Goal: Task Accomplishment & Management: Use online tool/utility

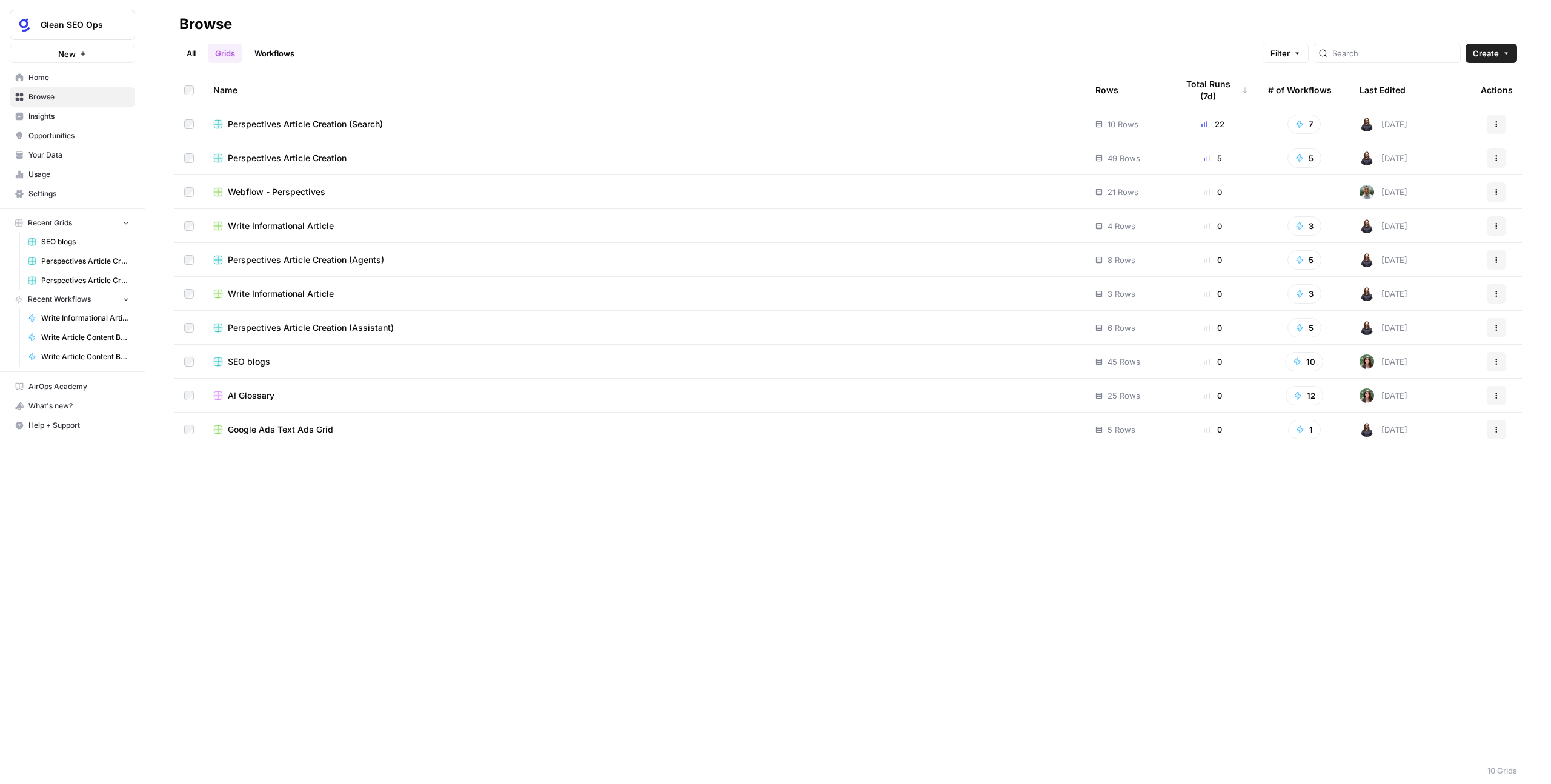
click at [295, 189] on span "Webflow - Perspectives" at bounding box center [276, 192] width 98 height 12
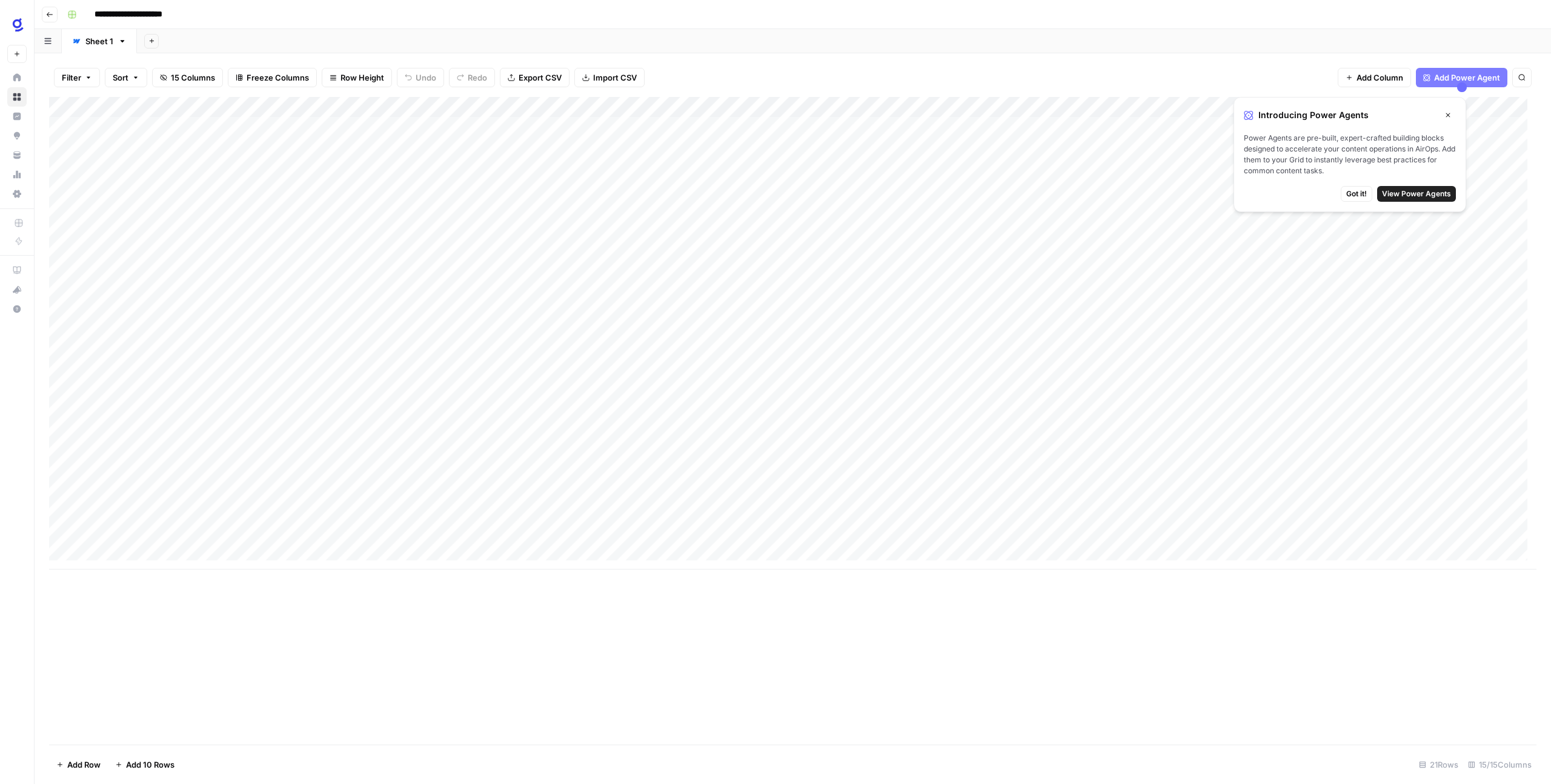
click at [1450, 113] on icon "button" at bounding box center [1447, 115] width 7 height 7
click at [54, 19] on button "Go back" at bounding box center [49, 15] width 16 height 16
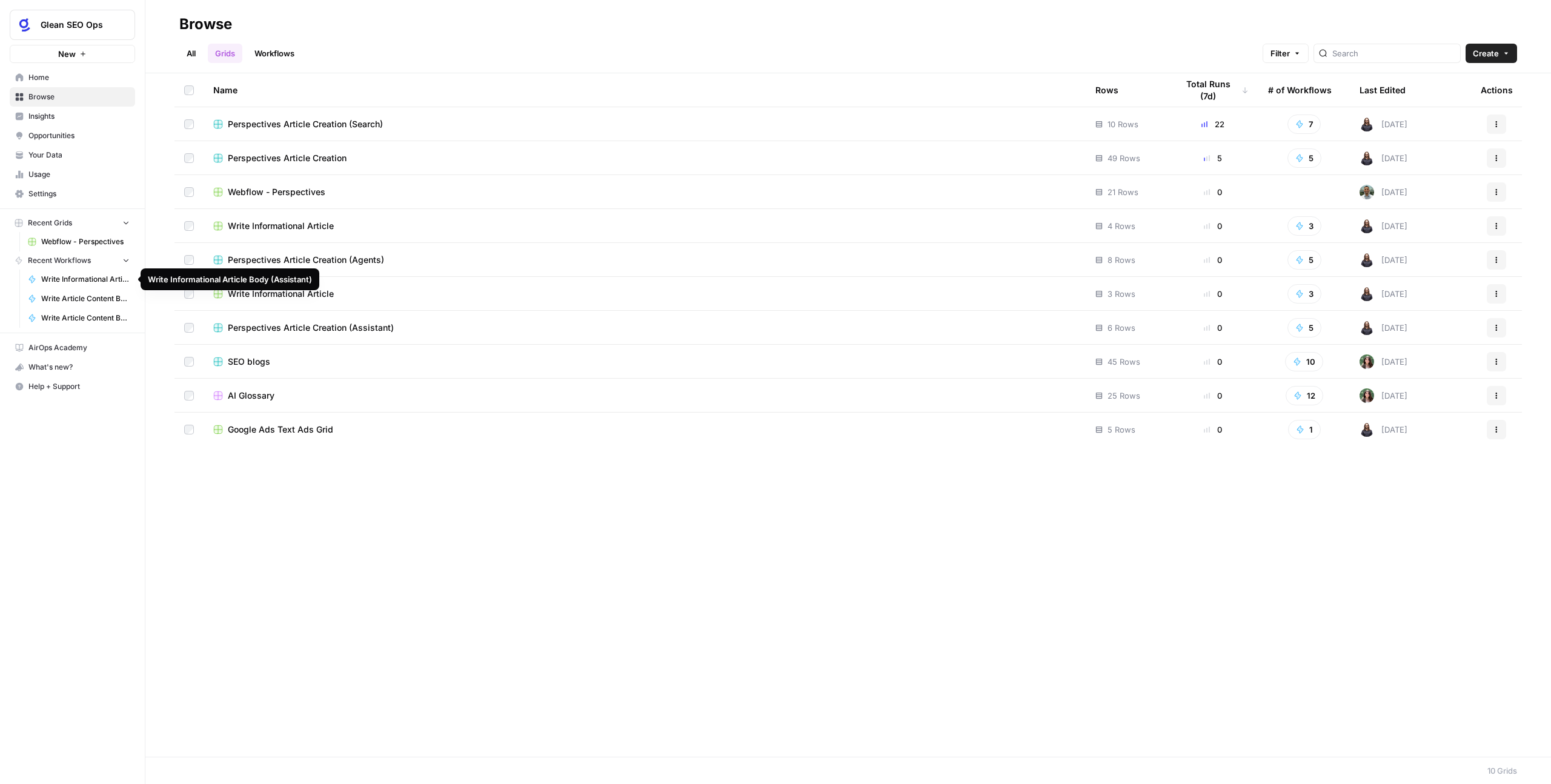
click at [60, 287] on link "Write Informational Article Body (Assistant)" at bounding box center [79, 279] width 113 height 19
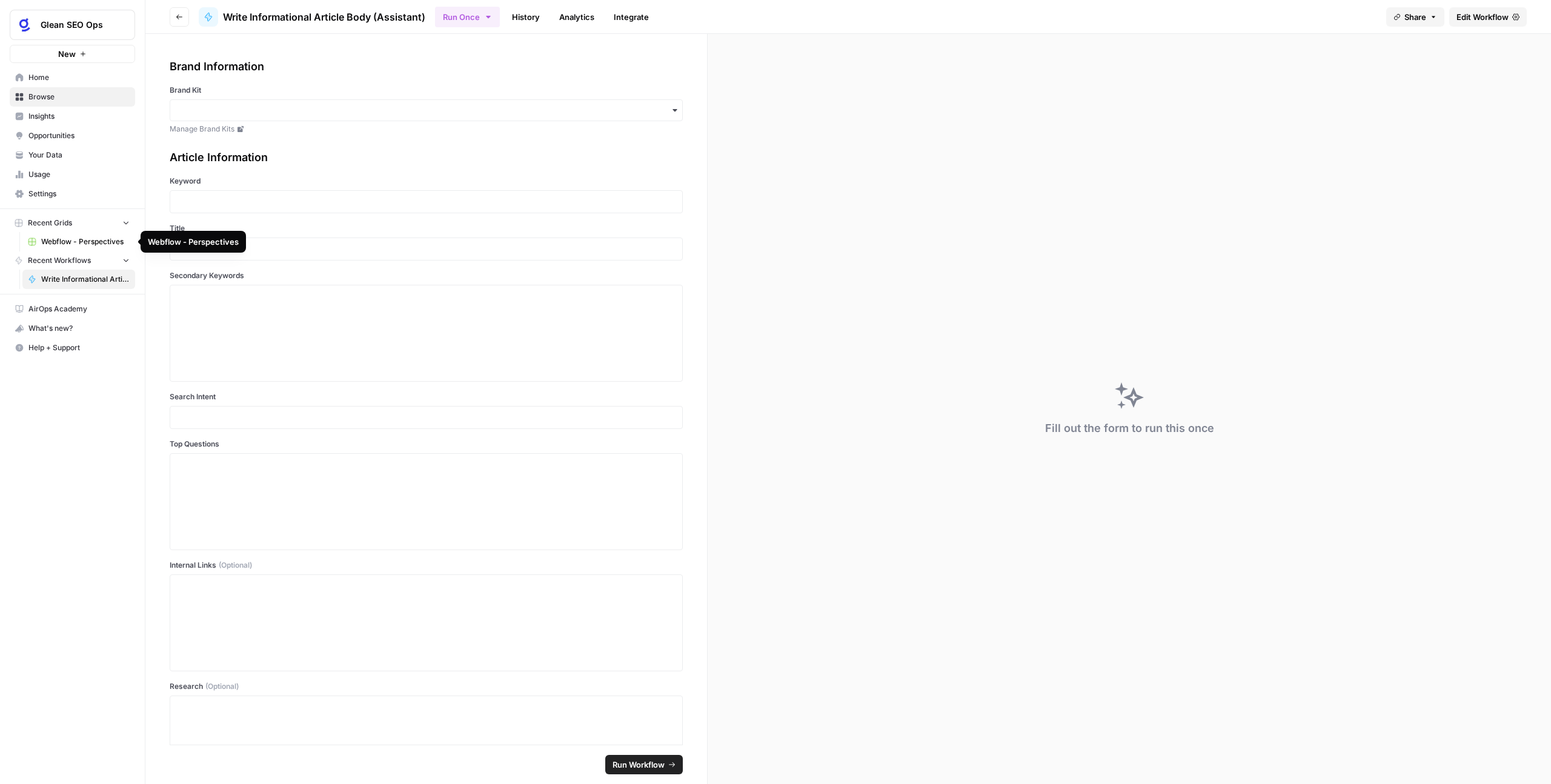
click at [68, 235] on link "Webflow - Perspectives" at bounding box center [79, 242] width 113 height 19
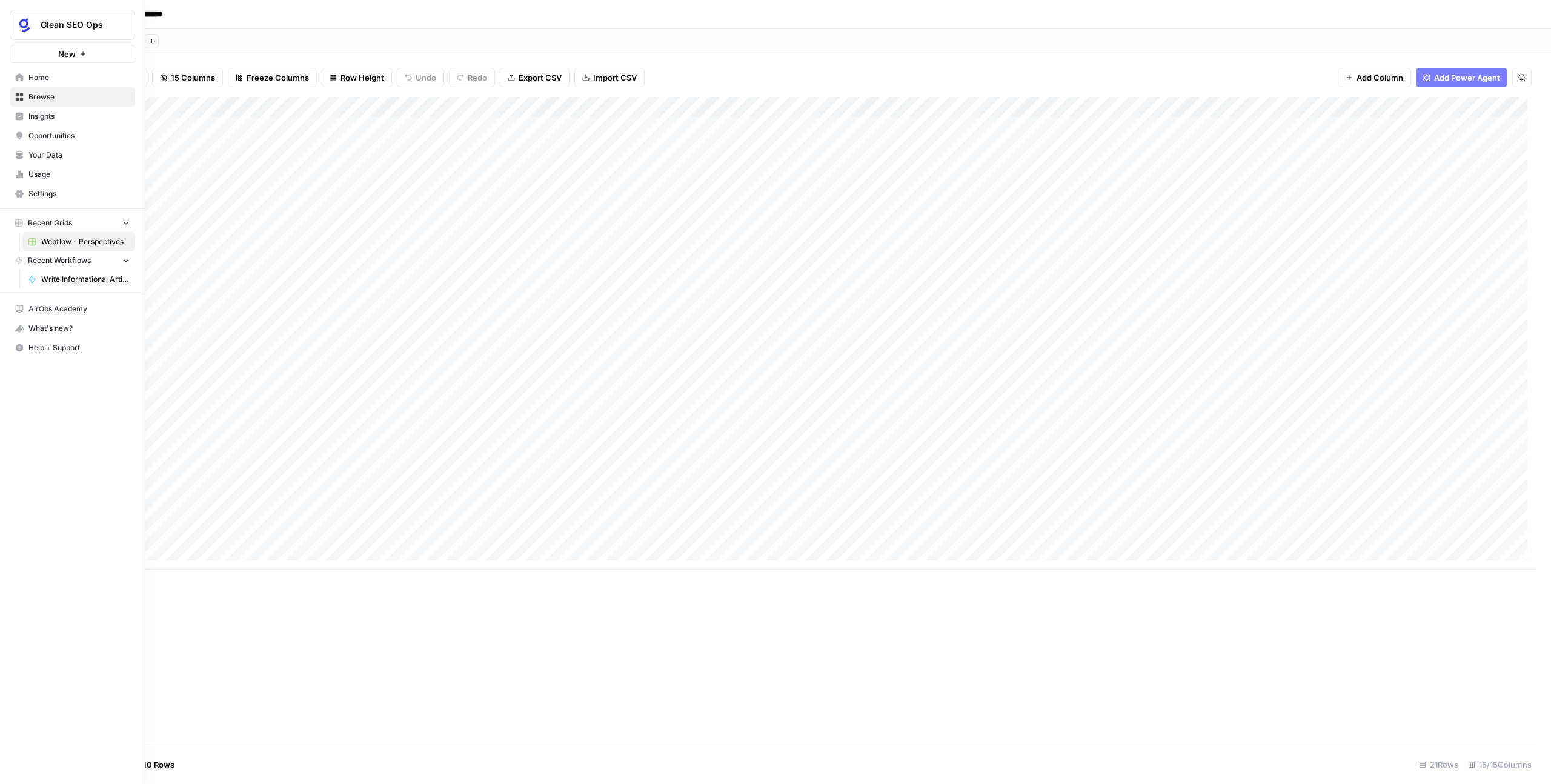
click at [55, 221] on span "Recent Grids" at bounding box center [49, 223] width 44 height 11
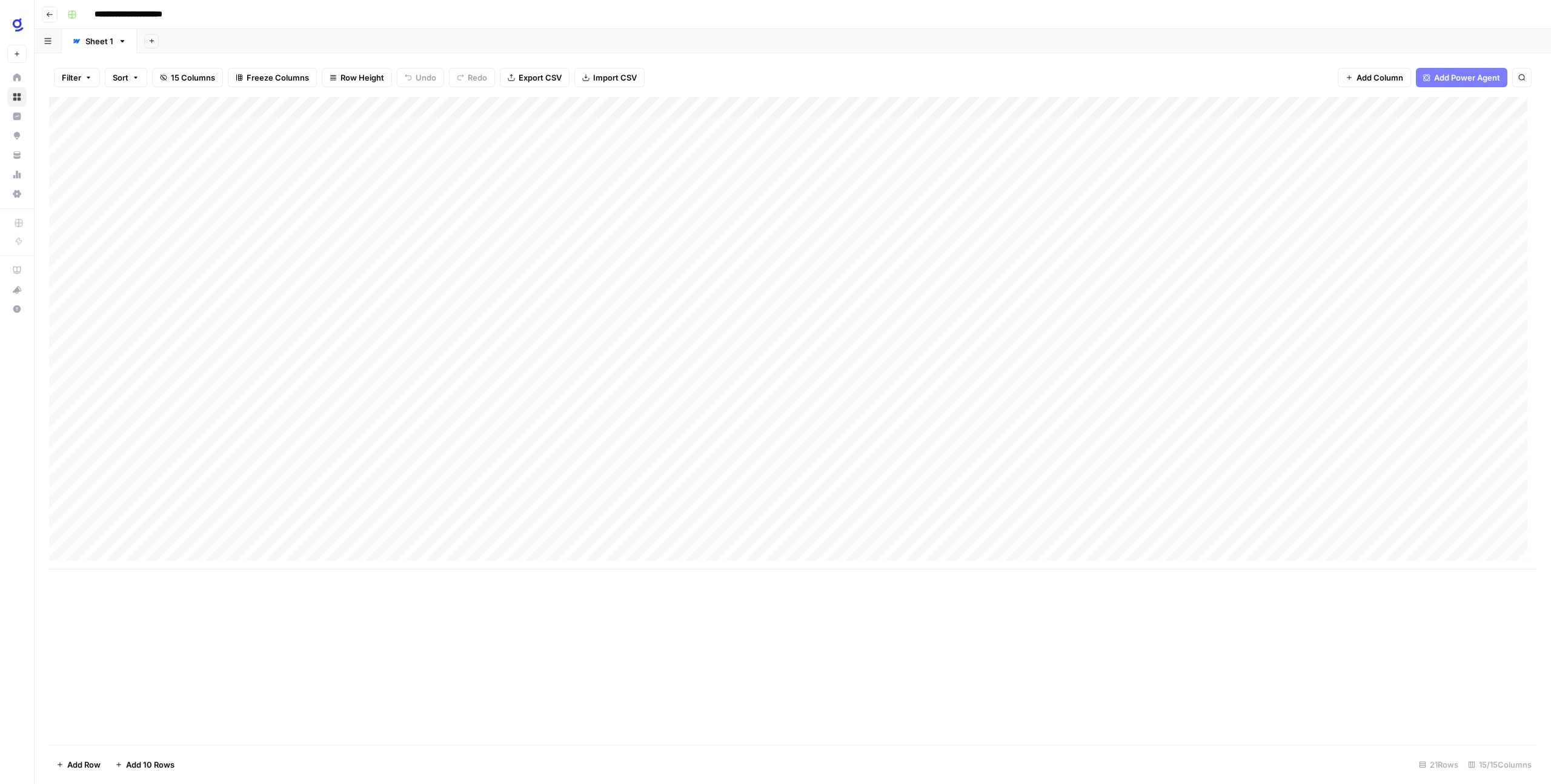
click at [55, 10] on button "Go back" at bounding box center [49, 15] width 16 height 16
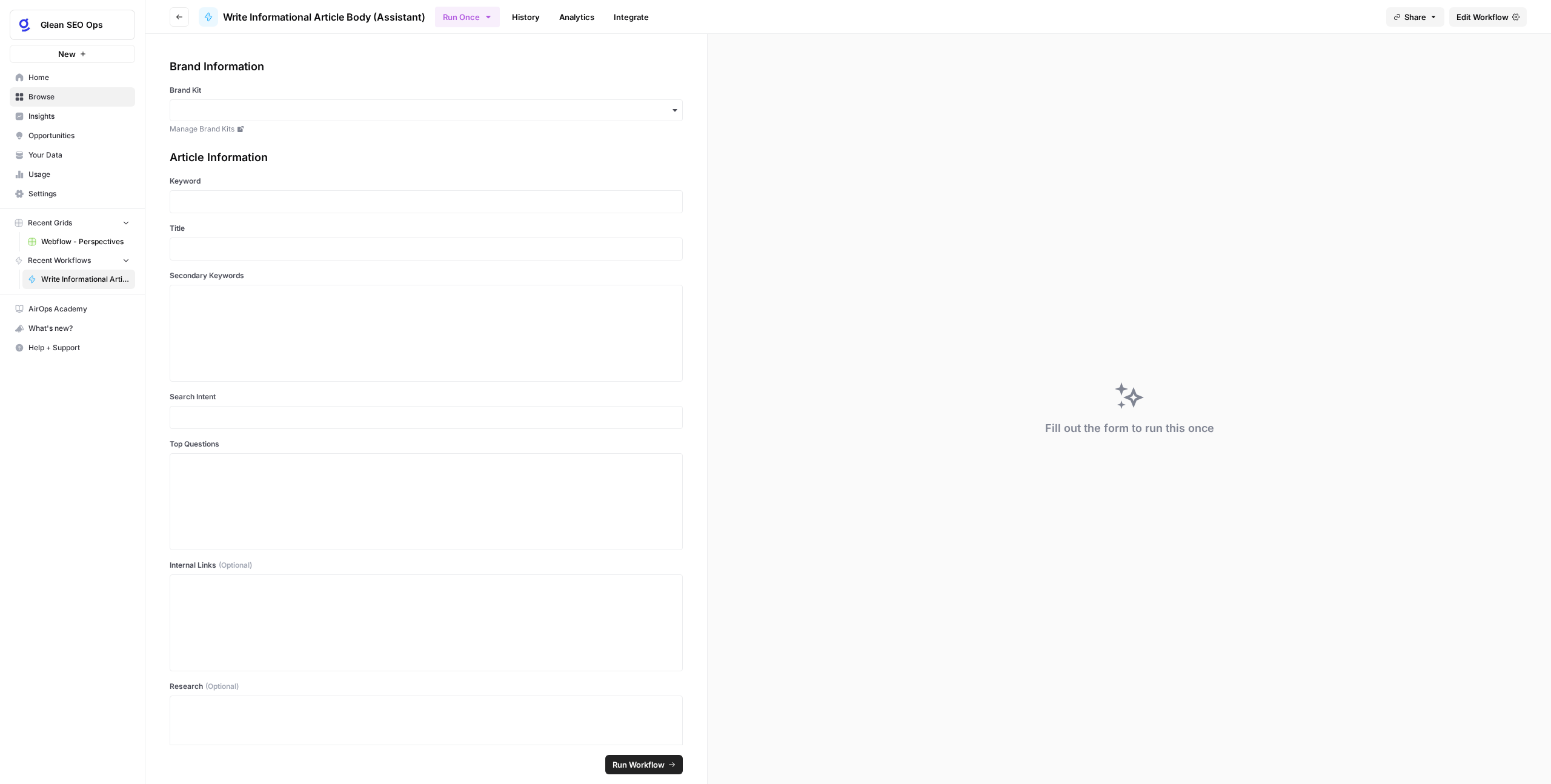
click at [178, 15] on icon "button" at bounding box center [178, 17] width 6 height 5
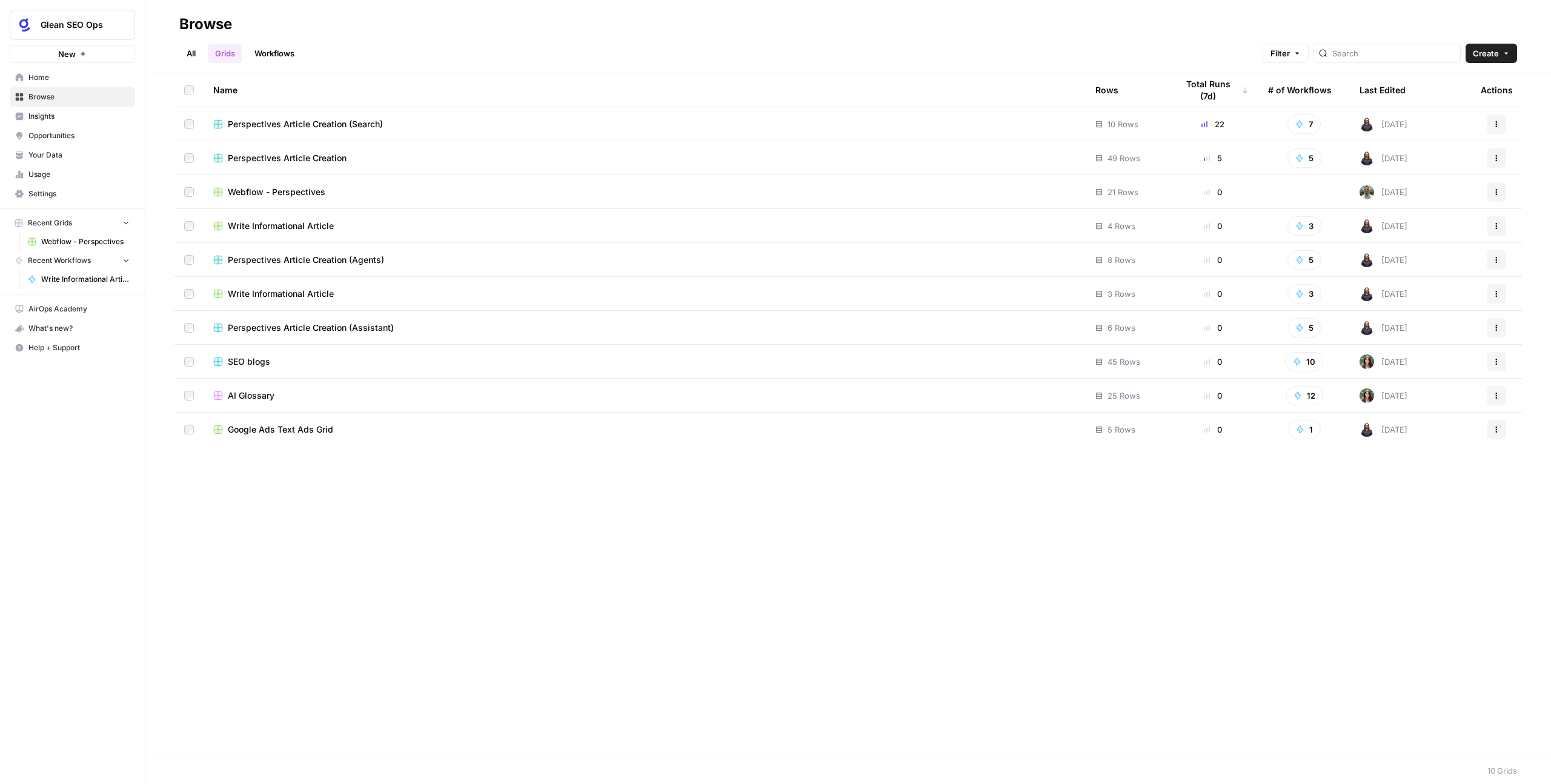
click at [292, 327] on span "Perspectives Article Creation (Assistant)" at bounding box center [311, 327] width 166 height 12
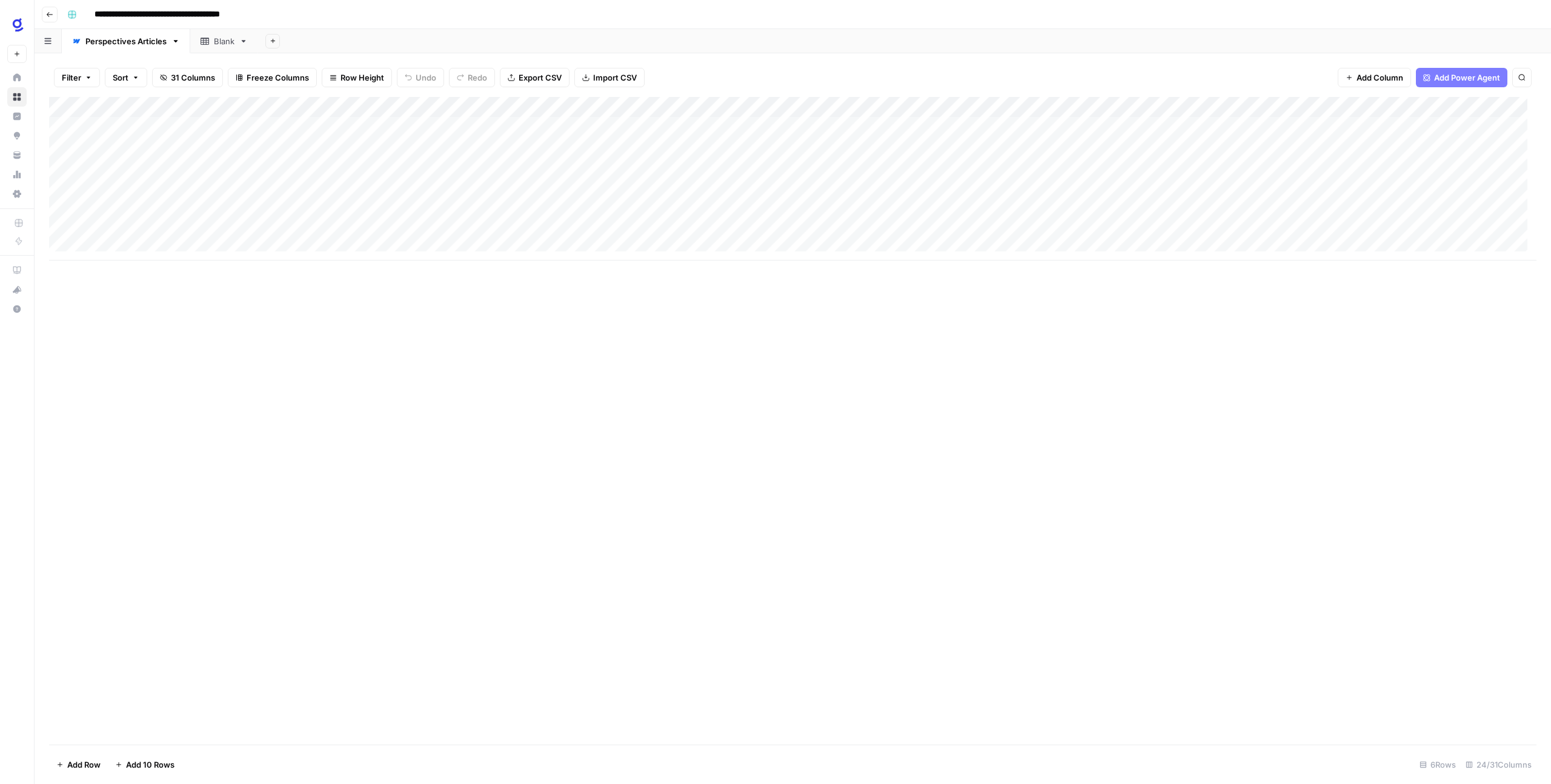
click at [49, 14] on icon "button" at bounding box center [49, 15] width 6 height 5
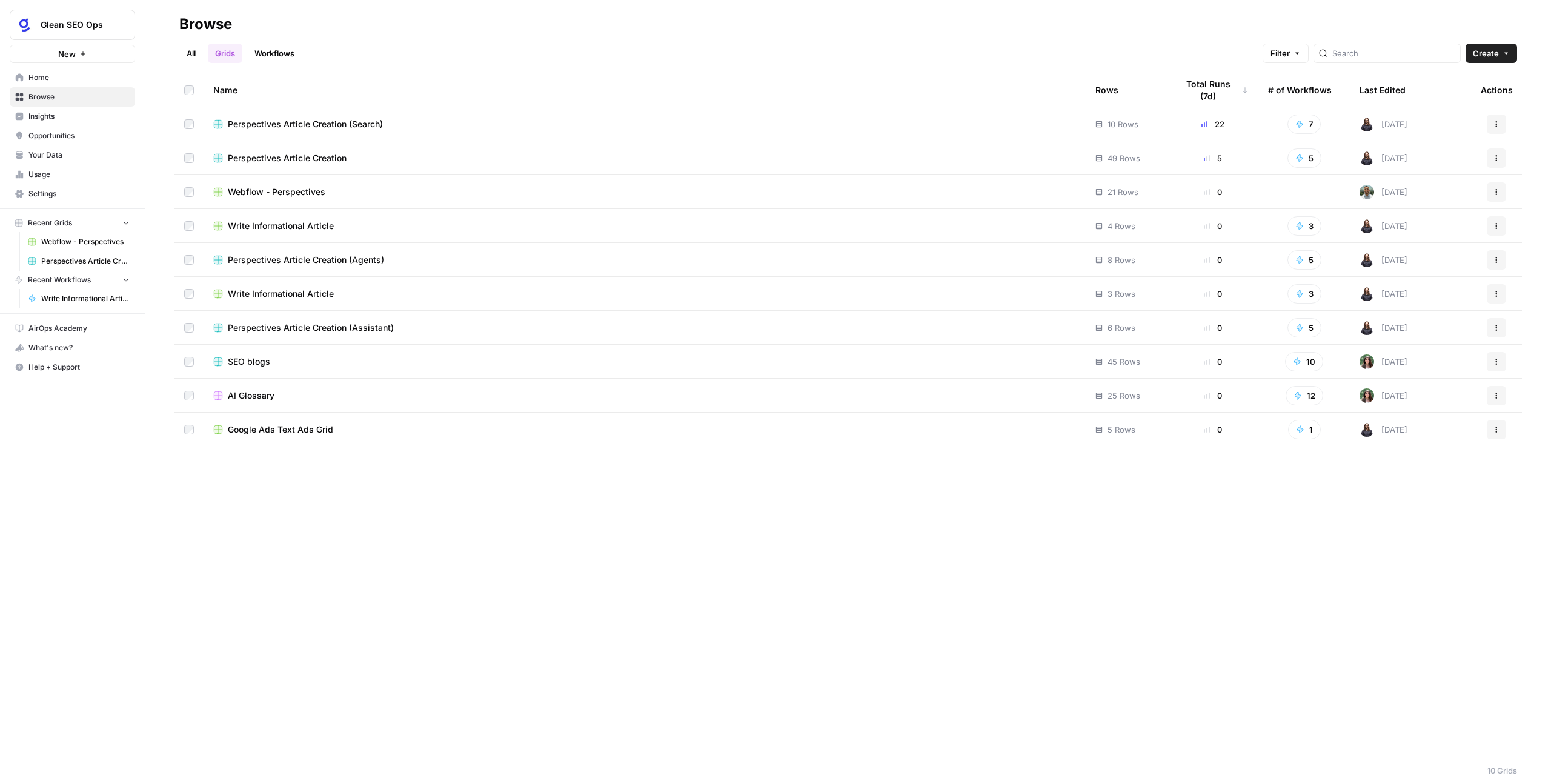
click at [241, 359] on span "SEO blogs" at bounding box center [249, 361] width 42 height 12
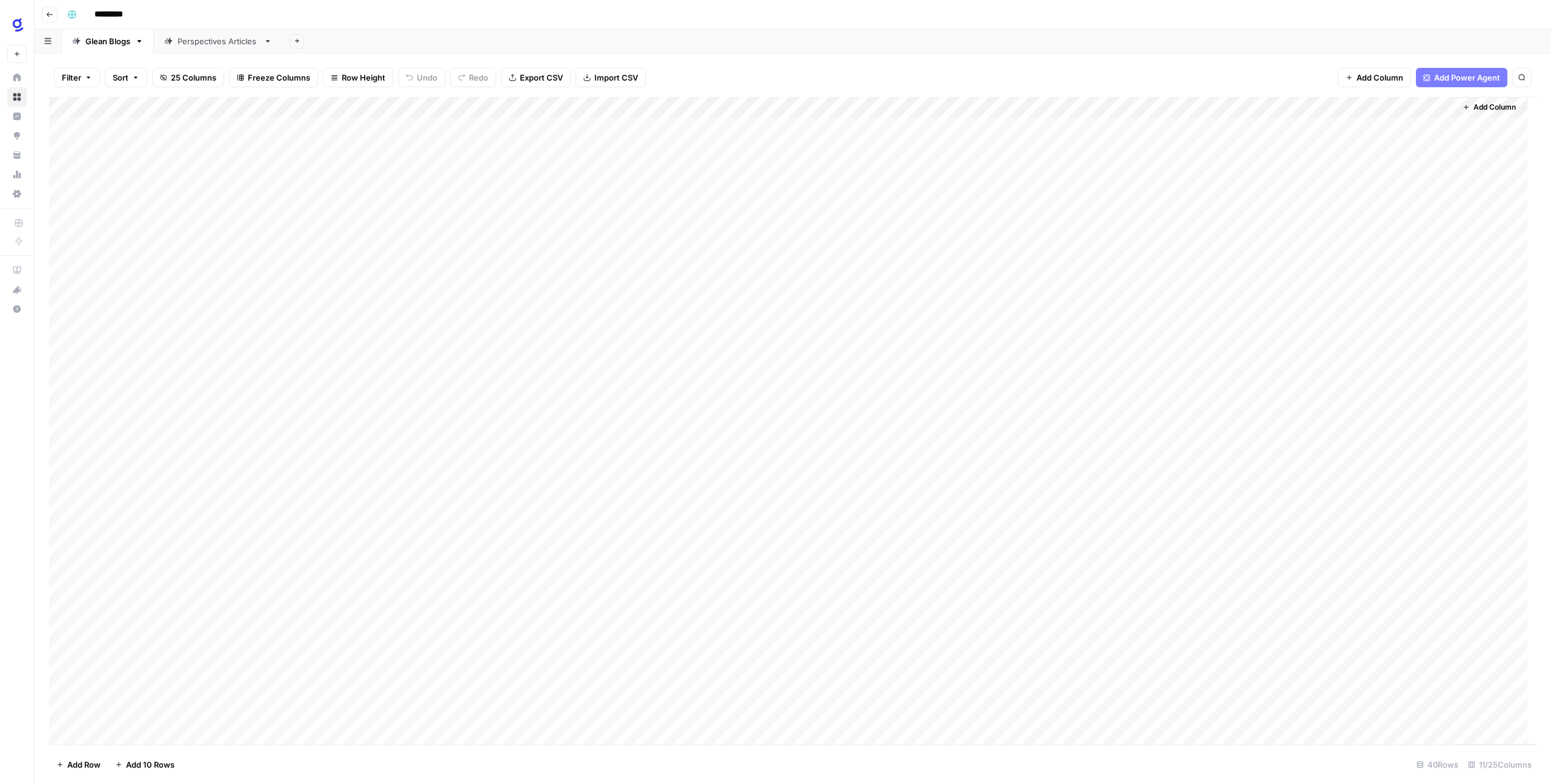
click at [49, 17] on icon "button" at bounding box center [49, 15] width 7 height 7
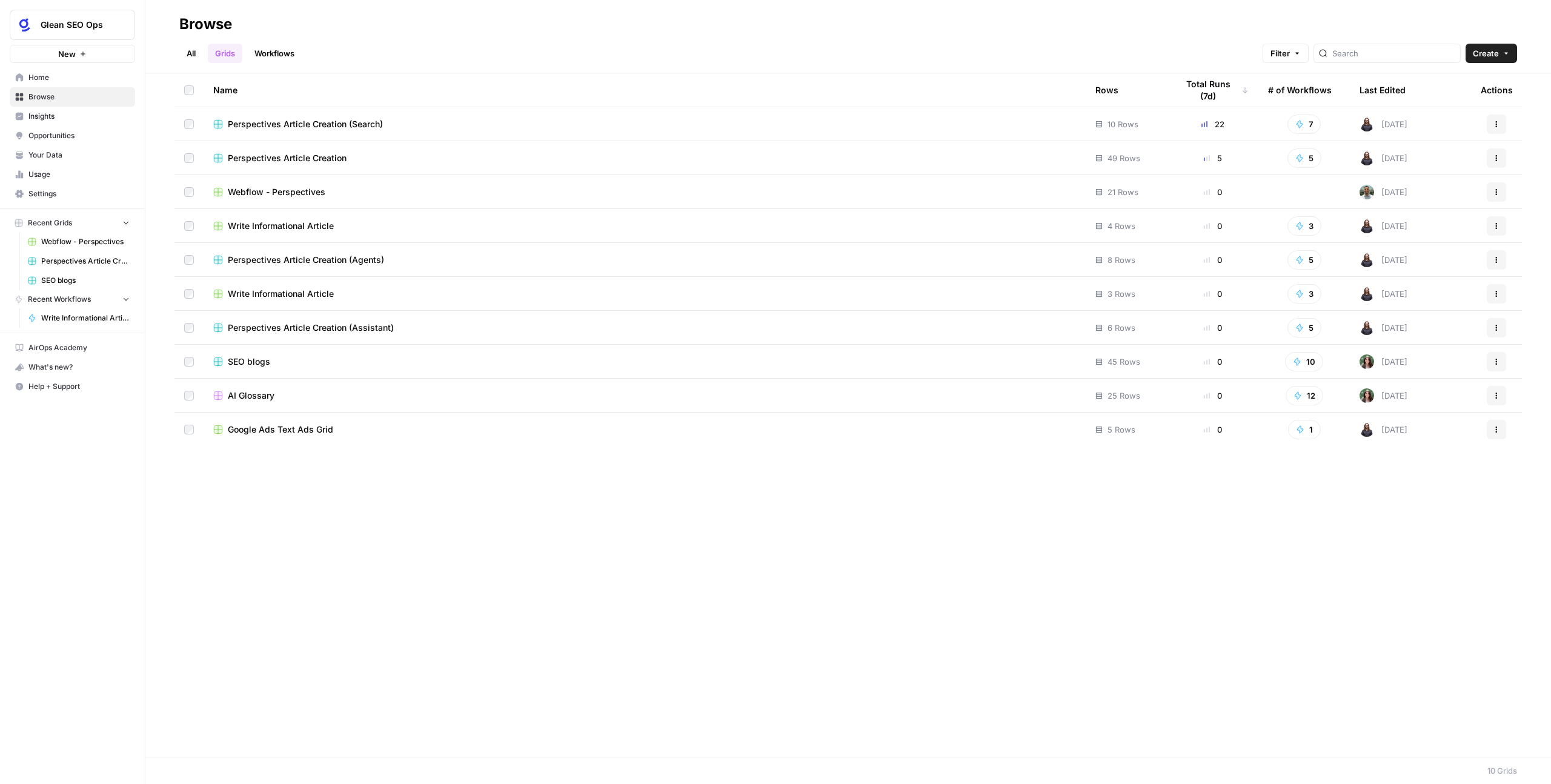
click at [245, 122] on span "Perspectives Article Creation (Search)" at bounding box center [305, 124] width 155 height 12
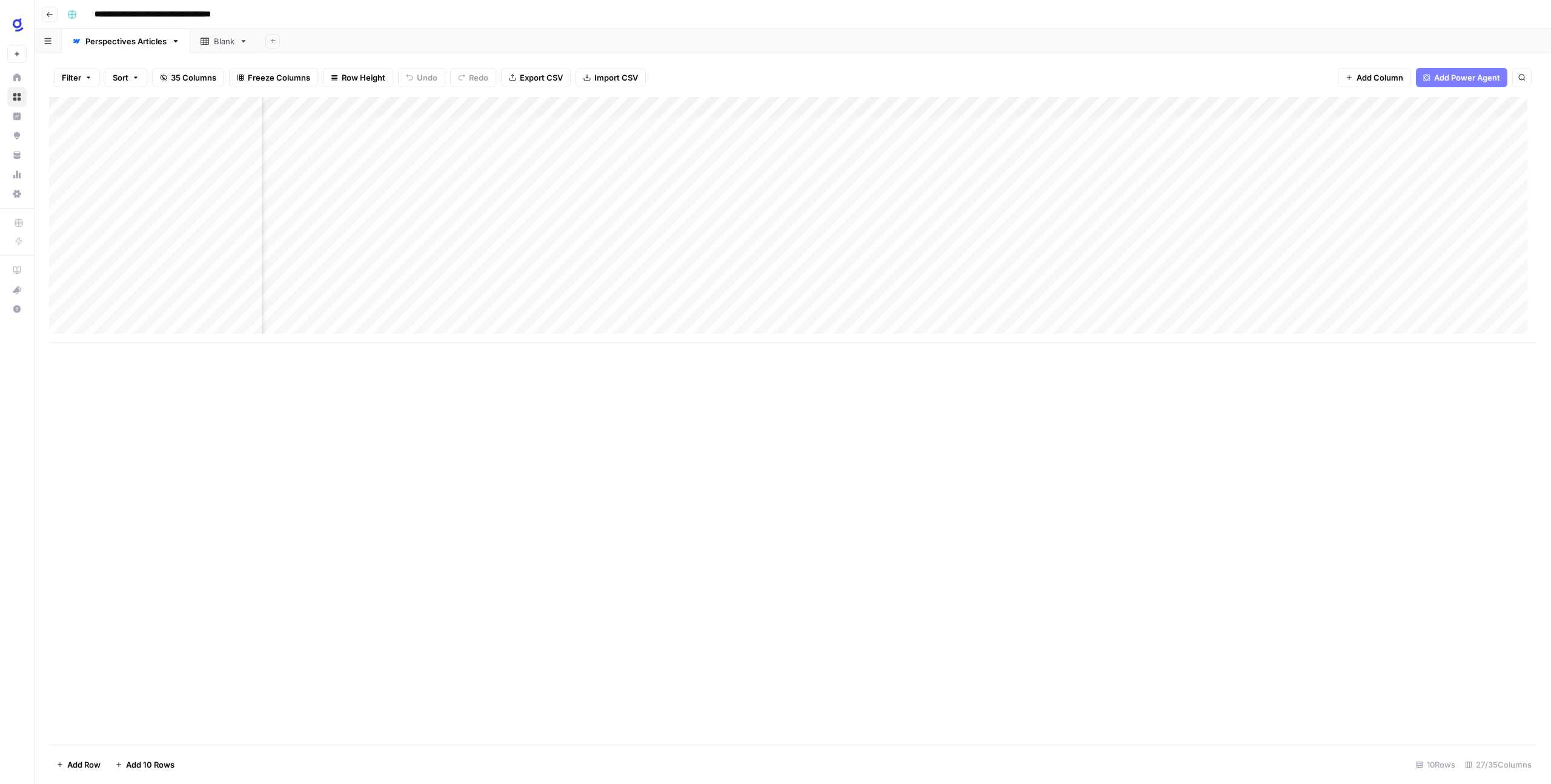
scroll to position [0, 1720]
click at [47, 13] on icon "button" at bounding box center [49, 15] width 7 height 7
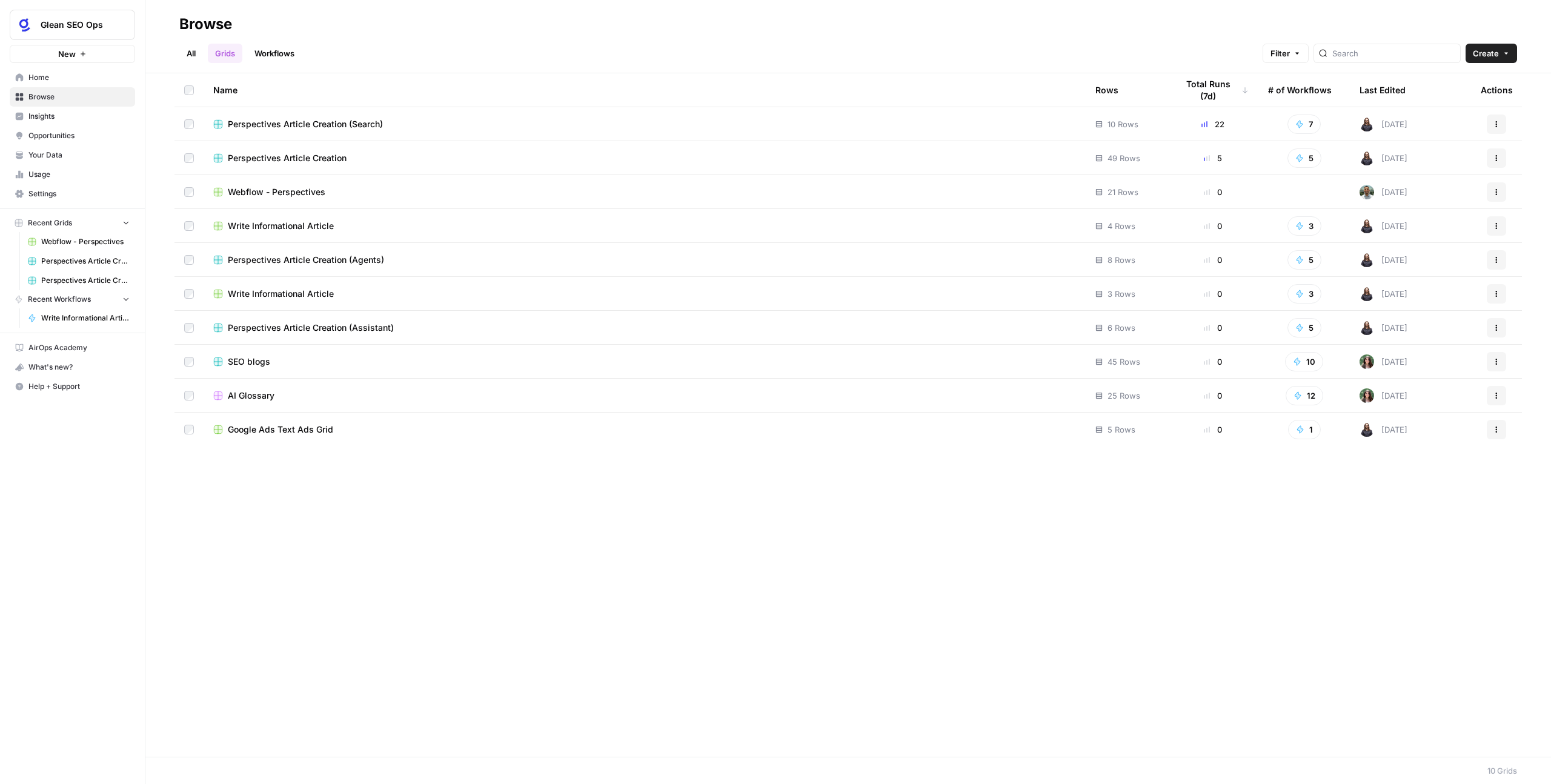
click at [252, 160] on span "Perspectives Article Creation" at bounding box center [287, 158] width 119 height 12
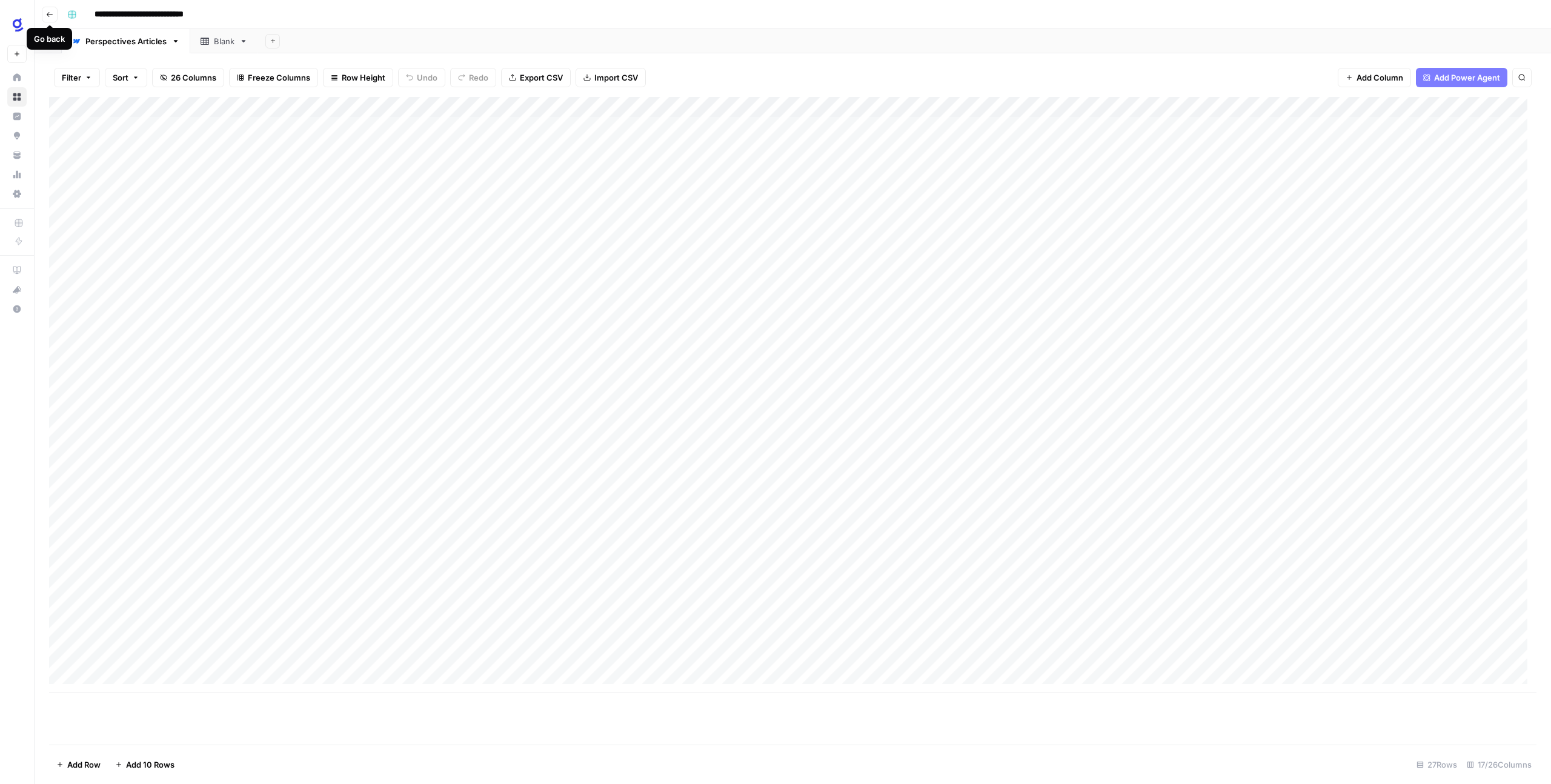
click at [54, 16] on button "Go back" at bounding box center [49, 15] width 16 height 16
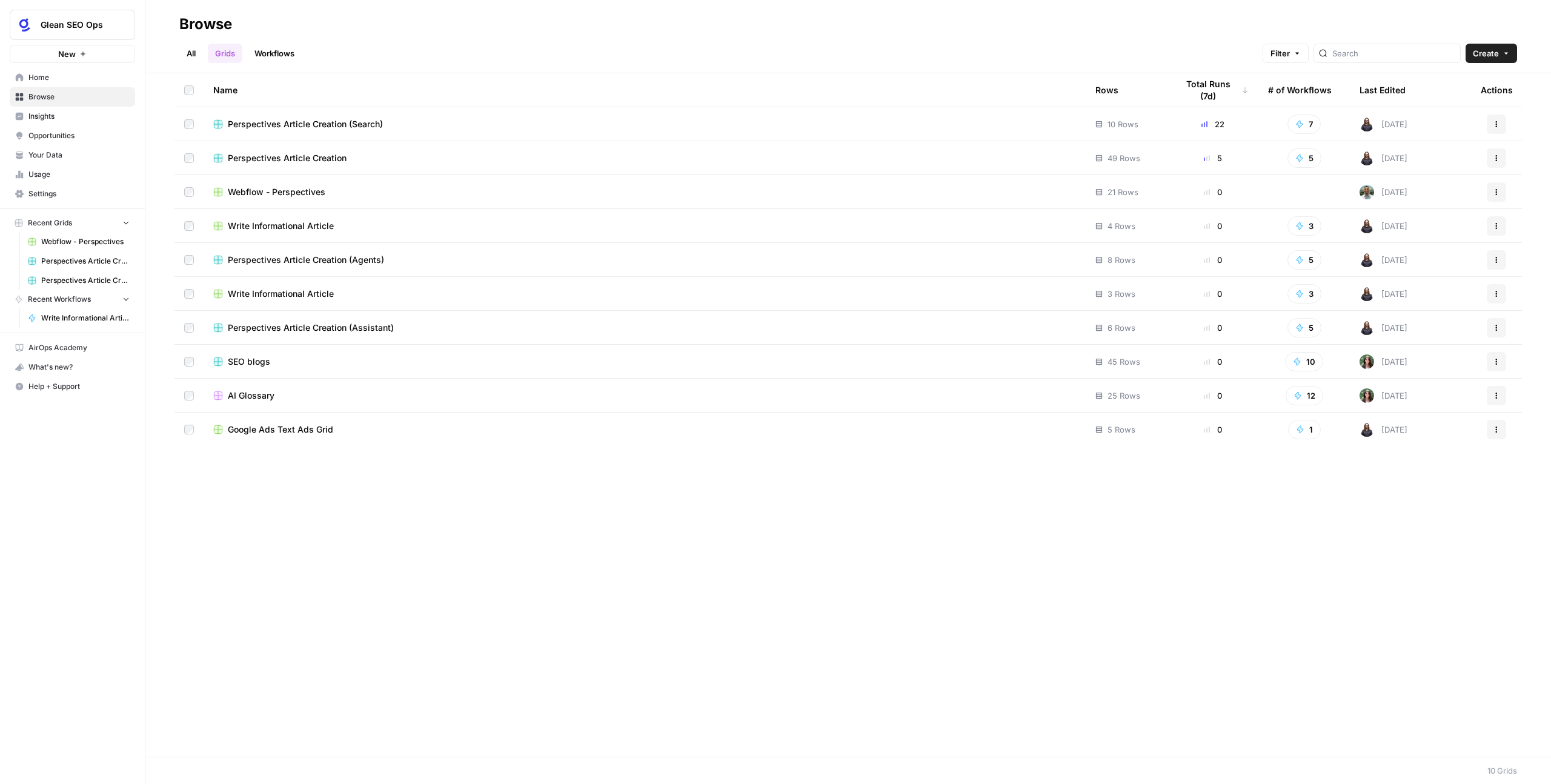
click at [243, 192] on span "Webflow - Perspectives" at bounding box center [276, 192] width 98 height 12
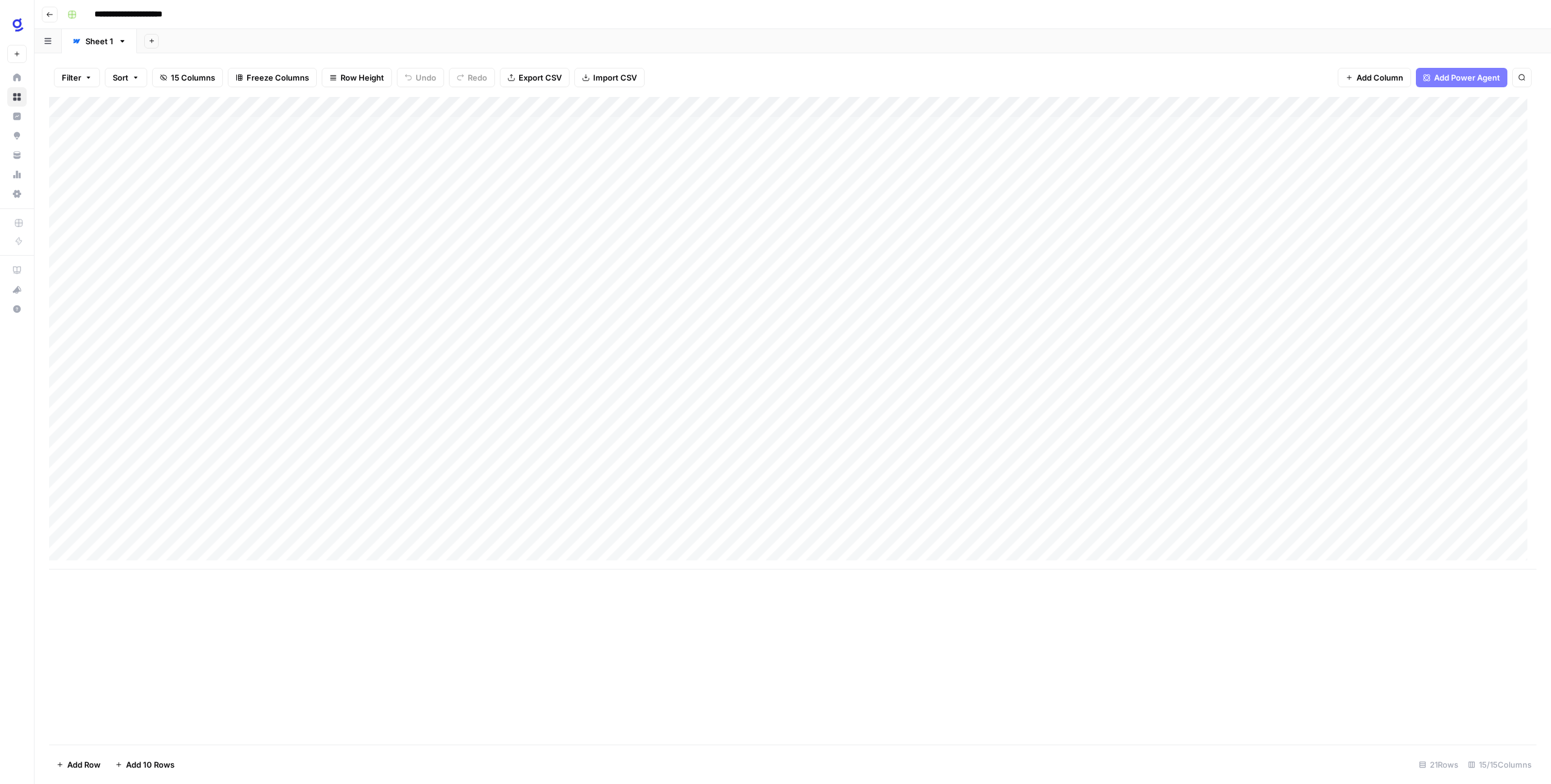
click at [49, 17] on icon "button" at bounding box center [49, 15] width 7 height 7
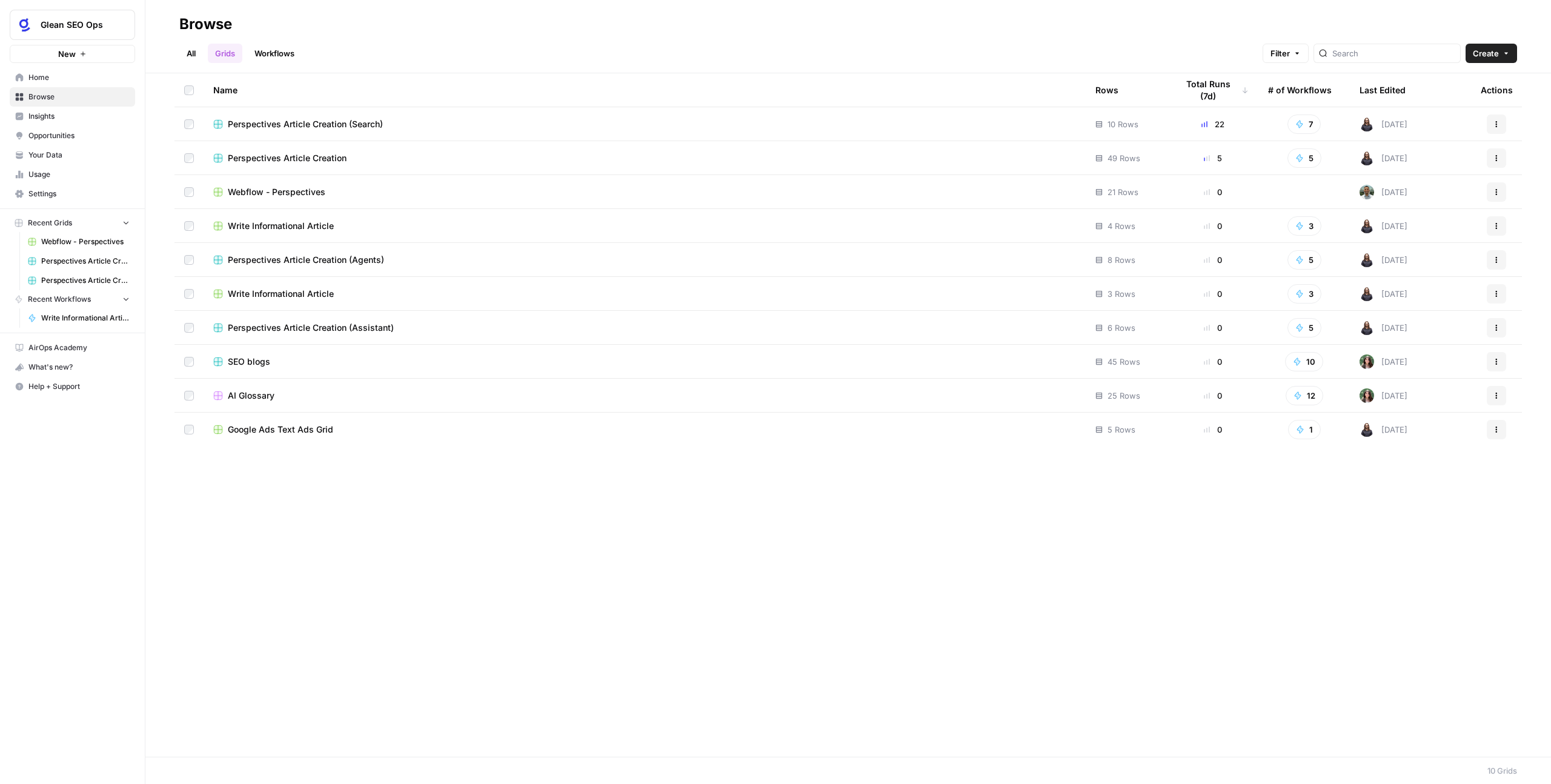
click at [296, 223] on span "Write Informational Article" at bounding box center [281, 226] width 106 height 12
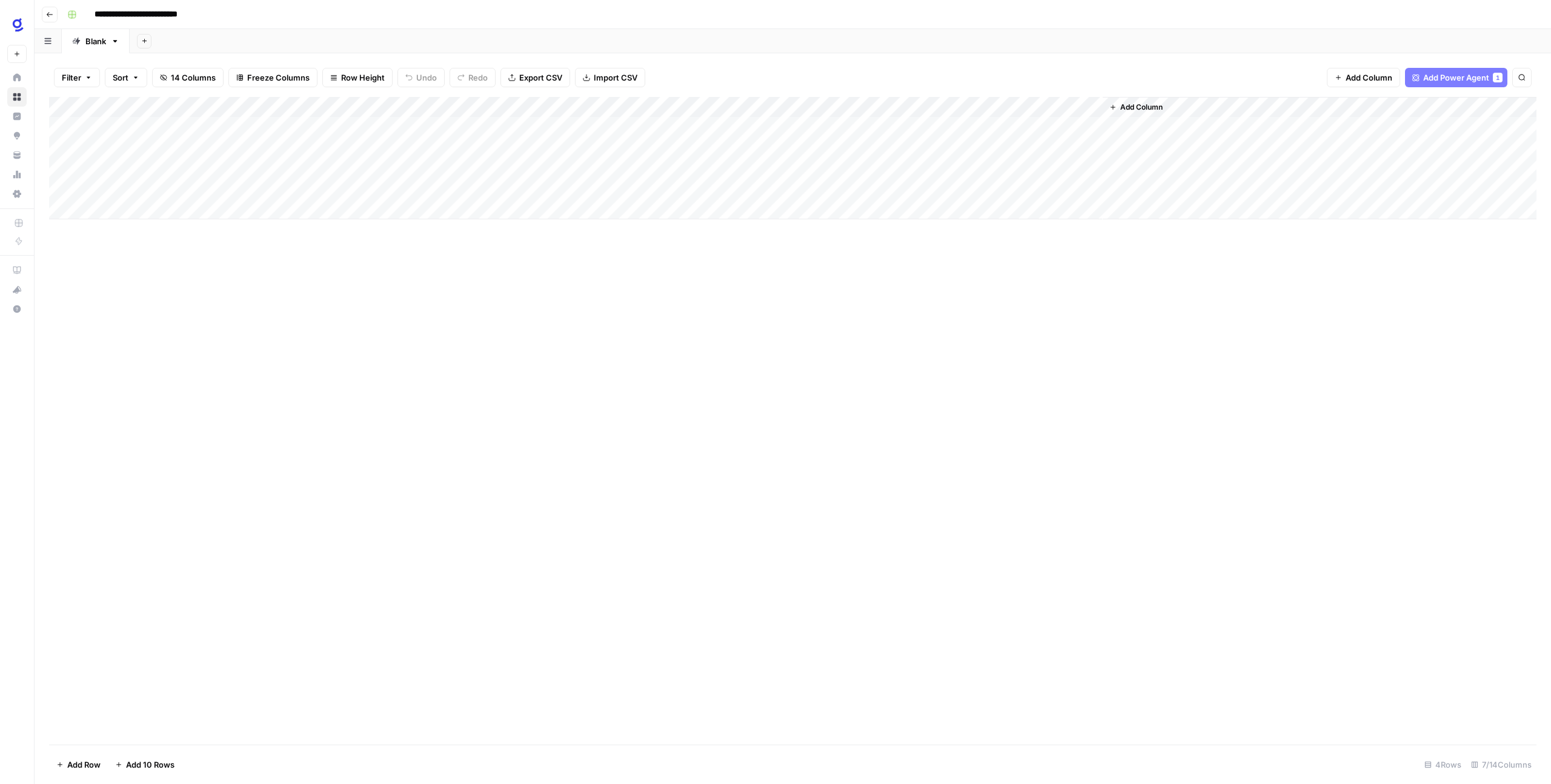
click at [50, 18] on button "Go back" at bounding box center [49, 15] width 16 height 16
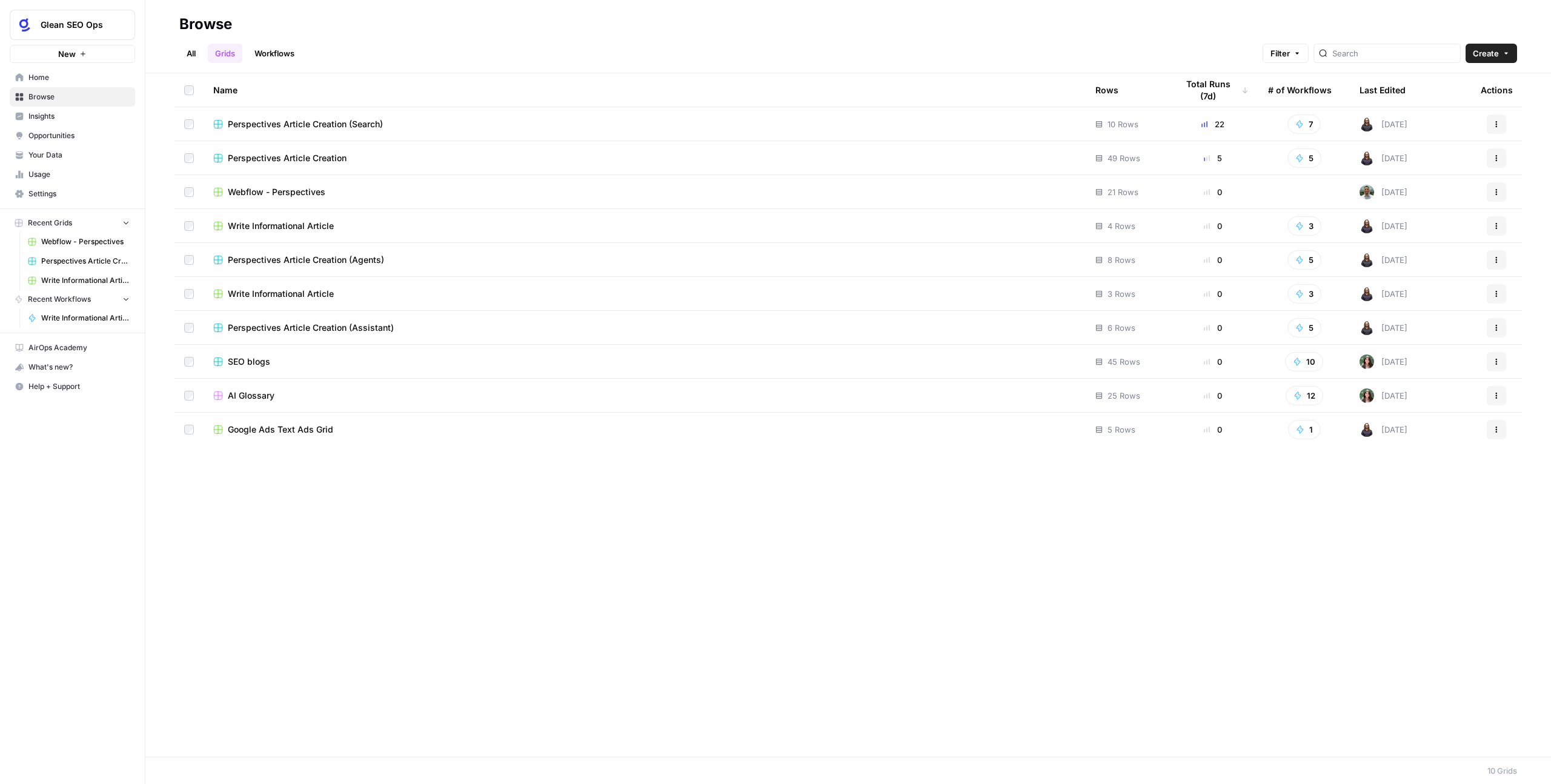
click at [269, 260] on span "Perspectives Article Creation (Agents)" at bounding box center [306, 260] width 156 height 12
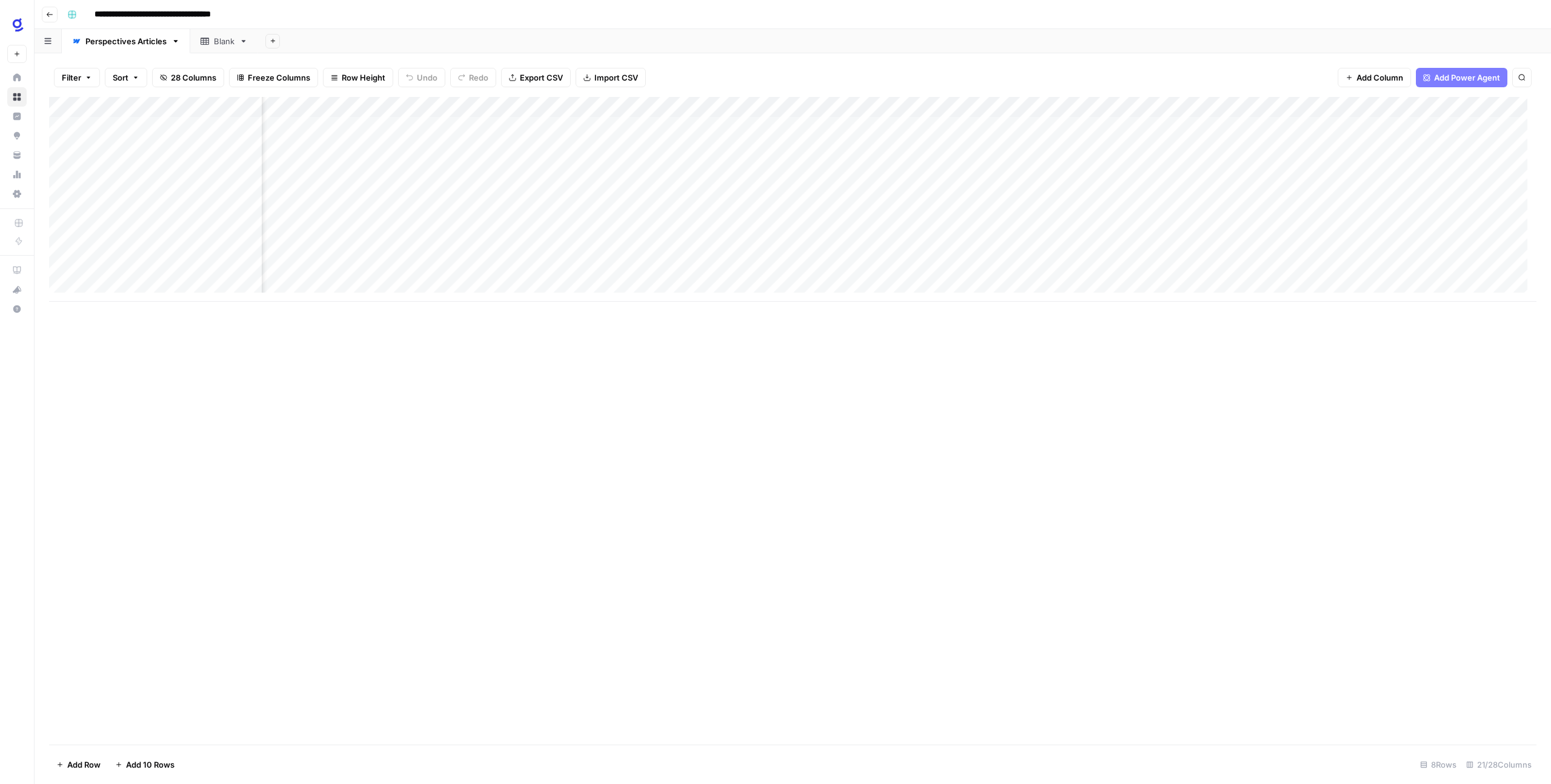
scroll to position [0, 1066]
click at [48, 13] on icon "button" at bounding box center [49, 15] width 7 height 7
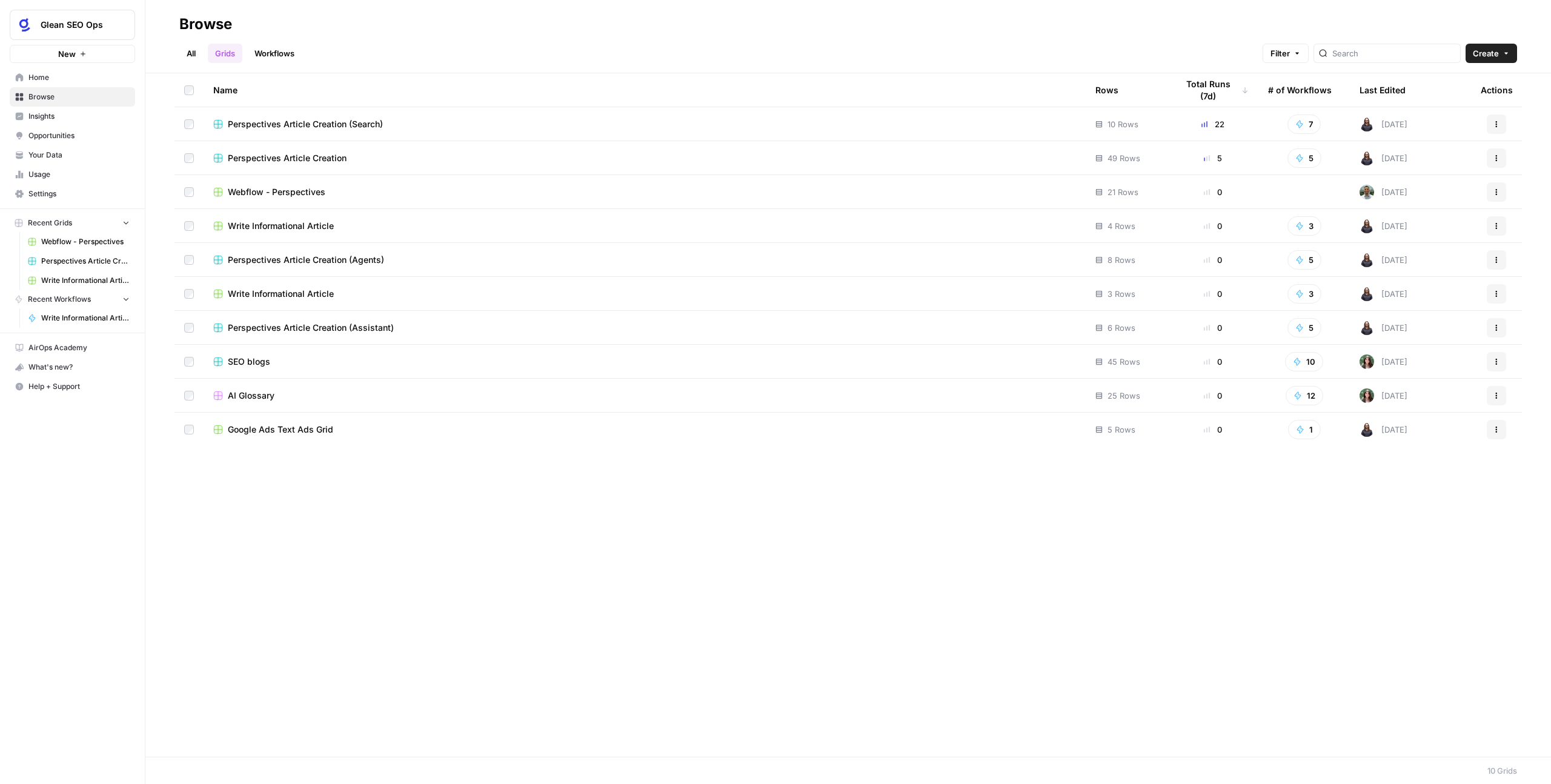
click at [294, 387] on td "AI Glossary" at bounding box center [645, 395] width 882 height 33
click at [254, 394] on span "AI Glossary" at bounding box center [251, 395] width 47 height 12
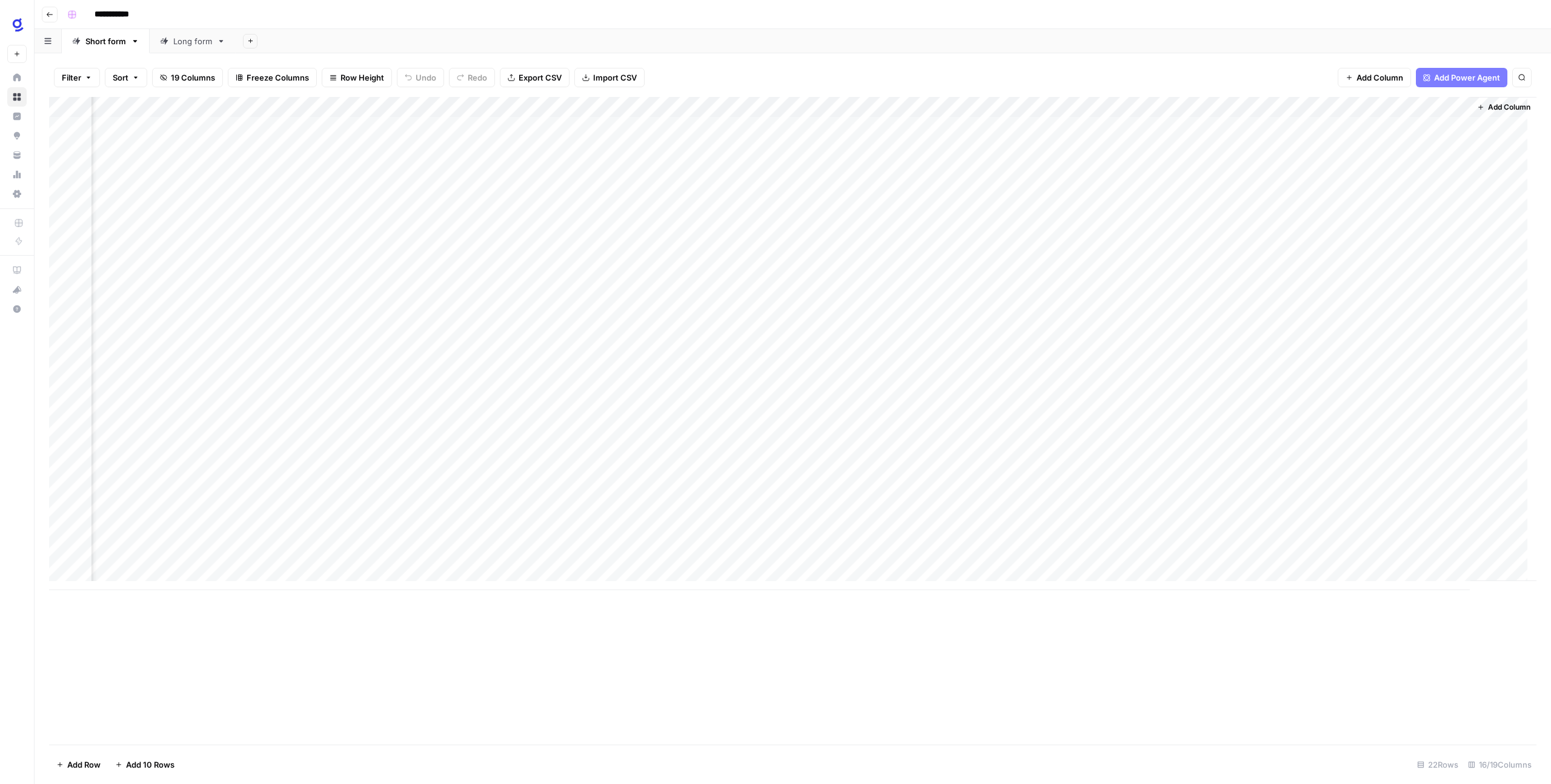
scroll to position [0, 78]
click at [1043, 128] on div "Add Column" at bounding box center [793, 343] width 1487 height 493
click at [1046, 124] on div "Add Column" at bounding box center [793, 343] width 1487 height 493
click at [1095, 126] on div "Add Column" at bounding box center [793, 343] width 1487 height 493
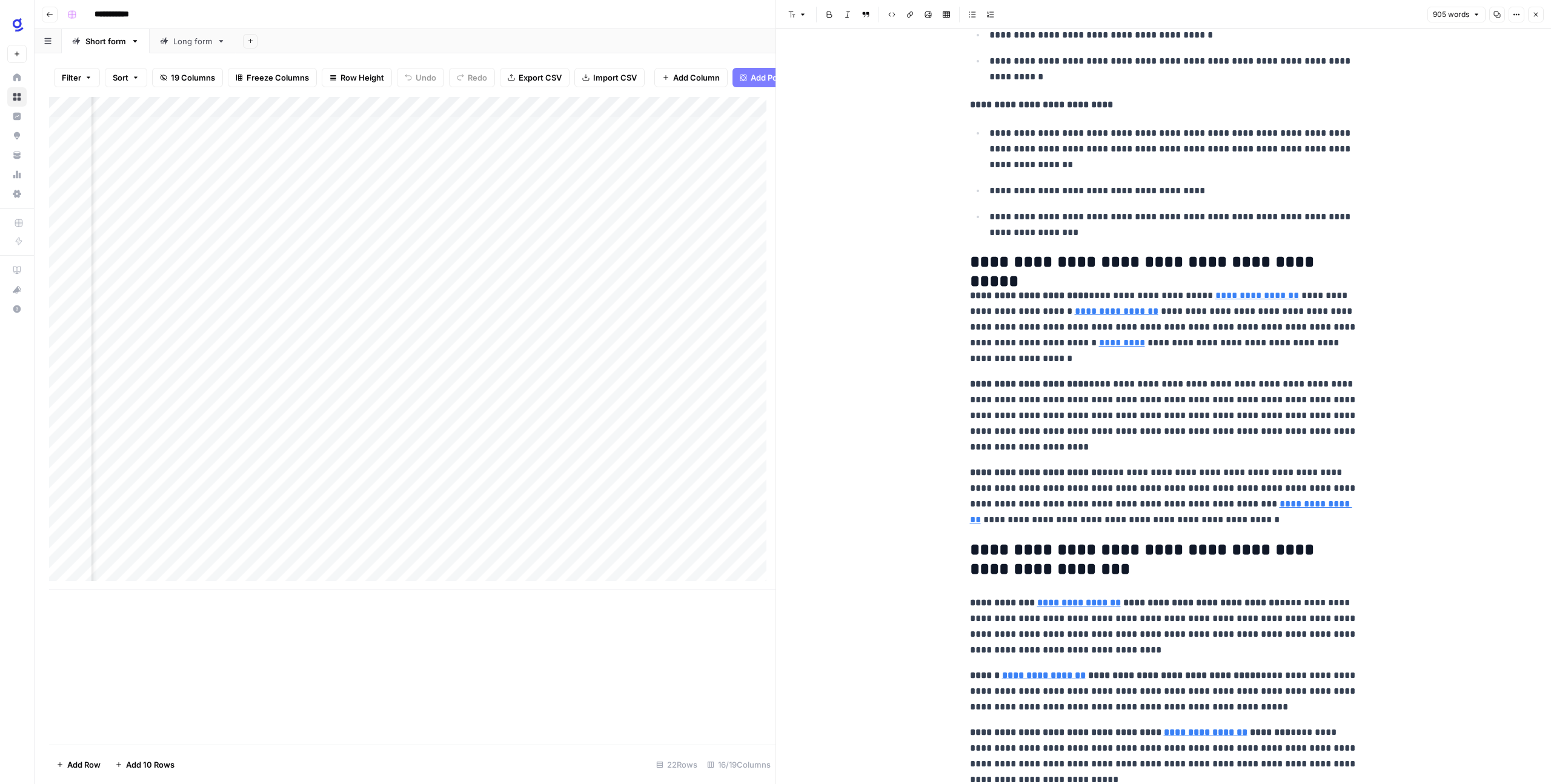
scroll to position [2165, 0]
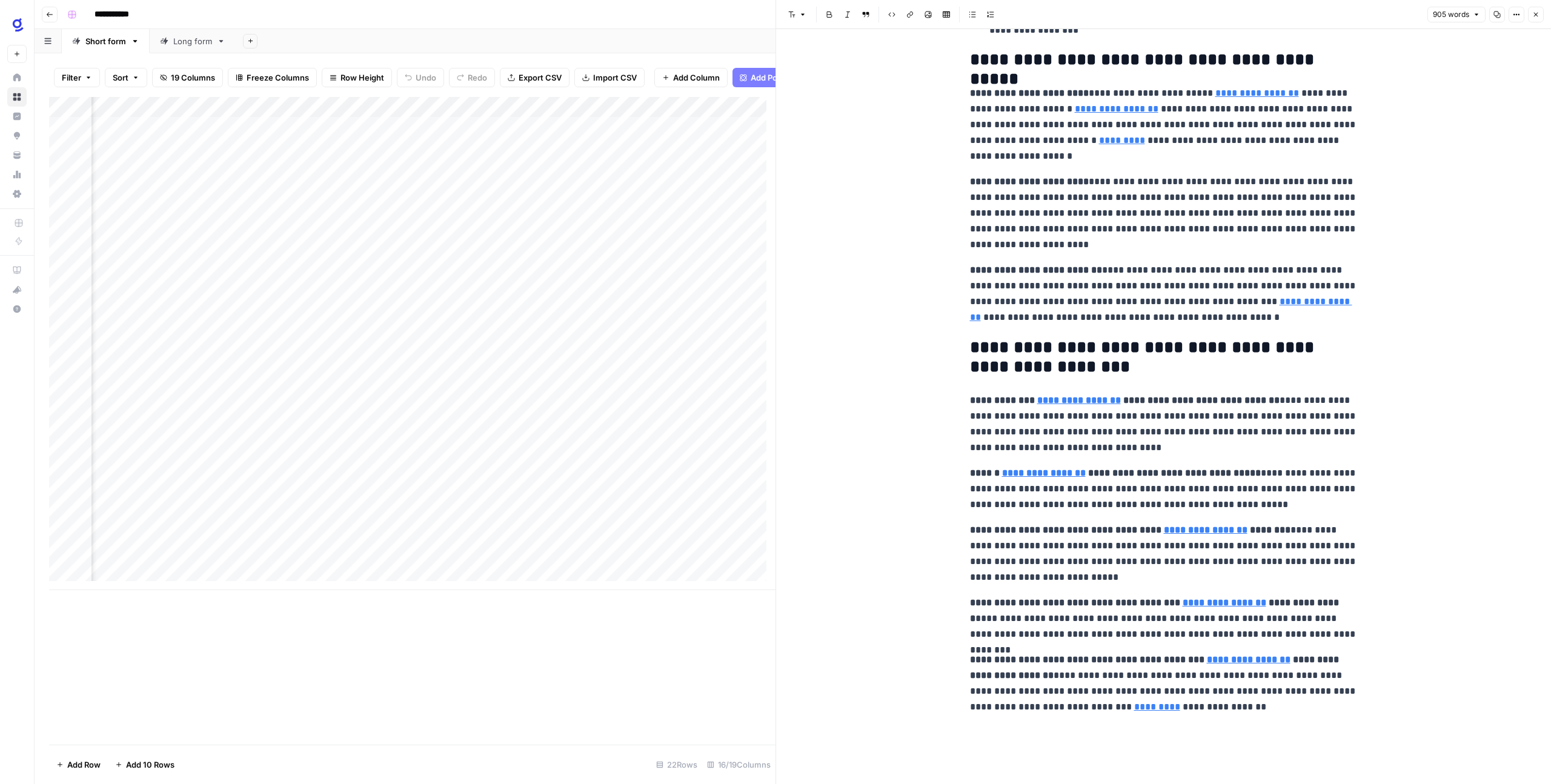
click at [1535, 15] on icon "button" at bounding box center [1535, 15] width 7 height 7
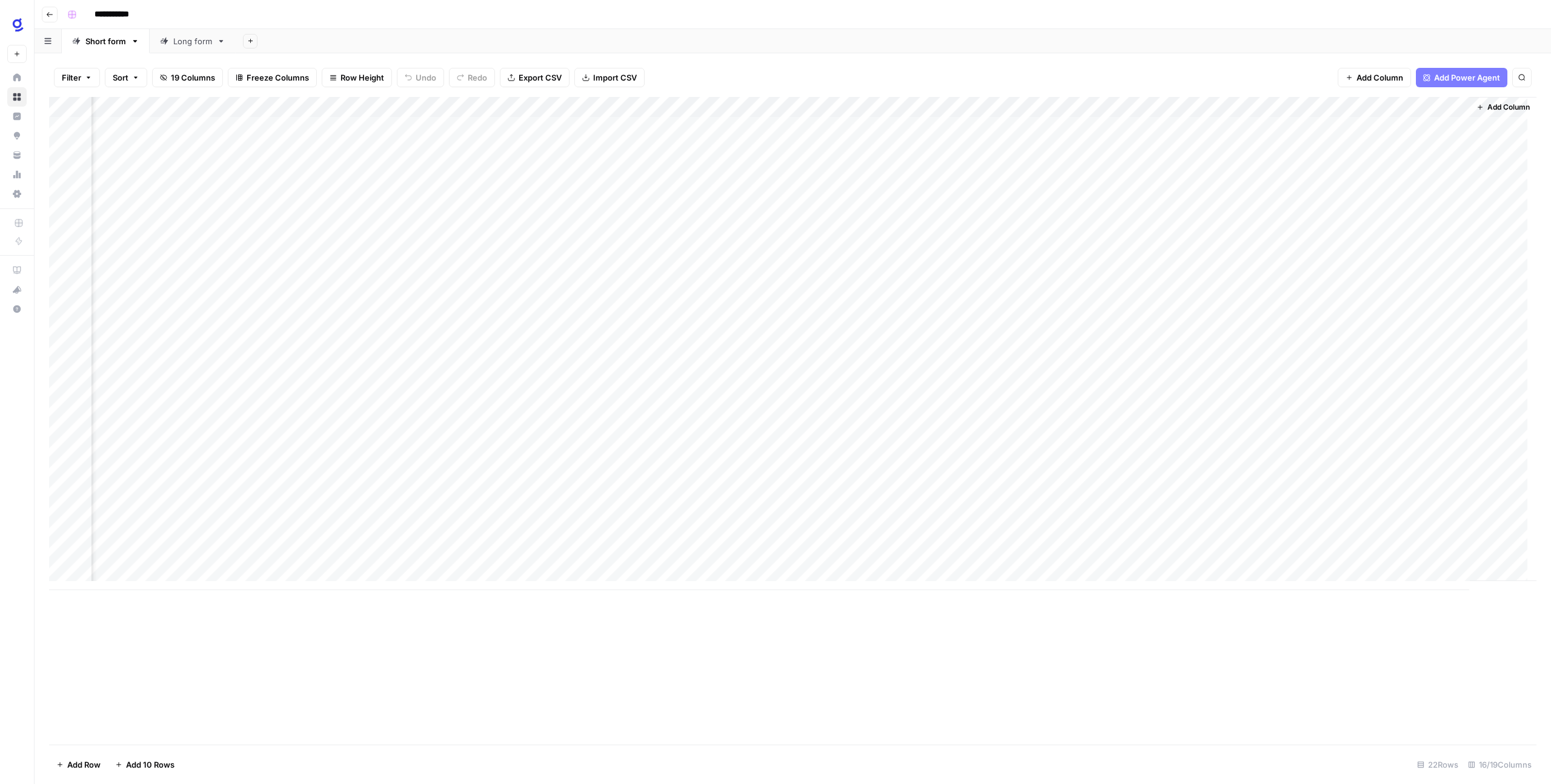
scroll to position [0, 78]
drag, startPoint x: 1109, startPoint y: 106, endPoint x: 1149, endPoint y: 107, distance: 40.0
click at [1149, 107] on div "Add Column" at bounding box center [793, 343] width 1487 height 493
click at [1474, 104] on button "Add Column" at bounding box center [1502, 107] width 63 height 16
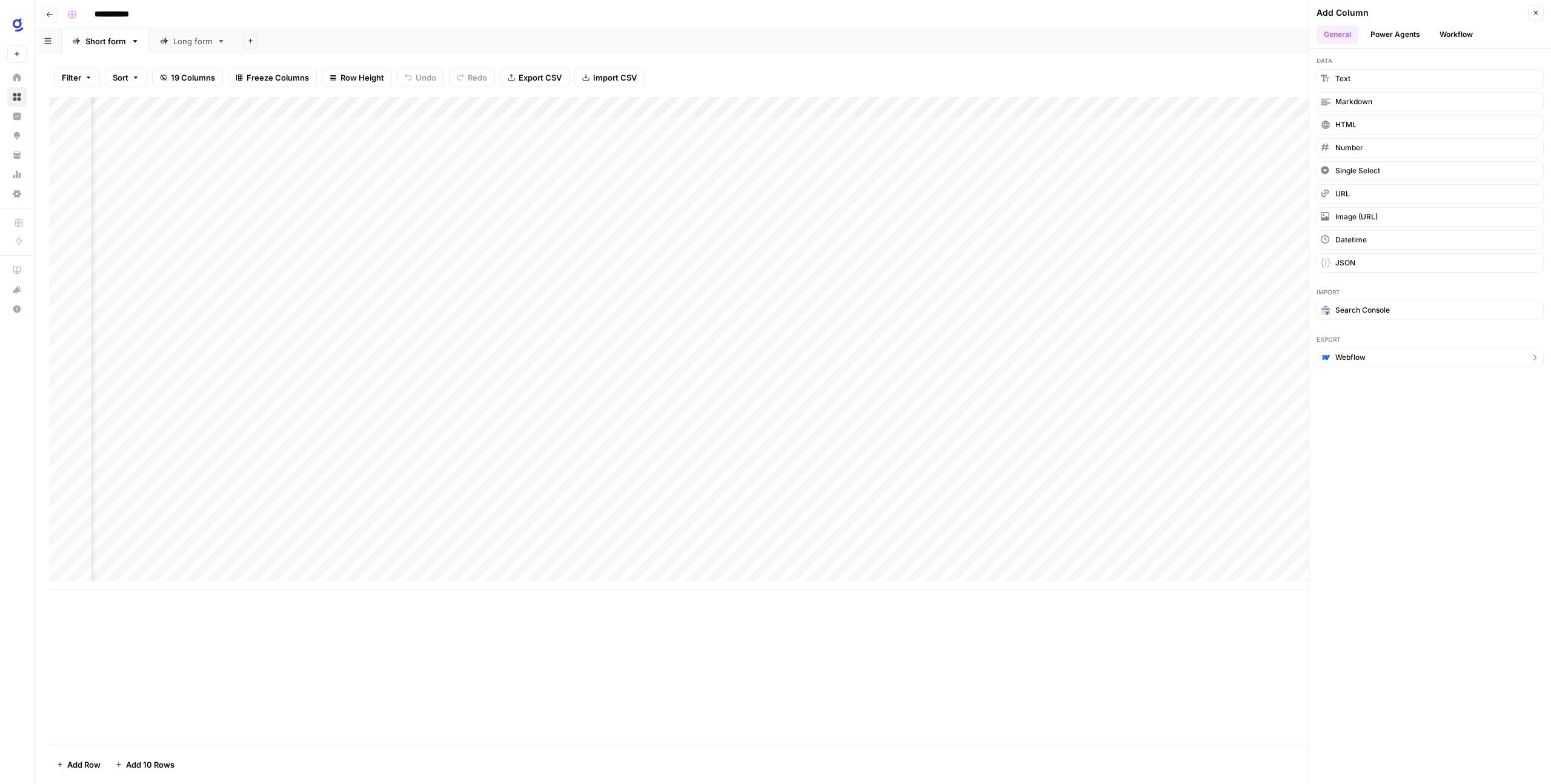
click at [1357, 360] on span "Webflow" at bounding box center [1350, 357] width 30 height 11
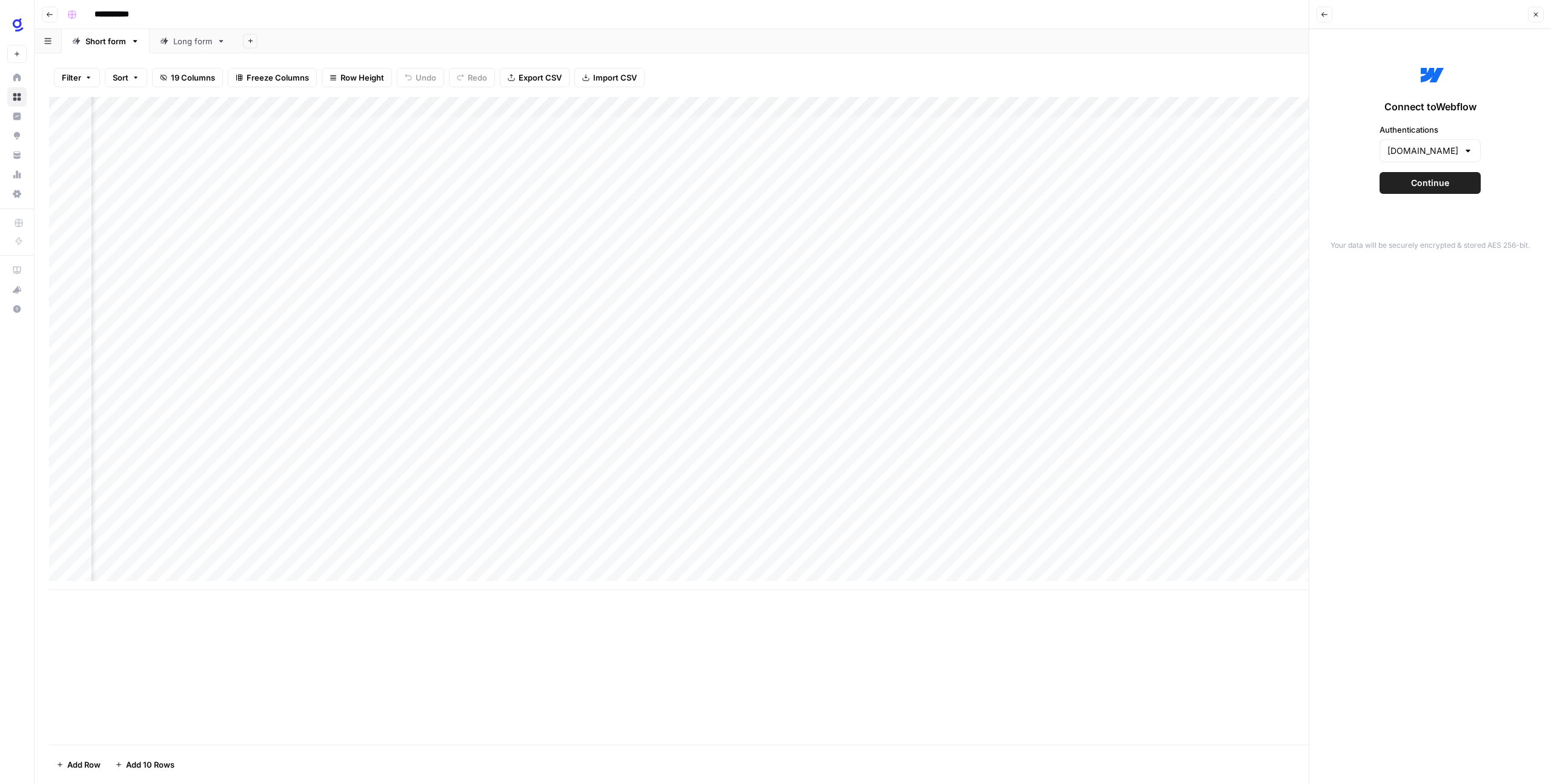
click at [1445, 190] on button "Continue" at bounding box center [1430, 183] width 101 height 22
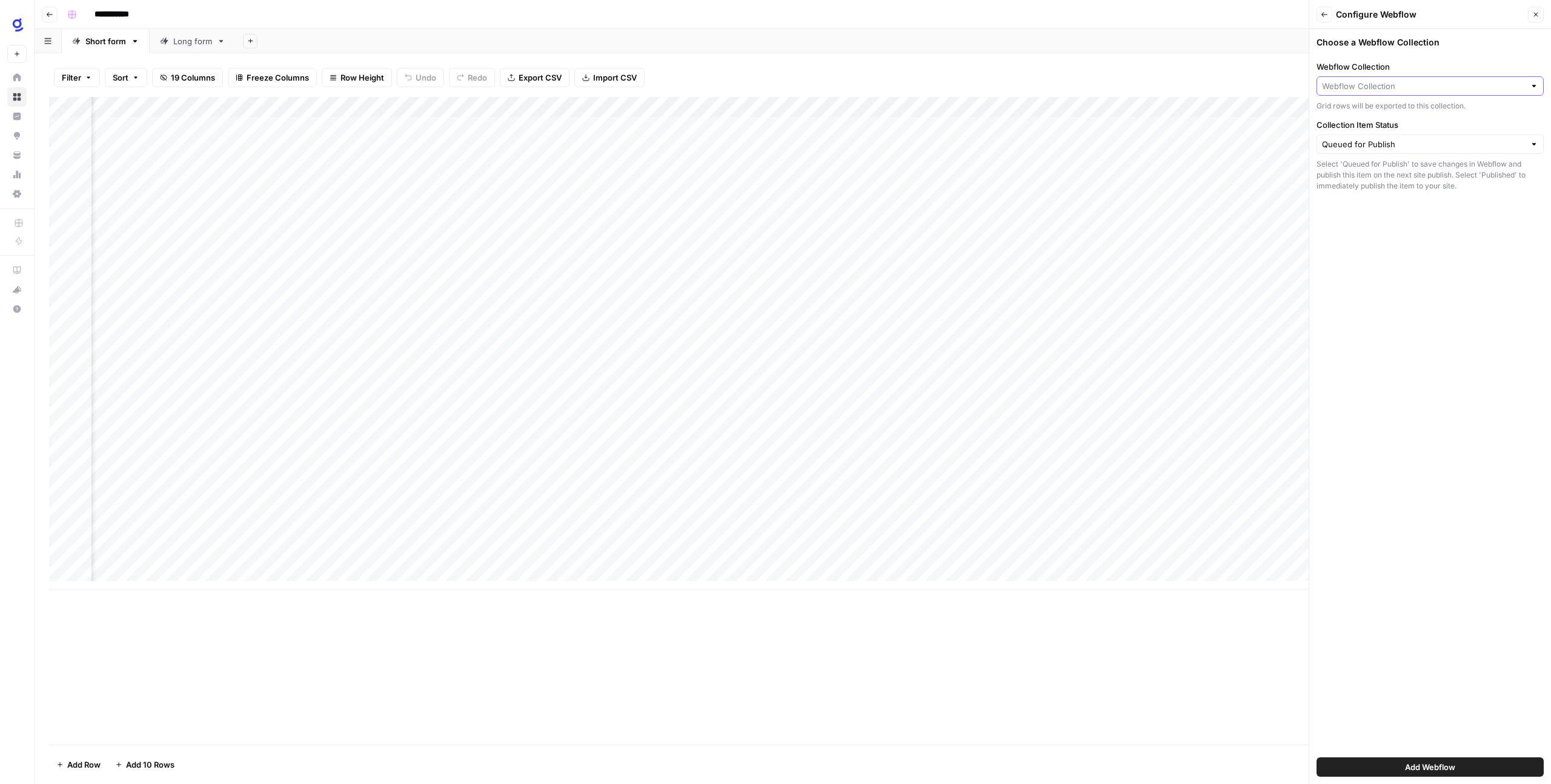
click at [1388, 87] on input "Webflow Collection" at bounding box center [1423, 86] width 203 height 12
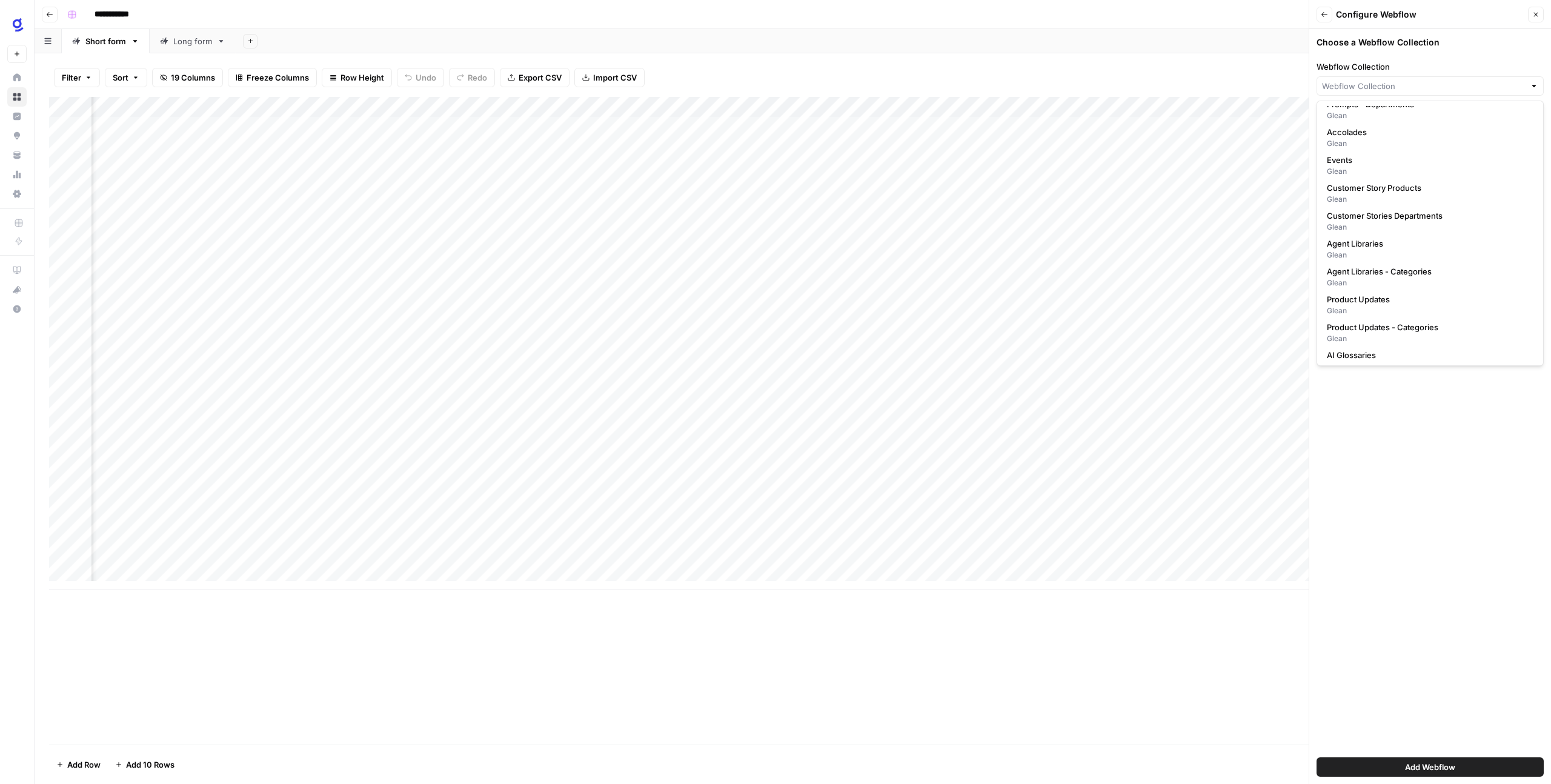
scroll to position [581, 0]
click at [1366, 311] on span "AI Glossaries" at bounding box center [1427, 313] width 202 height 12
type input "AI Glossaries"
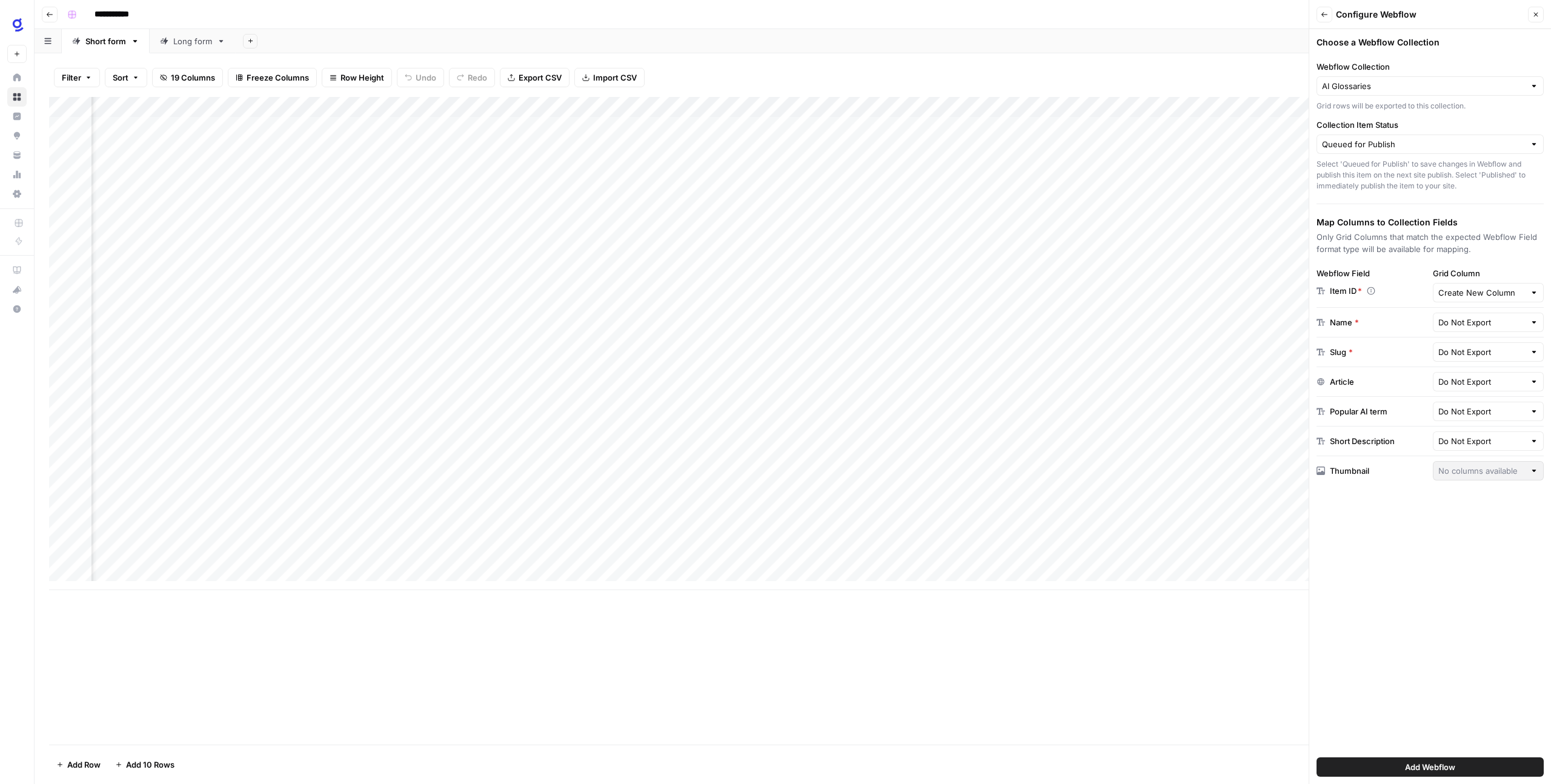
click at [1536, 322] on div at bounding box center [1534, 322] width 9 height 12
click at [1484, 434] on span "Title tag" at bounding box center [1485, 436] width 86 height 12
type input "Title tag"
click at [1536, 353] on div at bounding box center [1534, 352] width 9 height 12
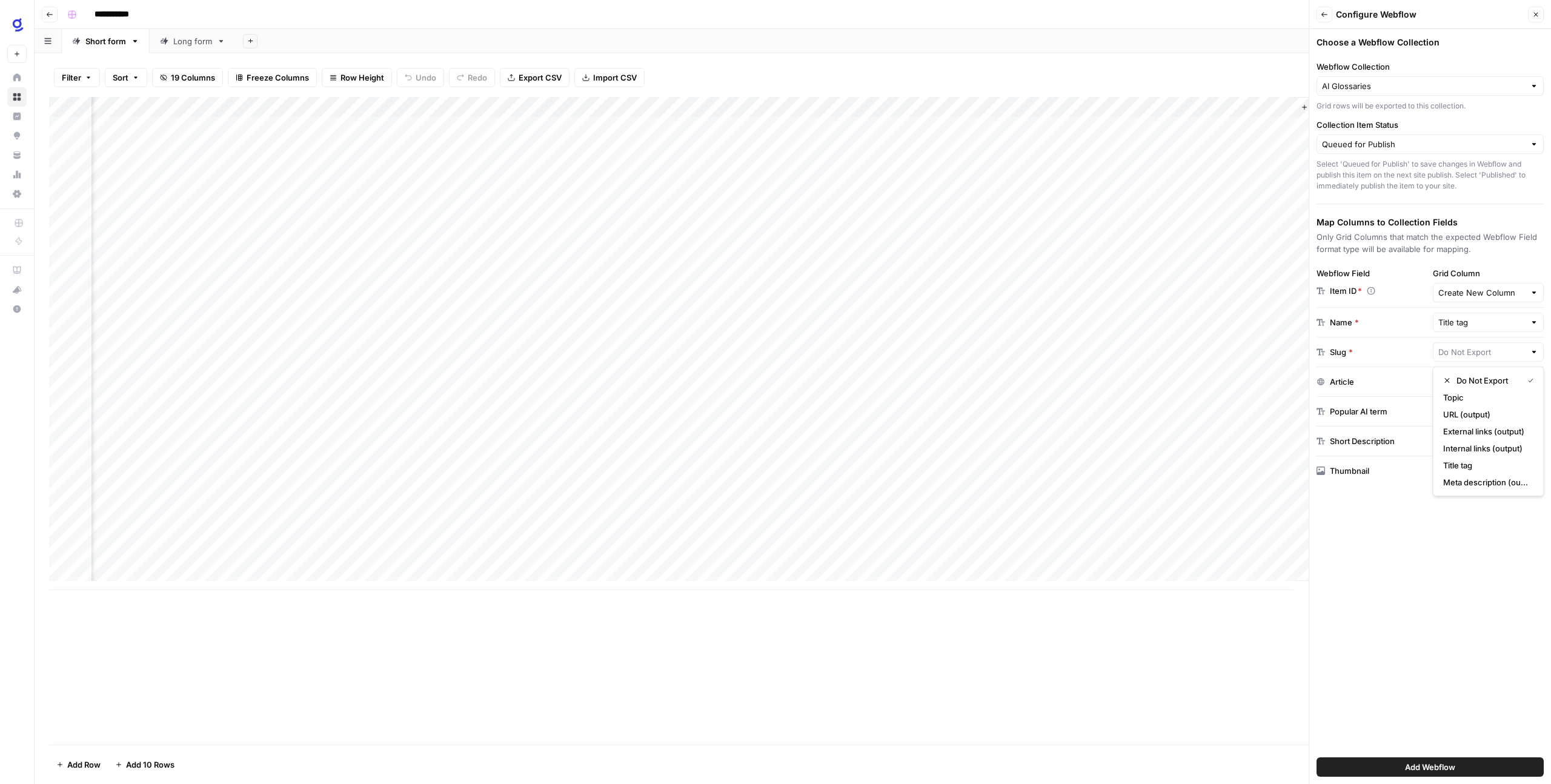
type input "Do Not Export"
click at [1455, 518] on div "Choose a Webflow Collection Webflow Collection AI Glossaries Grid rows will be …" at bounding box center [1430, 406] width 242 height 755
click at [1535, 382] on div at bounding box center [1534, 381] width 9 height 12
type input "Do Not Export"
click at [1391, 505] on div "Choose a Webflow Collection Webflow Collection AI Glossaries Grid rows will be …" at bounding box center [1430, 406] width 242 height 755
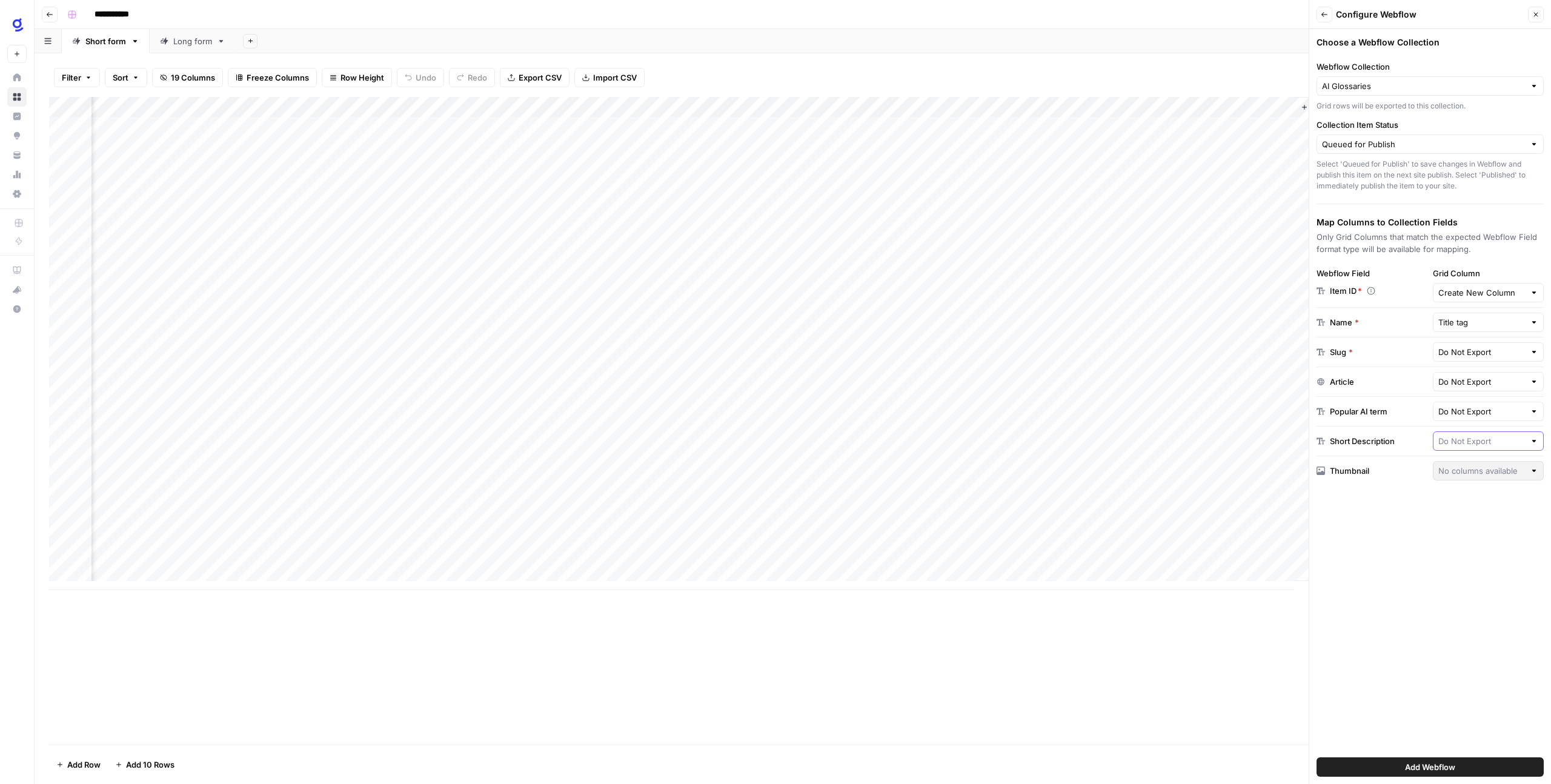
click at [1522, 438] on input "text" at bounding box center [1481, 441] width 88 height 12
click at [1479, 485] on span "Meta description (output)" at bounding box center [1475, 488] width 65 height 12
type input "Meta description (output)"
click at [1200, 613] on div "Add Column" at bounding box center [793, 420] width 1487 height 647
click at [1538, 11] on icon "button" at bounding box center [1535, 15] width 7 height 7
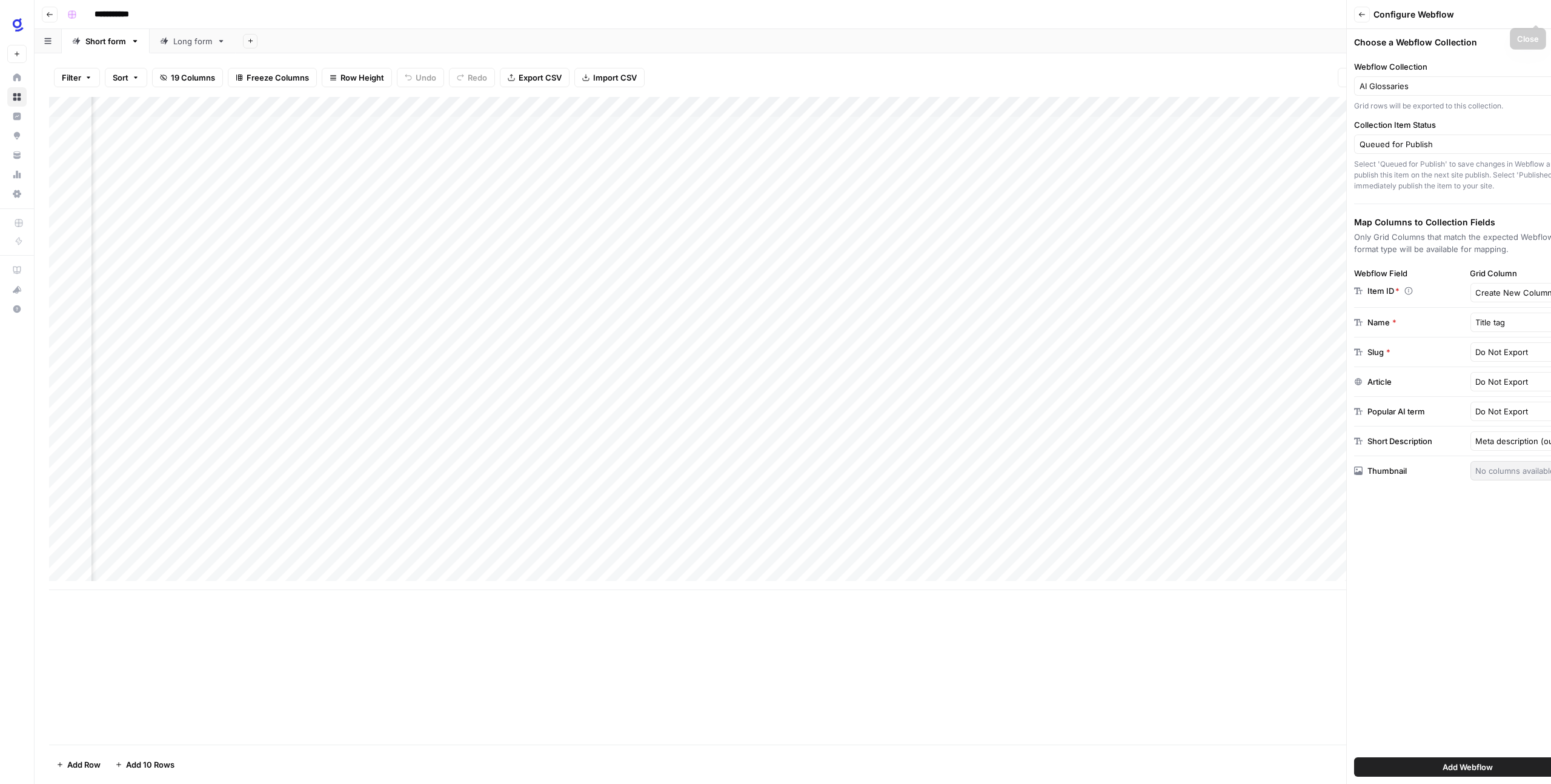
scroll to position [0, 119]
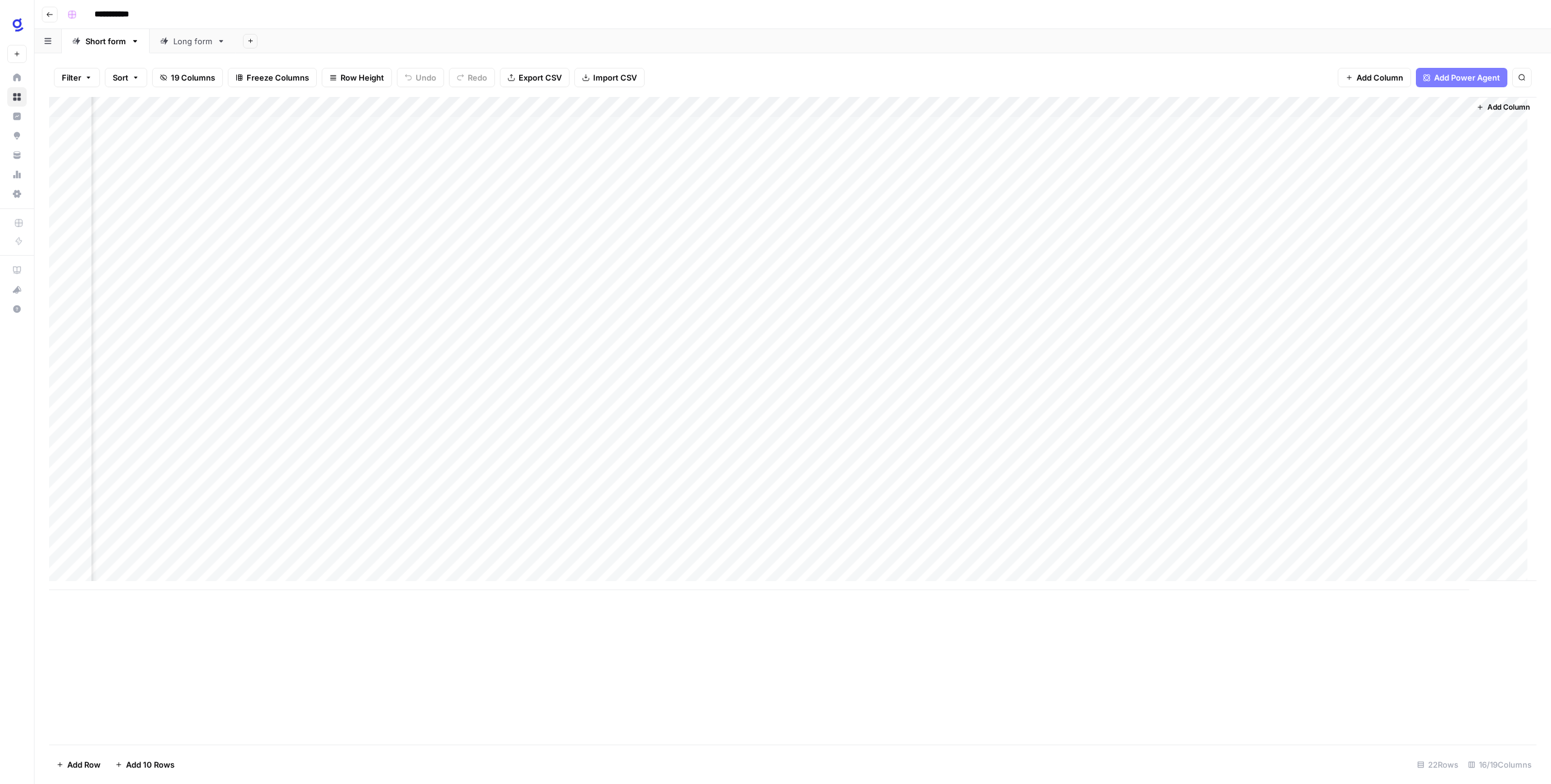
click at [1132, 108] on div "Add Column" at bounding box center [793, 343] width 1487 height 493
click at [1060, 619] on div "Add Column" at bounding box center [793, 420] width 1487 height 647
click at [1366, 77] on span "Add Column" at bounding box center [1379, 77] width 47 height 12
click at [970, 649] on div "Add Column" at bounding box center [793, 420] width 1487 height 647
click at [1359, 127] on button "HTML" at bounding box center [1430, 125] width 227 height 19
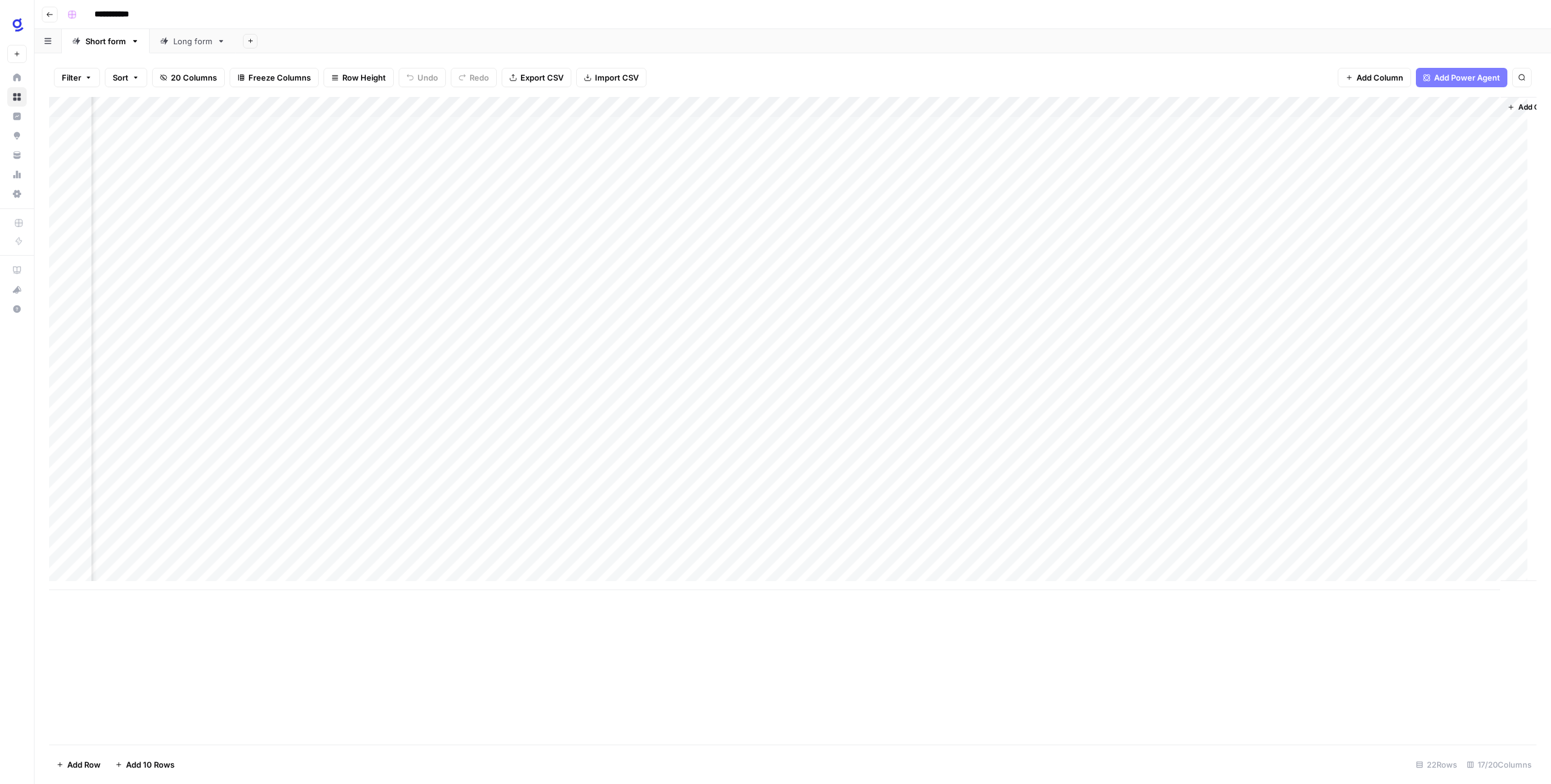
scroll to position [0, 293]
click at [1321, 112] on div "Add Column" at bounding box center [793, 343] width 1487 height 493
click at [1450, 107] on div at bounding box center [1373, 109] width 175 height 24
click at [1289, 72] on div "Filter Sort 20 Columns Freeze Columns Row Height Undo Redo Export CSV Import CS…" at bounding box center [793, 77] width 1487 height 39
click at [1448, 106] on div "Add Column" at bounding box center [793, 343] width 1487 height 493
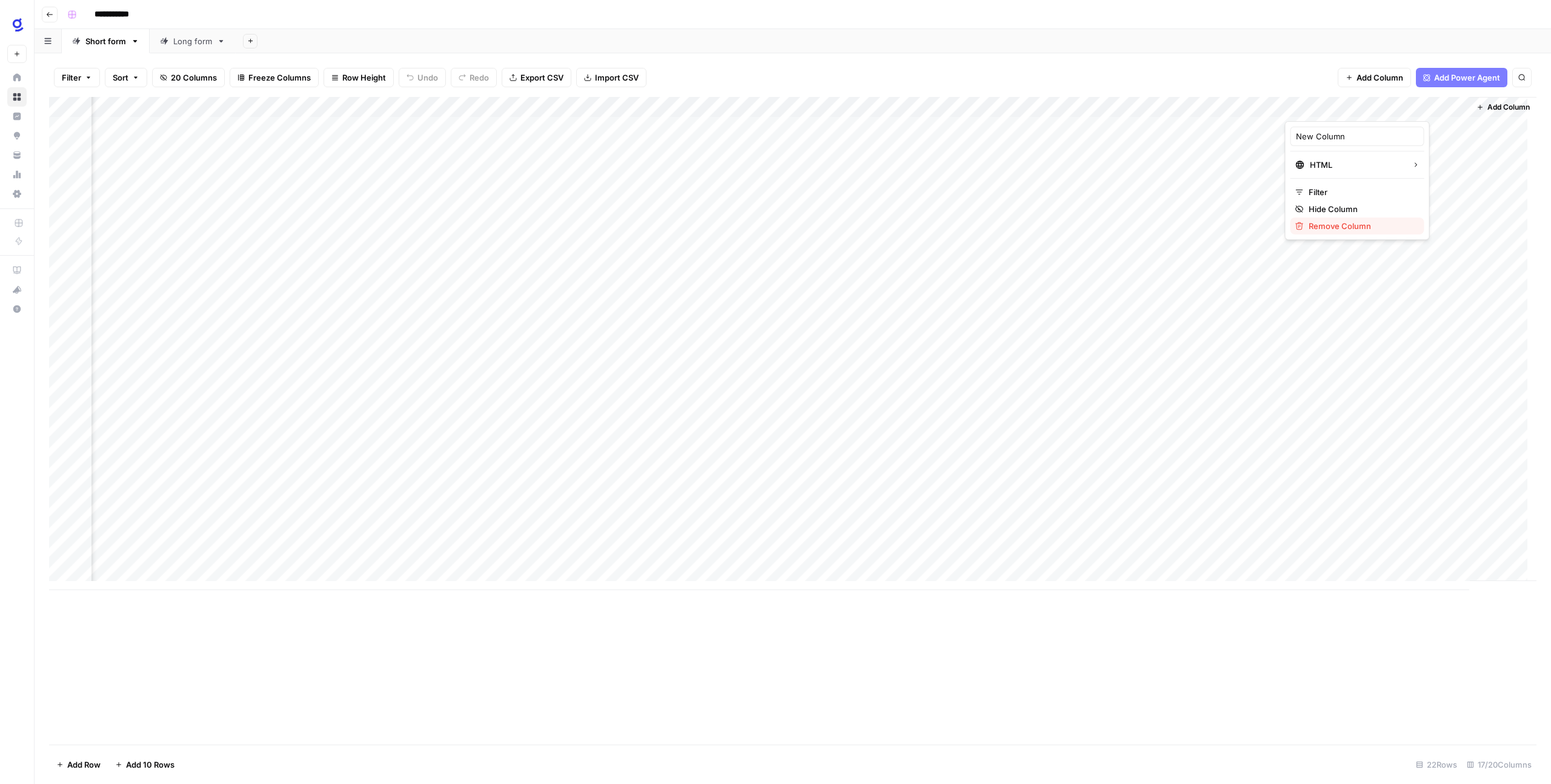
click at [1342, 221] on span "Remove Column" at bounding box center [1361, 226] width 106 height 12
click at [736, 126] on span "Delete" at bounding box center [732, 126] width 26 height 12
click at [203, 51] on link "Long form" at bounding box center [192, 42] width 86 height 24
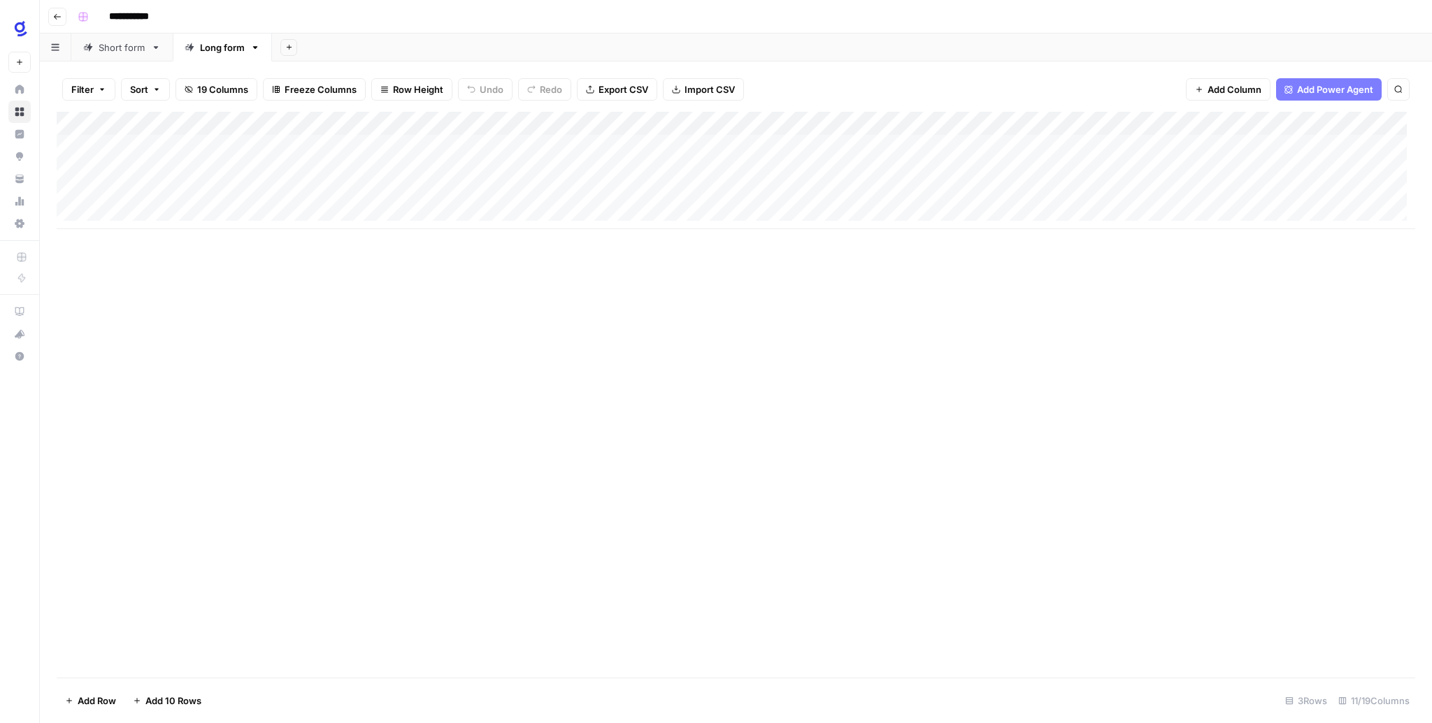
click at [123, 50] on div "Short form" at bounding box center [122, 48] width 47 height 14
click at [1358, 126] on span "Add Column" at bounding box center [1382, 123] width 49 height 13
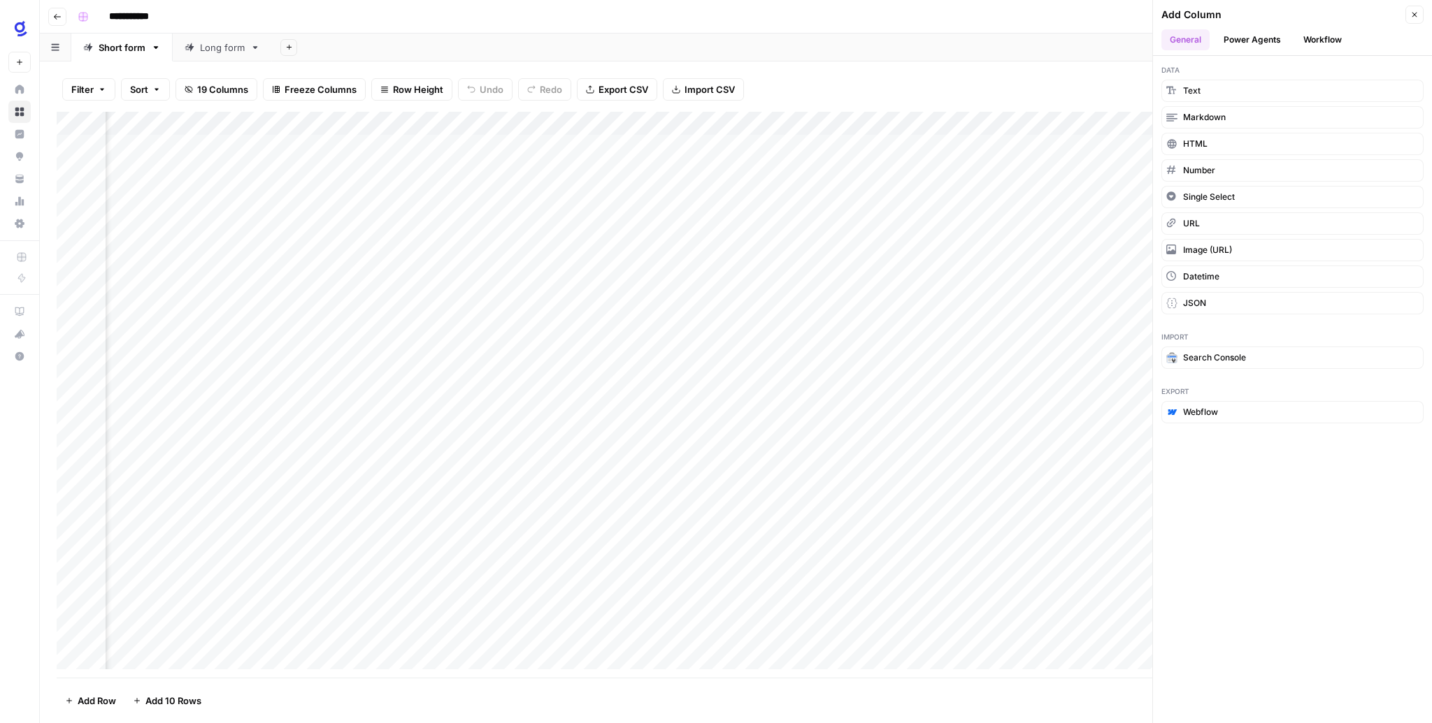
click at [1269, 30] on button "Power Agents" at bounding box center [1252, 39] width 74 height 21
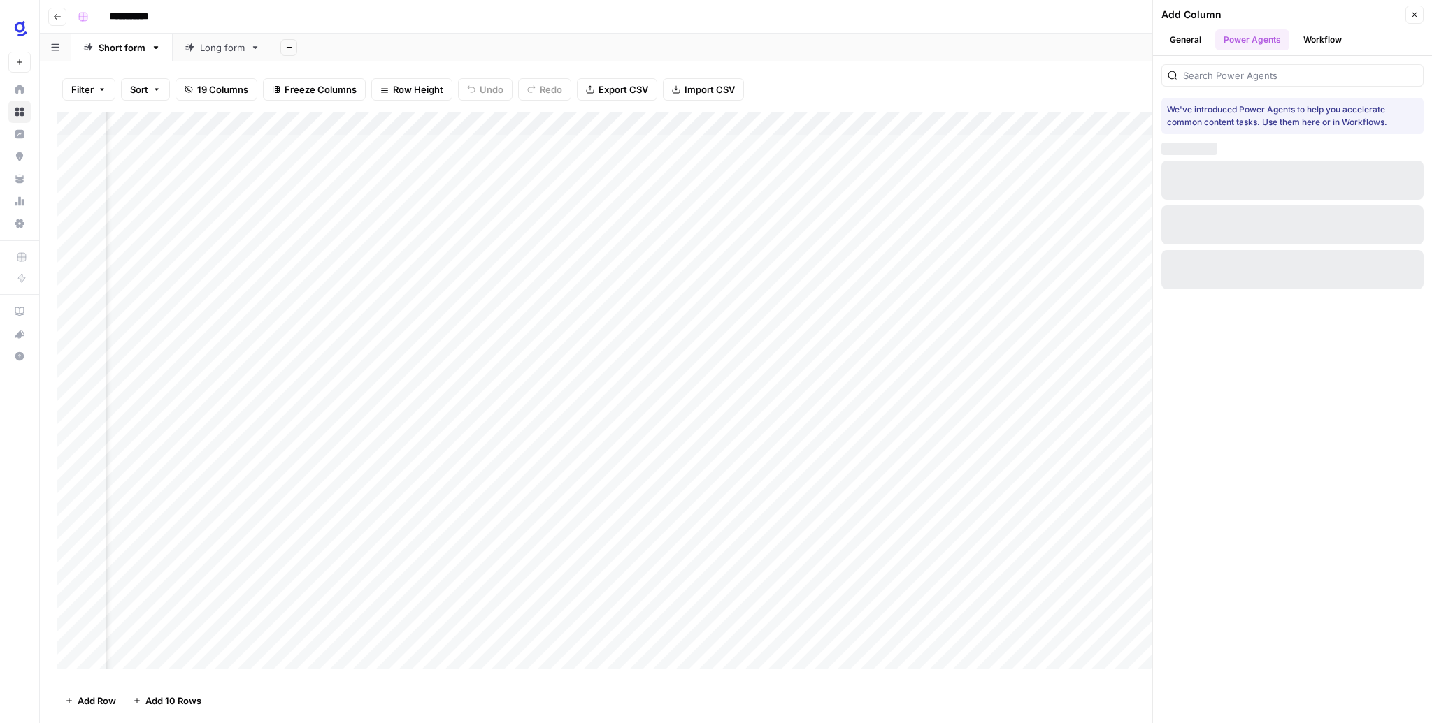
click at [1313, 38] on button "Workflow" at bounding box center [1322, 39] width 55 height 21
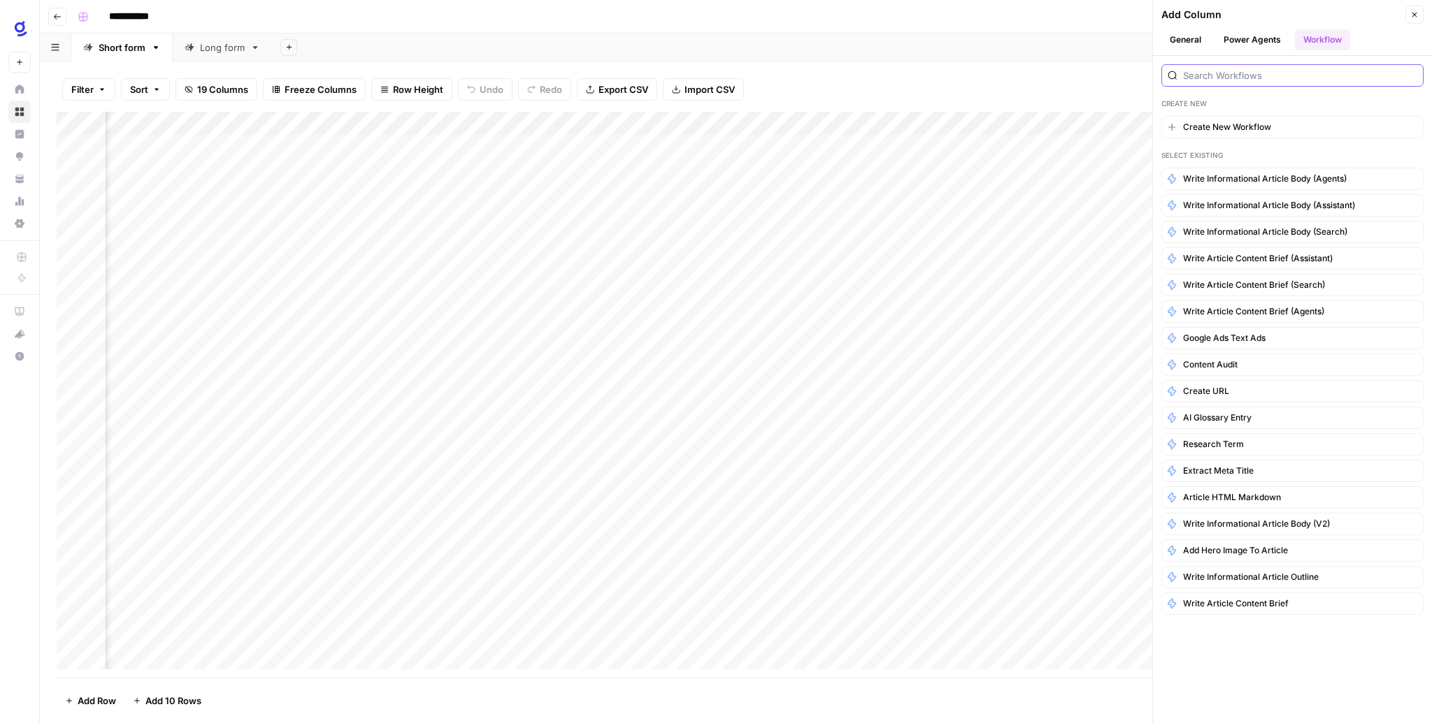
click at [1230, 81] on input "search" at bounding box center [1300, 76] width 234 height 14
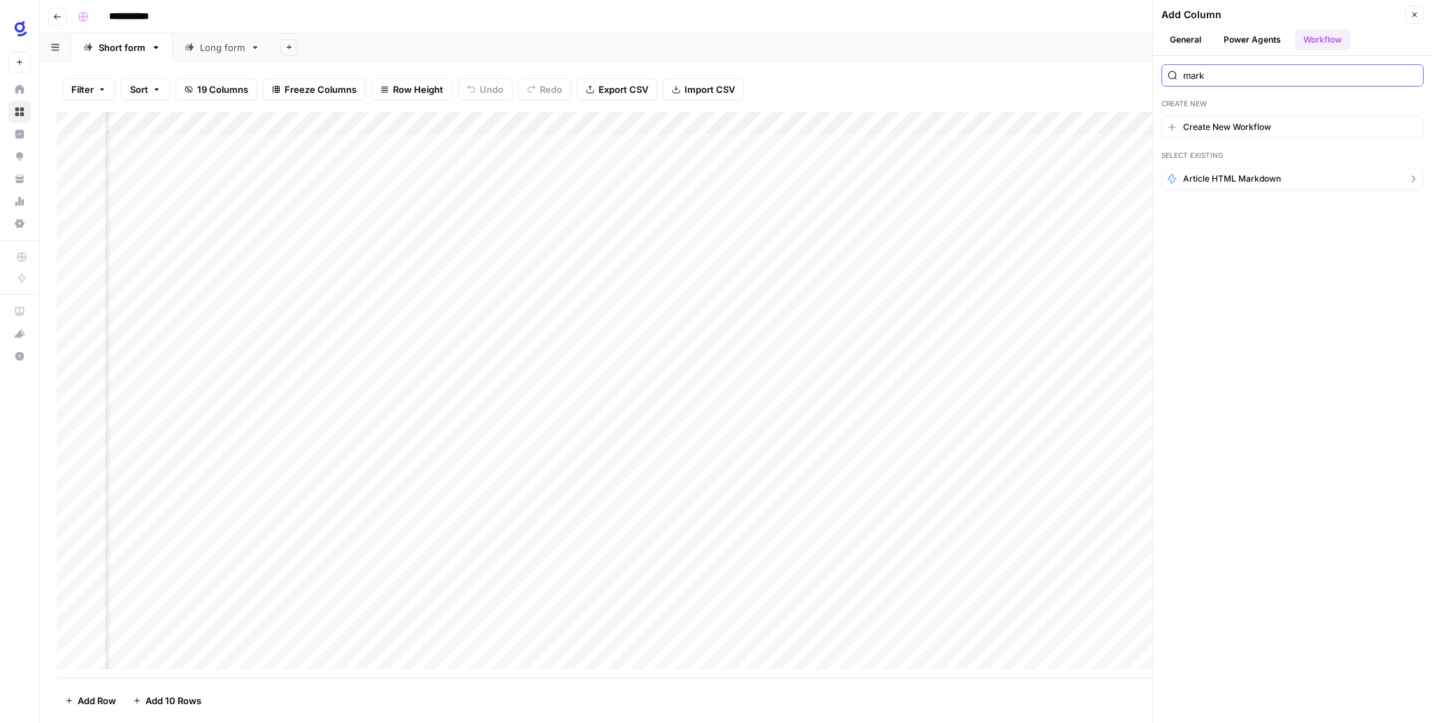
type input "mark"
click at [1218, 174] on span "Article HTML Markdown" at bounding box center [1232, 179] width 98 height 13
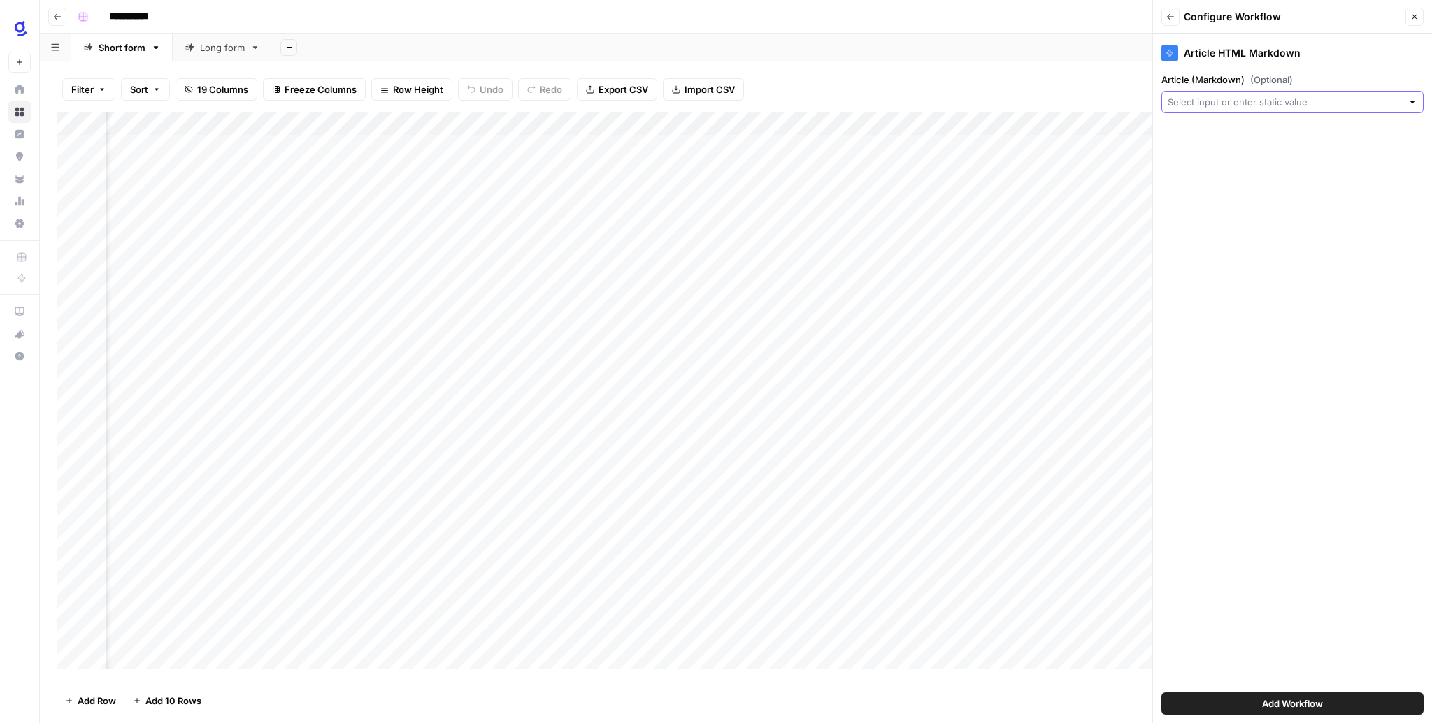
click at [1265, 106] on input "Article (Markdown) (Optional)" at bounding box center [1284, 102] width 234 height 14
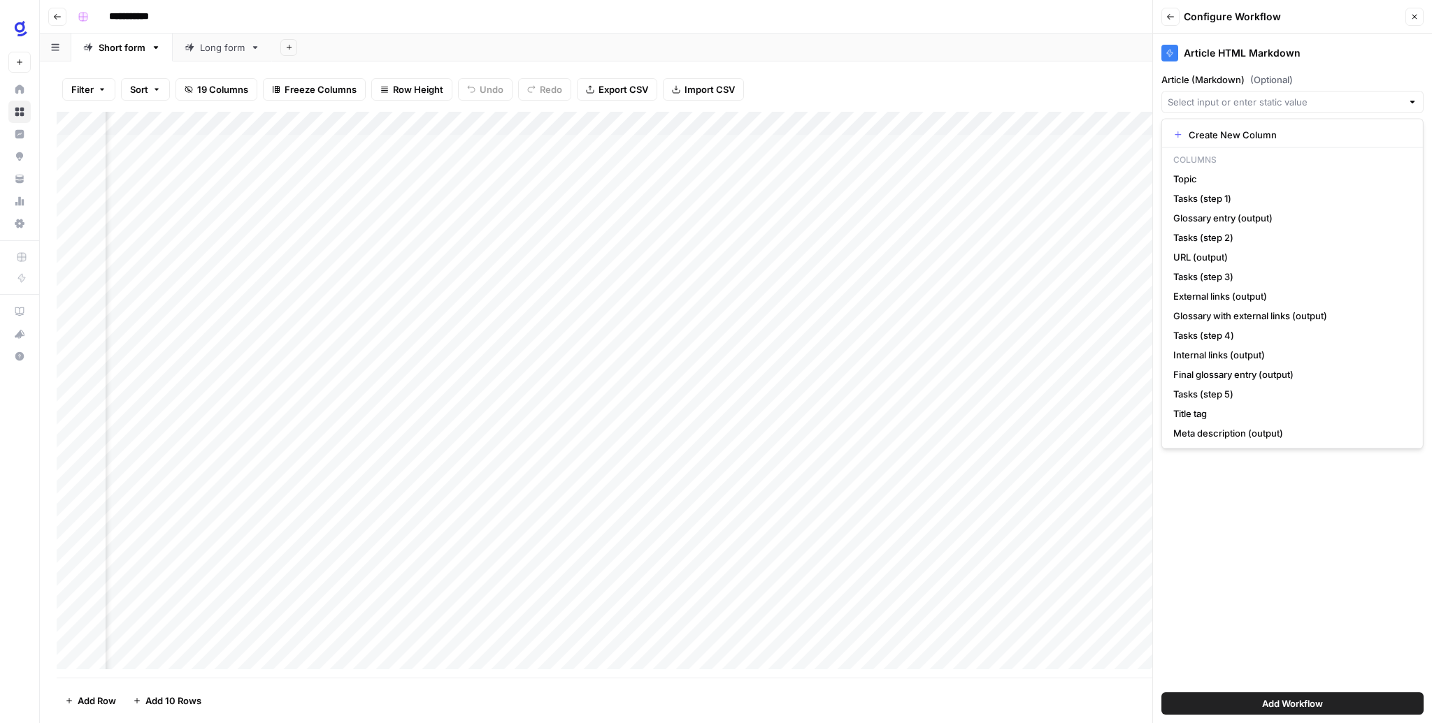
click at [845, 121] on div "Add Column" at bounding box center [736, 395] width 1358 height 566
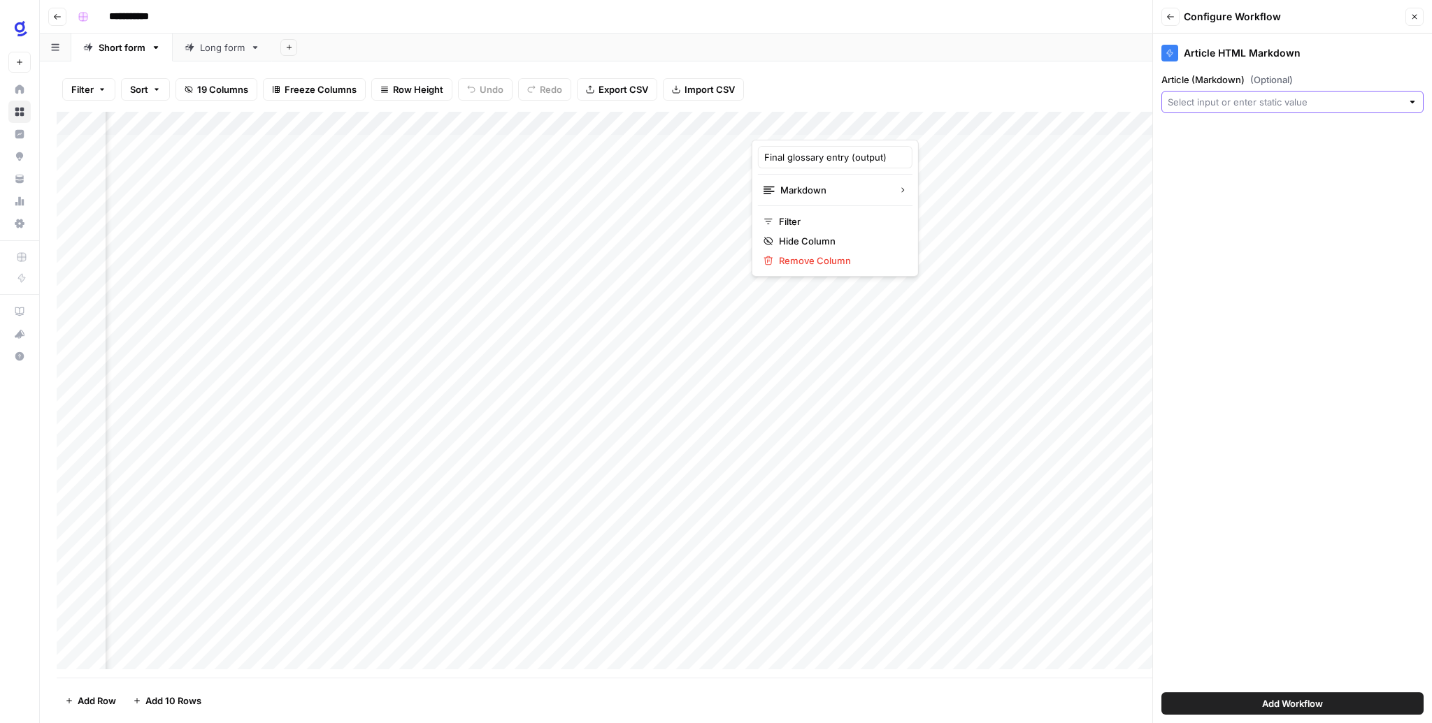
click at [1286, 103] on input "Article (Markdown) (Optional)" at bounding box center [1284, 102] width 234 height 14
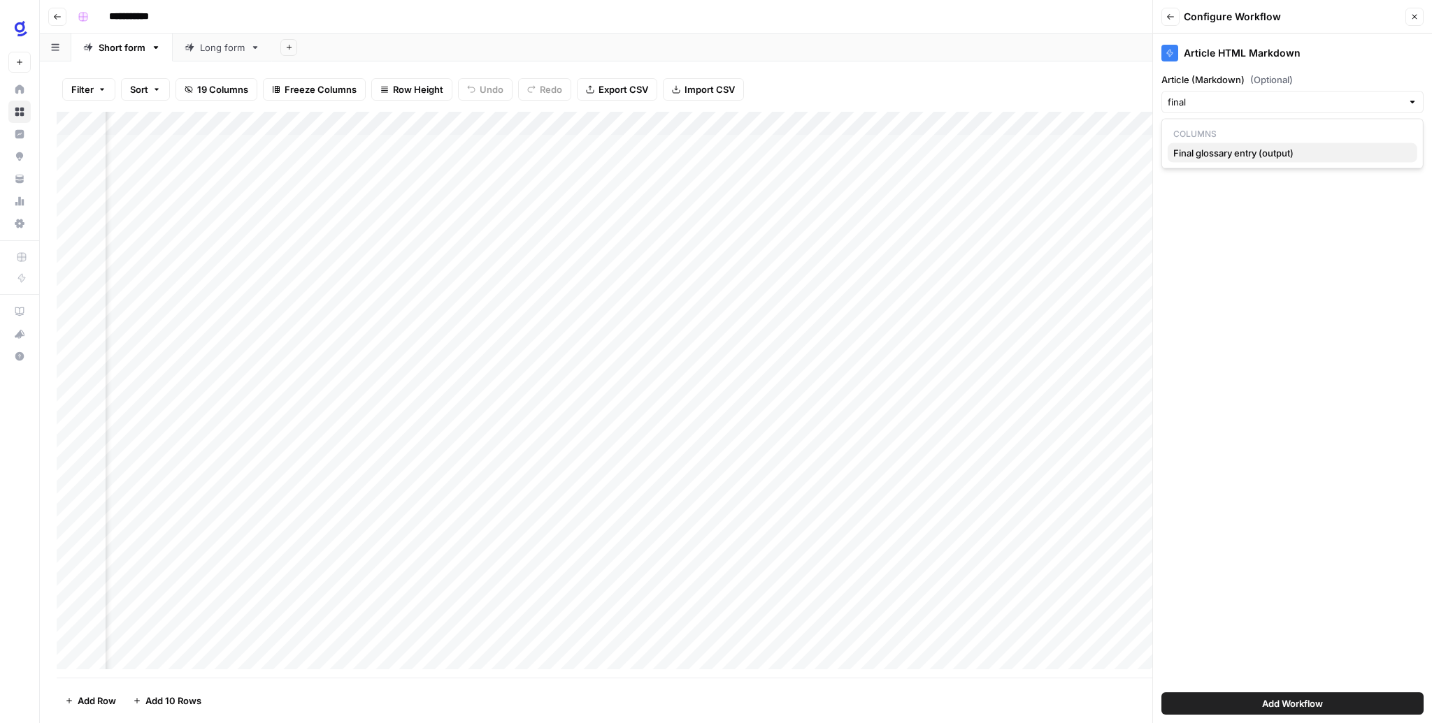
click at [1278, 155] on span "Final glossary entry (output)" at bounding box center [1289, 153] width 233 height 14
type input "Final glossary entry (output)"
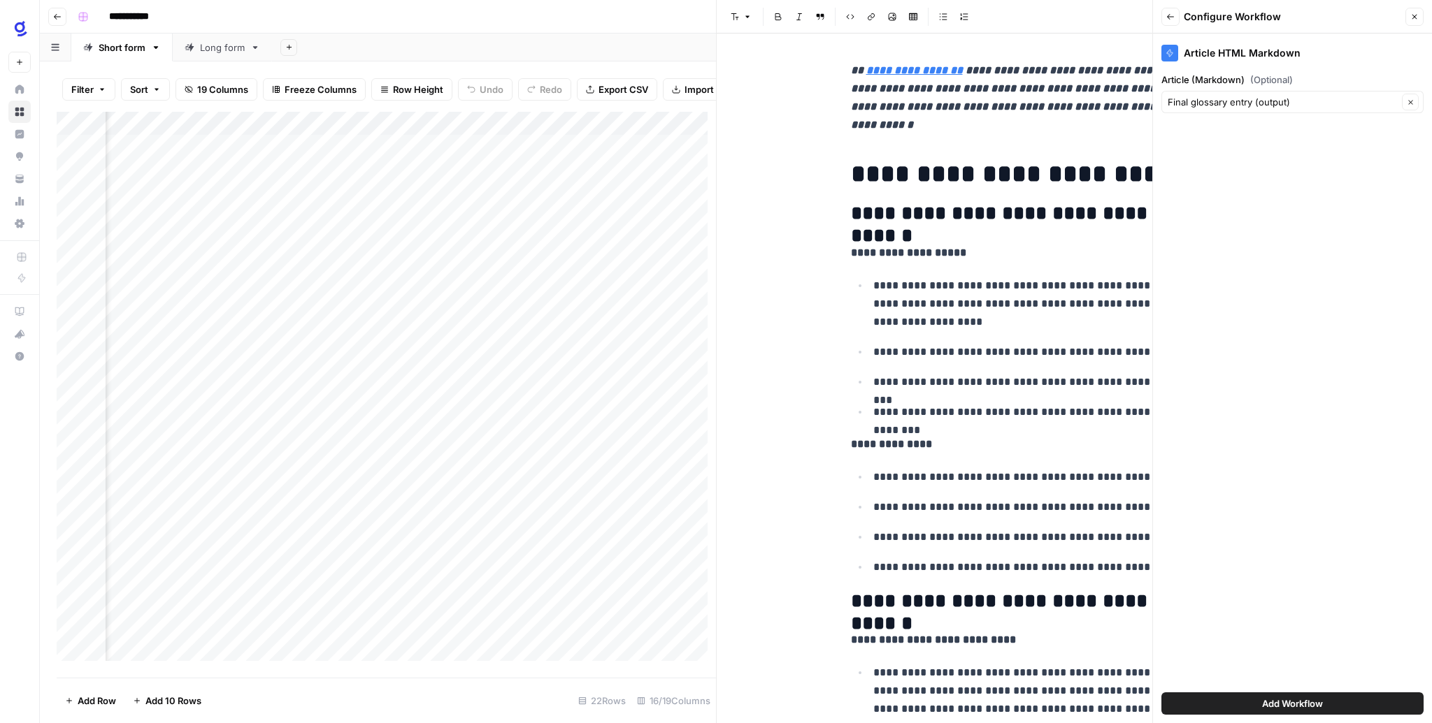
click at [1335, 540] on div "Article HTML Markdown Article (Markdown) (Optional) Final glossary entry (outpu…" at bounding box center [1292, 379] width 279 height 690
click at [1241, 700] on button "Add Workflow" at bounding box center [1292, 704] width 262 height 22
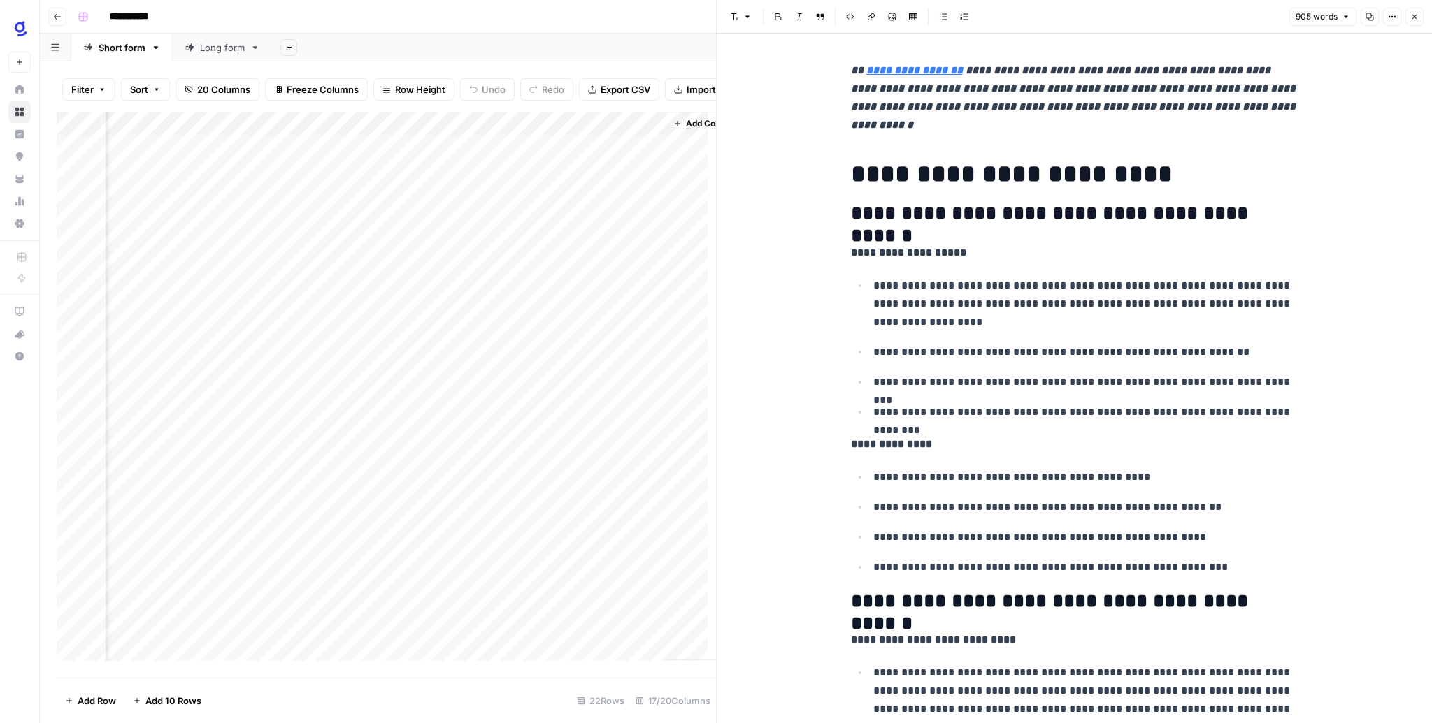
scroll to position [0, 1363]
click at [1420, 15] on button "Close" at bounding box center [1414, 17] width 18 height 18
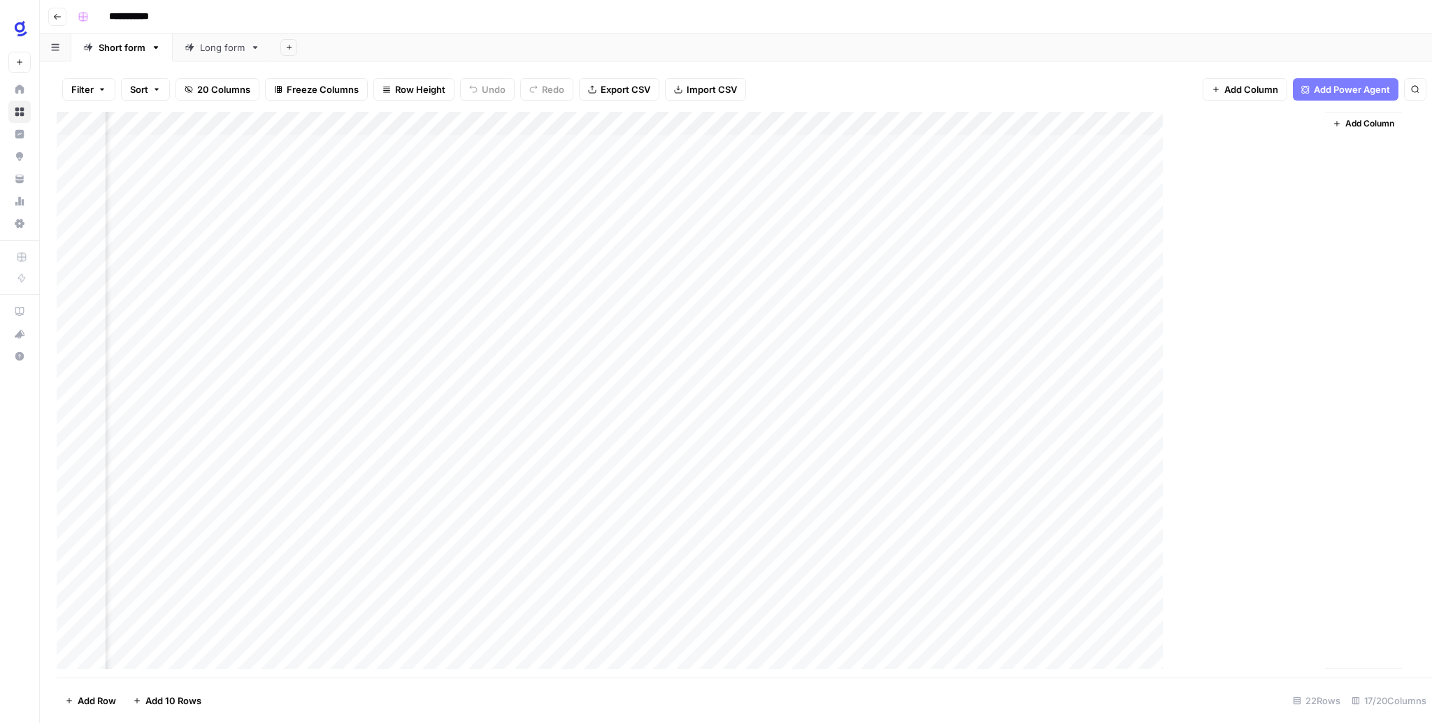
scroll to position [0, 647]
click at [1257, 147] on div "Add Column" at bounding box center [736, 395] width 1358 height 566
click at [1123, 106] on div "Filter Sort 20 Columns Freeze Columns Row Height Undo Redo Export CSV Import CS…" at bounding box center [736, 89] width 1358 height 45
click at [1311, 147] on div "Add Column" at bounding box center [736, 395] width 1358 height 566
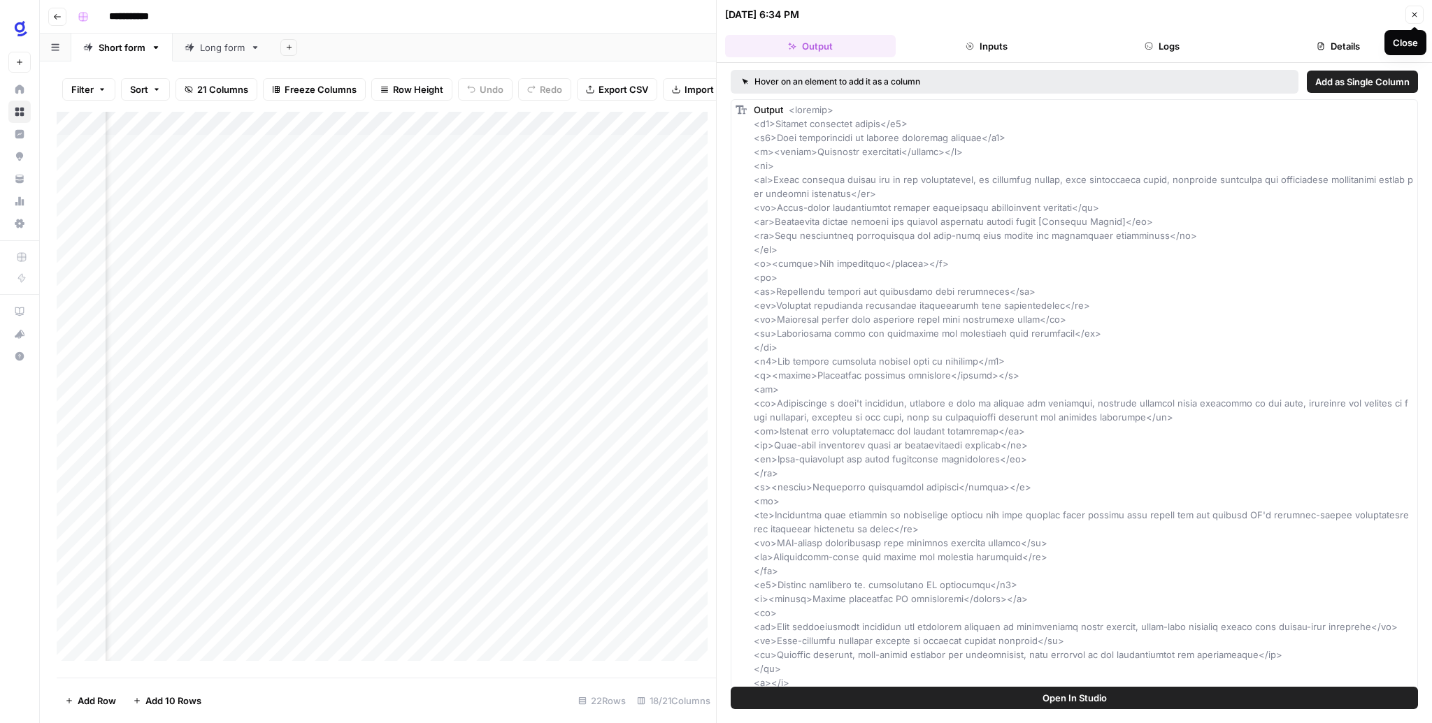
click at [1418, 13] on icon "button" at bounding box center [1414, 14] width 8 height 8
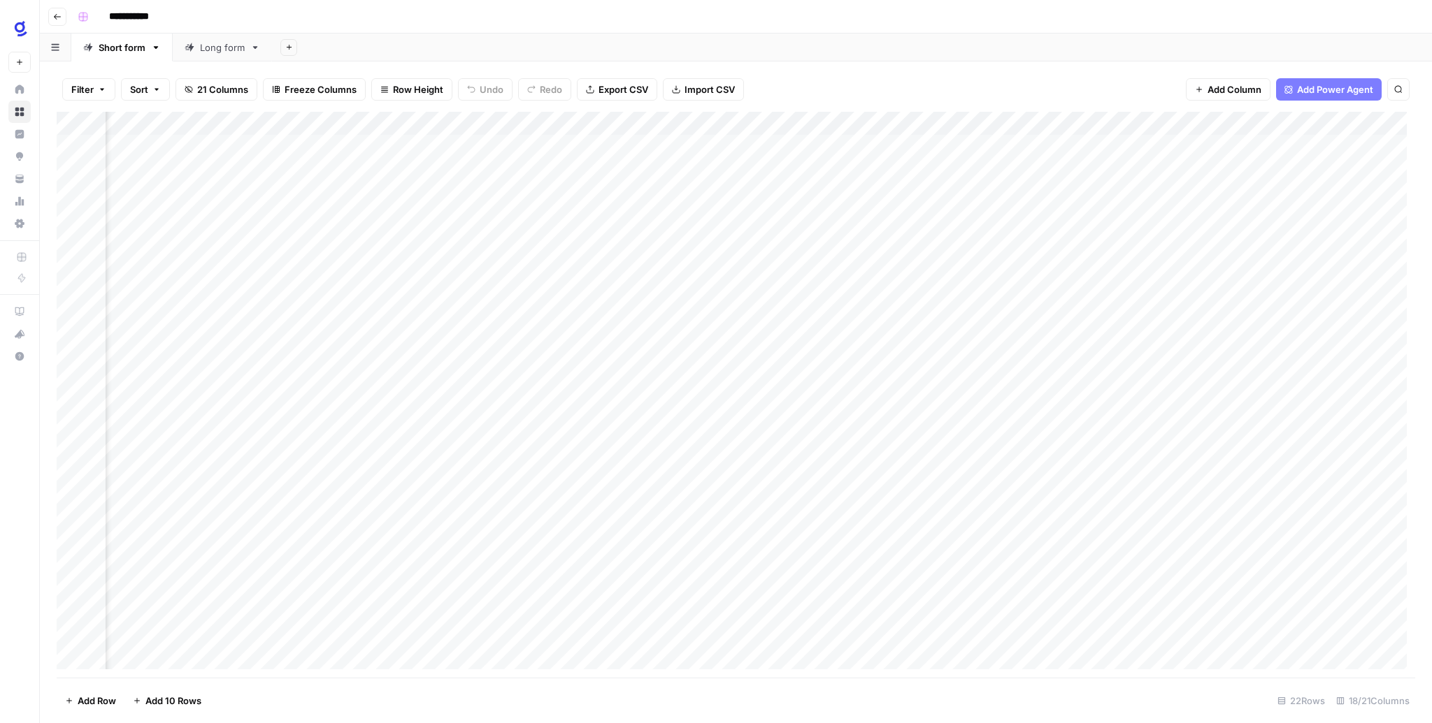
scroll to position [0, 790]
drag, startPoint x: 1083, startPoint y: 121, endPoint x: 1114, endPoint y: 122, distance: 31.5
click at [1114, 122] on div "Add Column" at bounding box center [736, 395] width 1358 height 566
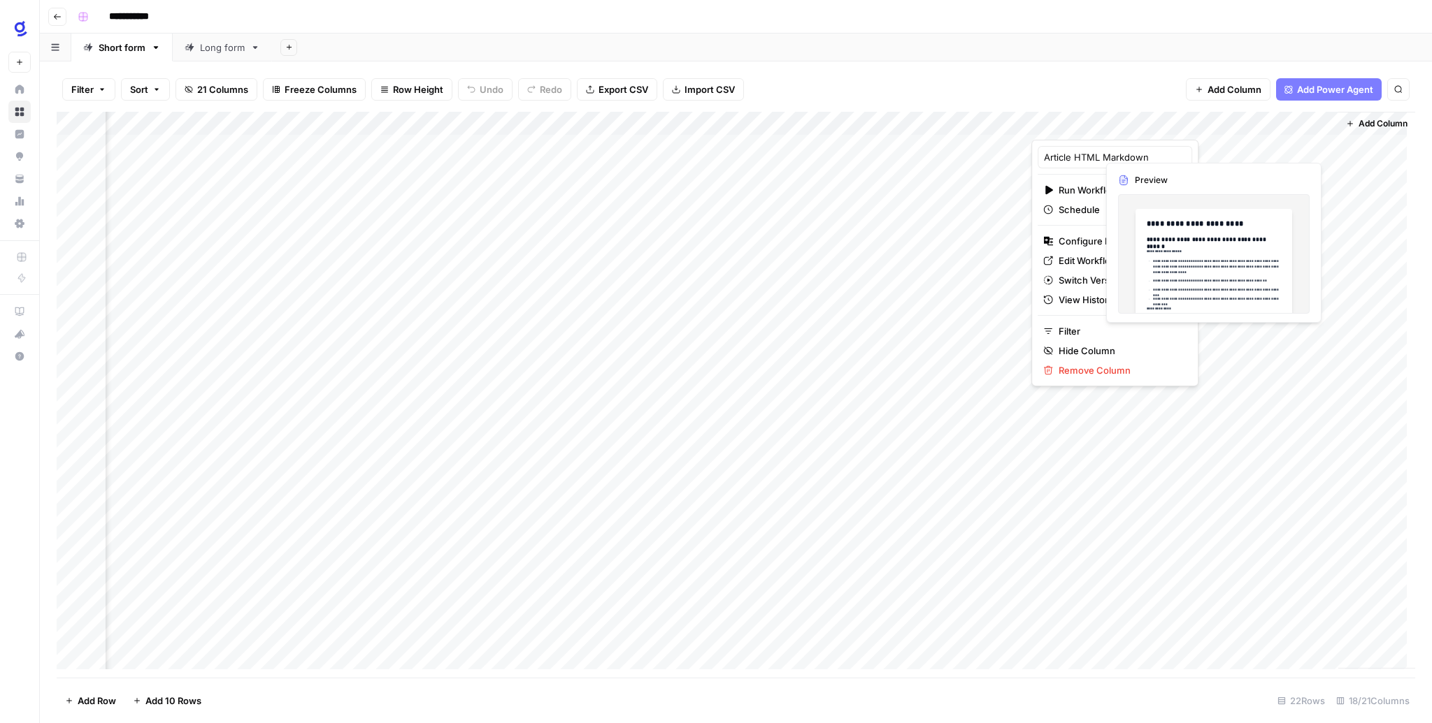
click at [1244, 147] on div "Add Column" at bounding box center [736, 395] width 1358 height 566
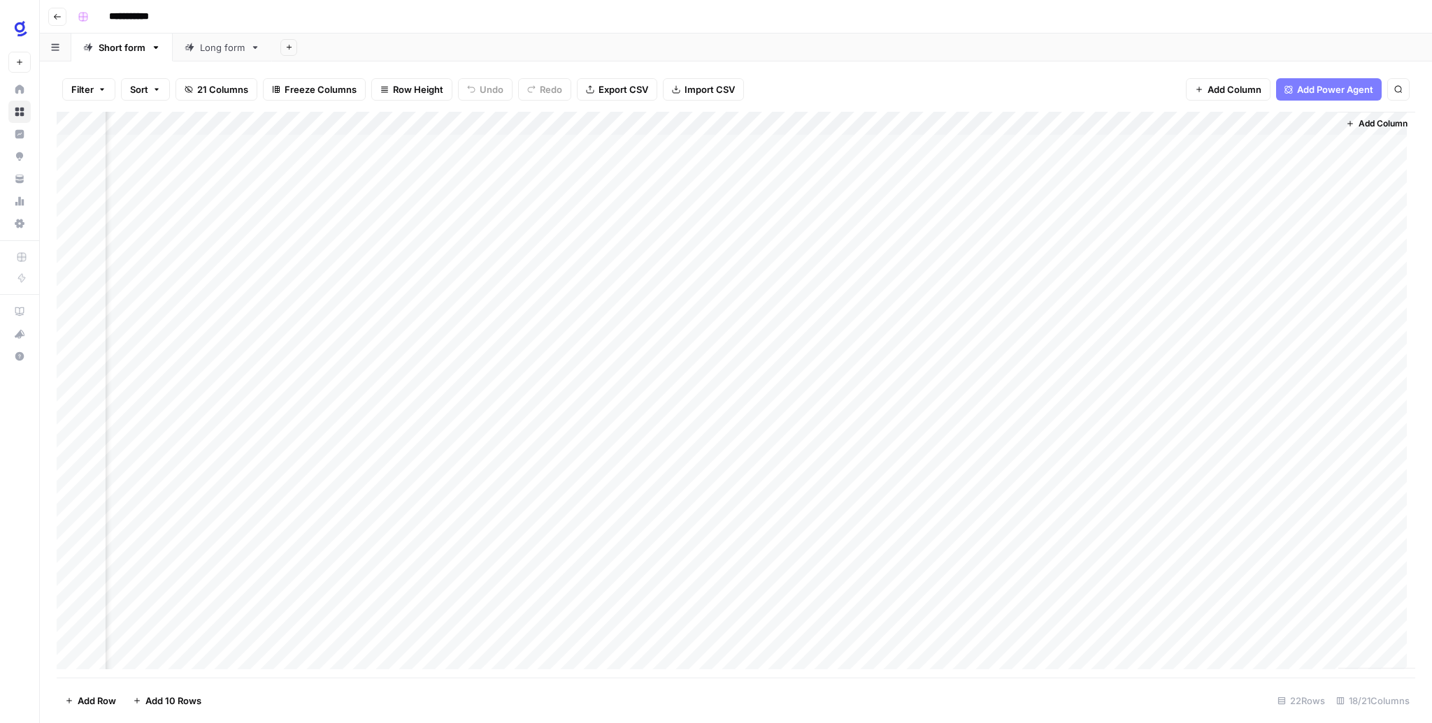
click at [1313, 145] on div "Add Column" at bounding box center [736, 395] width 1358 height 566
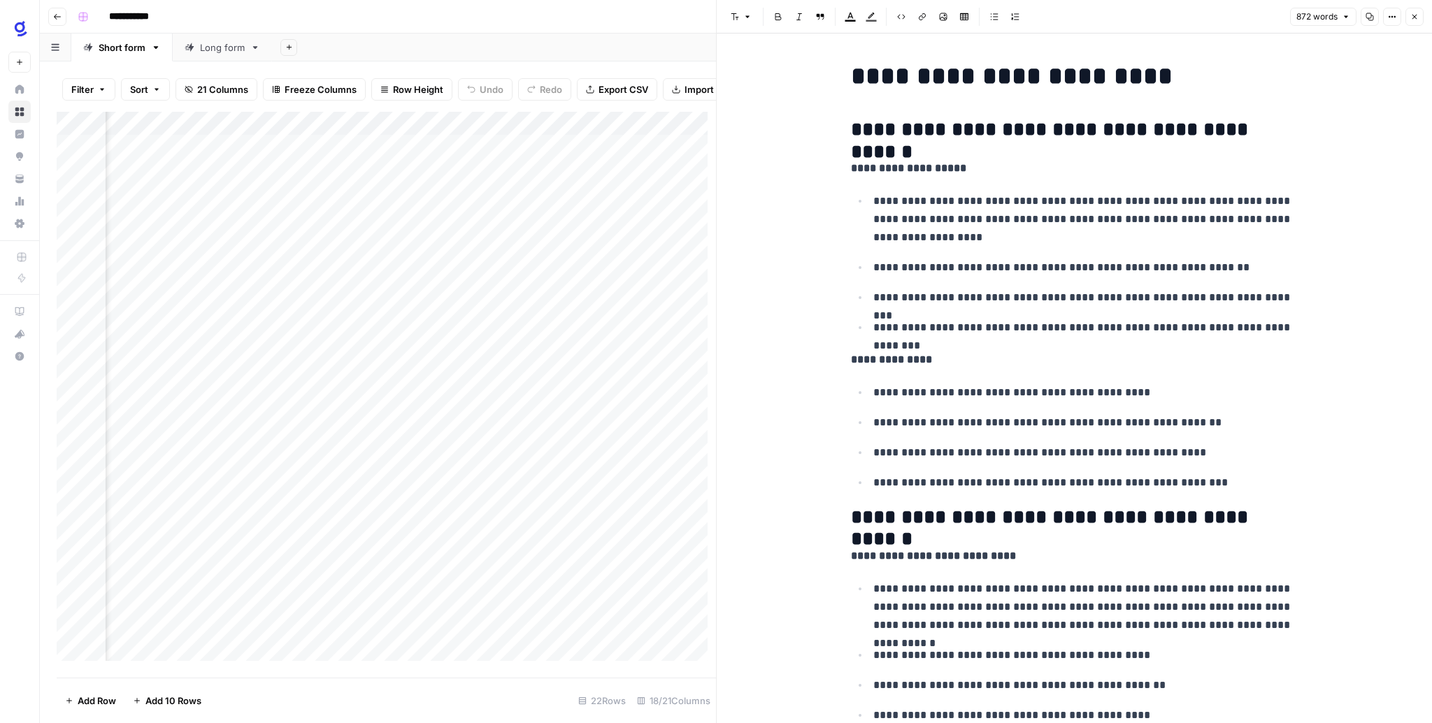
click at [1412, 16] on icon "button" at bounding box center [1414, 17] width 8 height 8
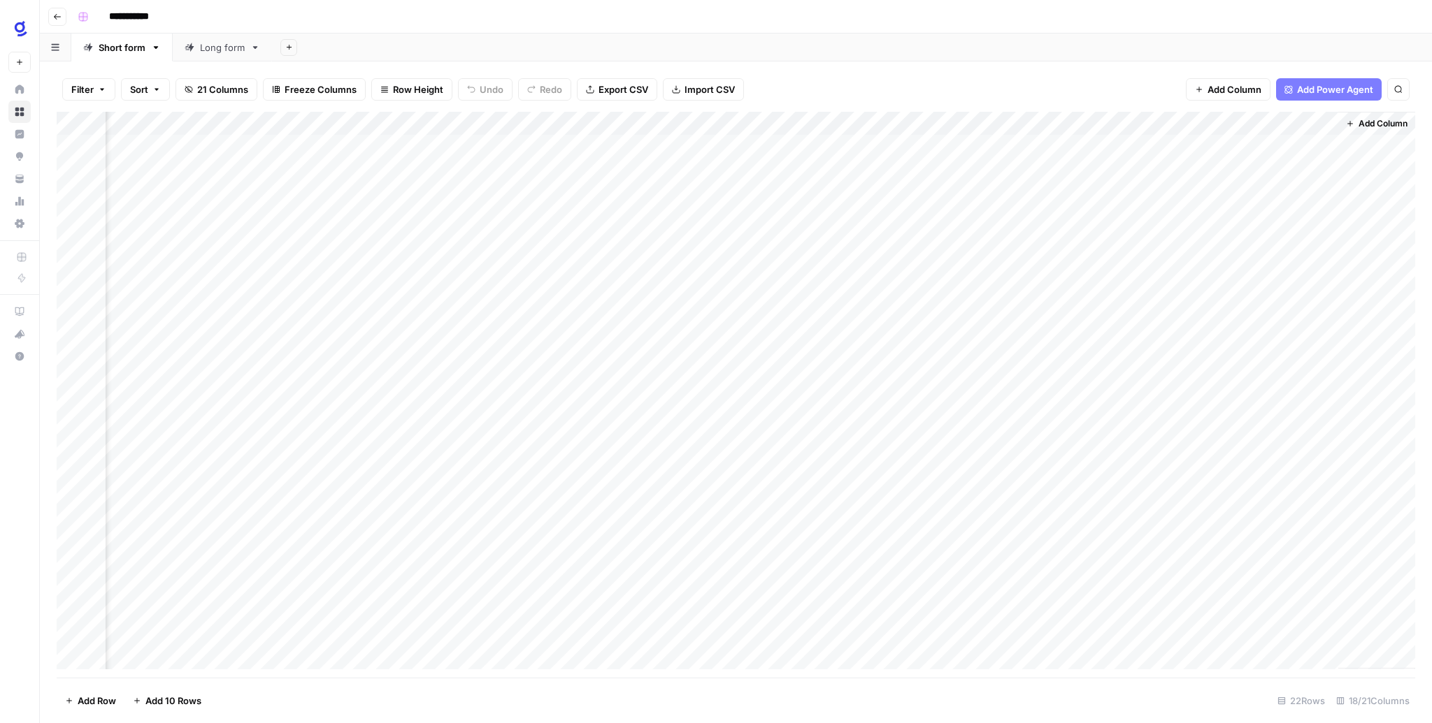
scroll to position [0, 773]
click at [1169, 88] on div "Filter Sort 21 Columns Freeze Columns Row Height Undo Redo Export CSV Import CS…" at bounding box center [736, 89] width 1358 height 45
click at [1333, 125] on div "Add Column" at bounding box center [736, 395] width 1358 height 566
click at [1284, 258] on span "Remove Column" at bounding box center [1307, 261] width 122 height 14
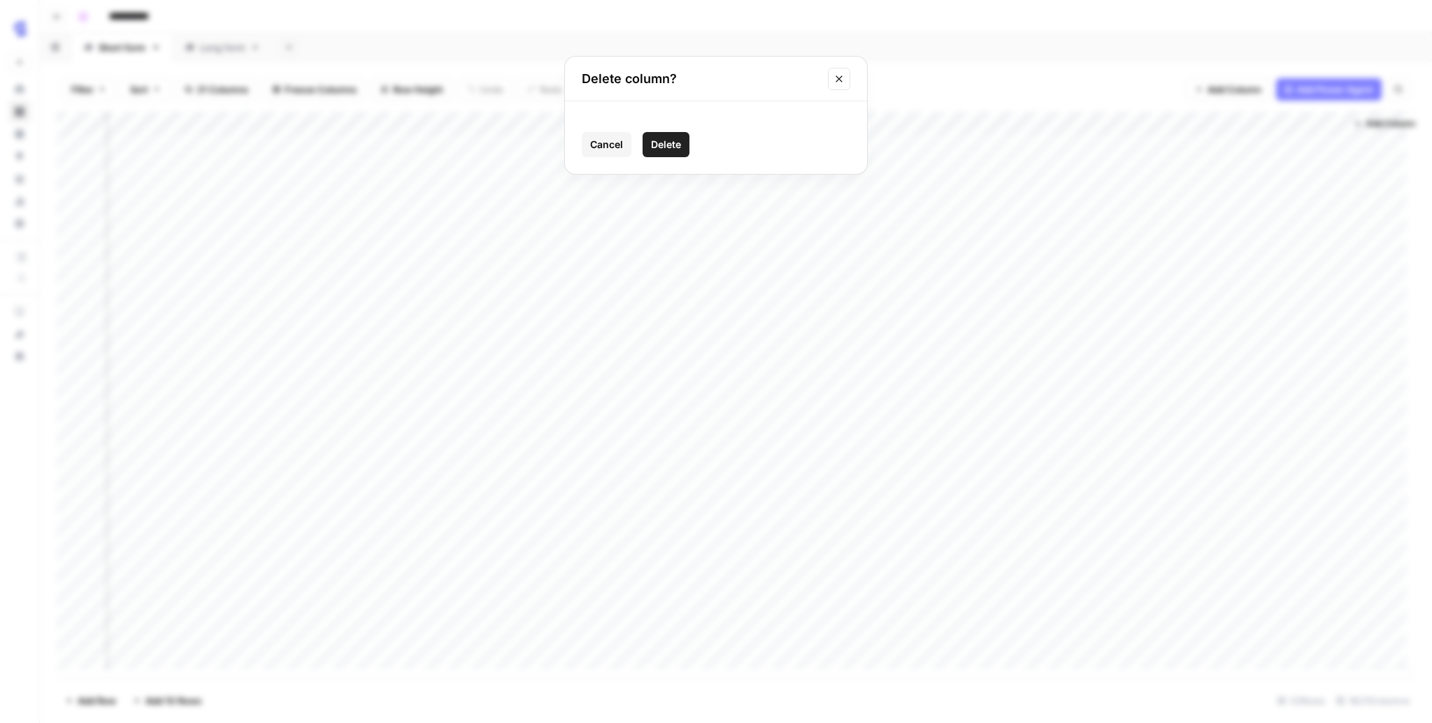
click at [847, 71] on button "Close modal" at bounding box center [839, 79] width 22 height 22
click at [1330, 121] on div "Add Column" at bounding box center [736, 395] width 1358 height 566
click at [1114, 51] on div "Add Sheet" at bounding box center [852, 48] width 1160 height 28
click at [1137, 171] on div "Add Column" at bounding box center [736, 395] width 1358 height 566
click at [1371, 118] on span "Add Column" at bounding box center [1390, 123] width 49 height 13
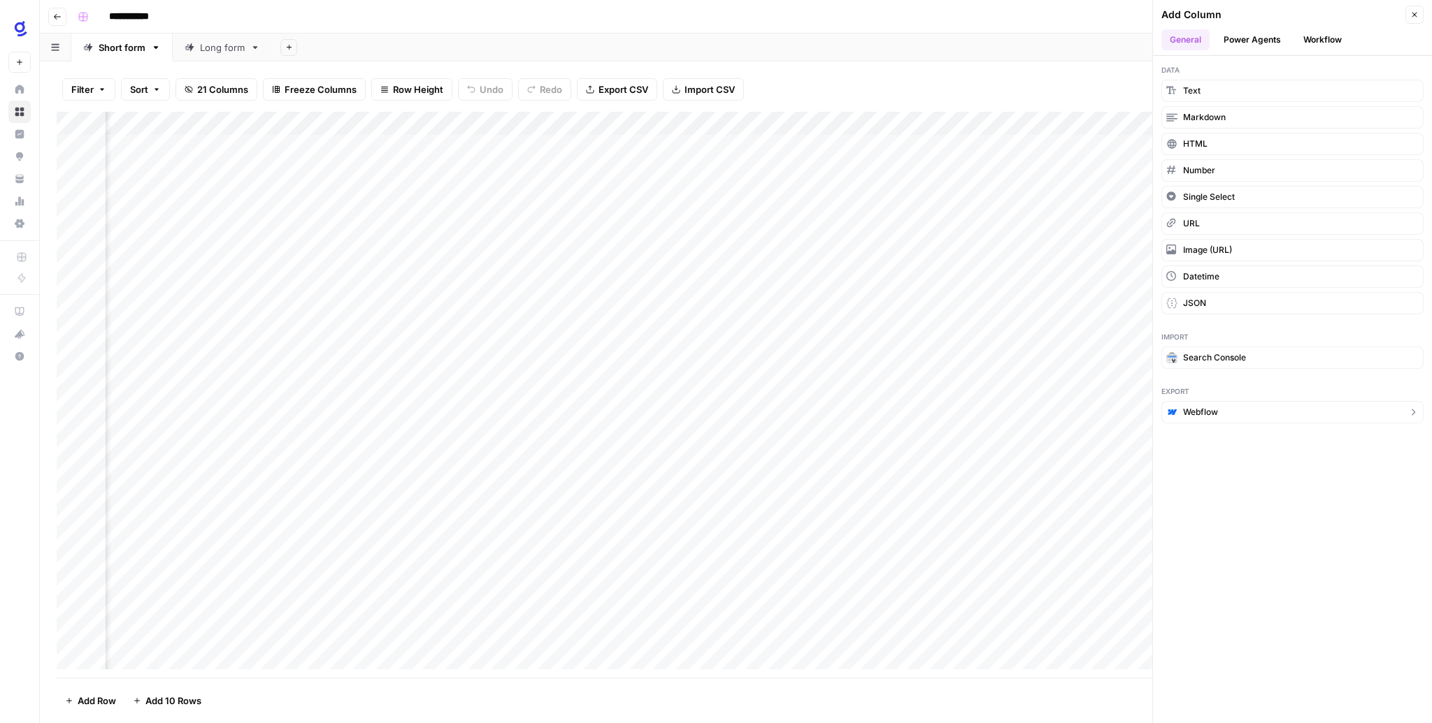
click at [1204, 406] on span "Webflow" at bounding box center [1200, 412] width 35 height 13
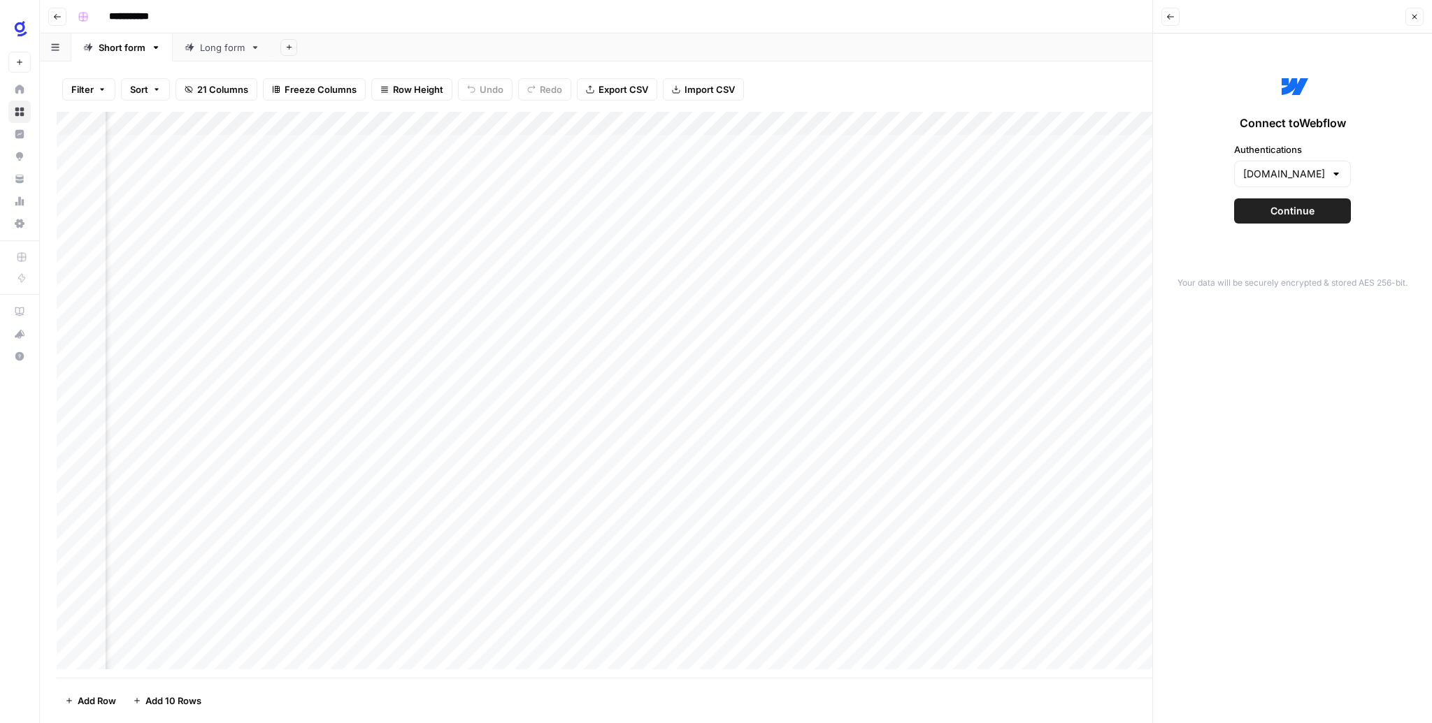
click at [1281, 219] on button "Continue" at bounding box center [1292, 211] width 117 height 25
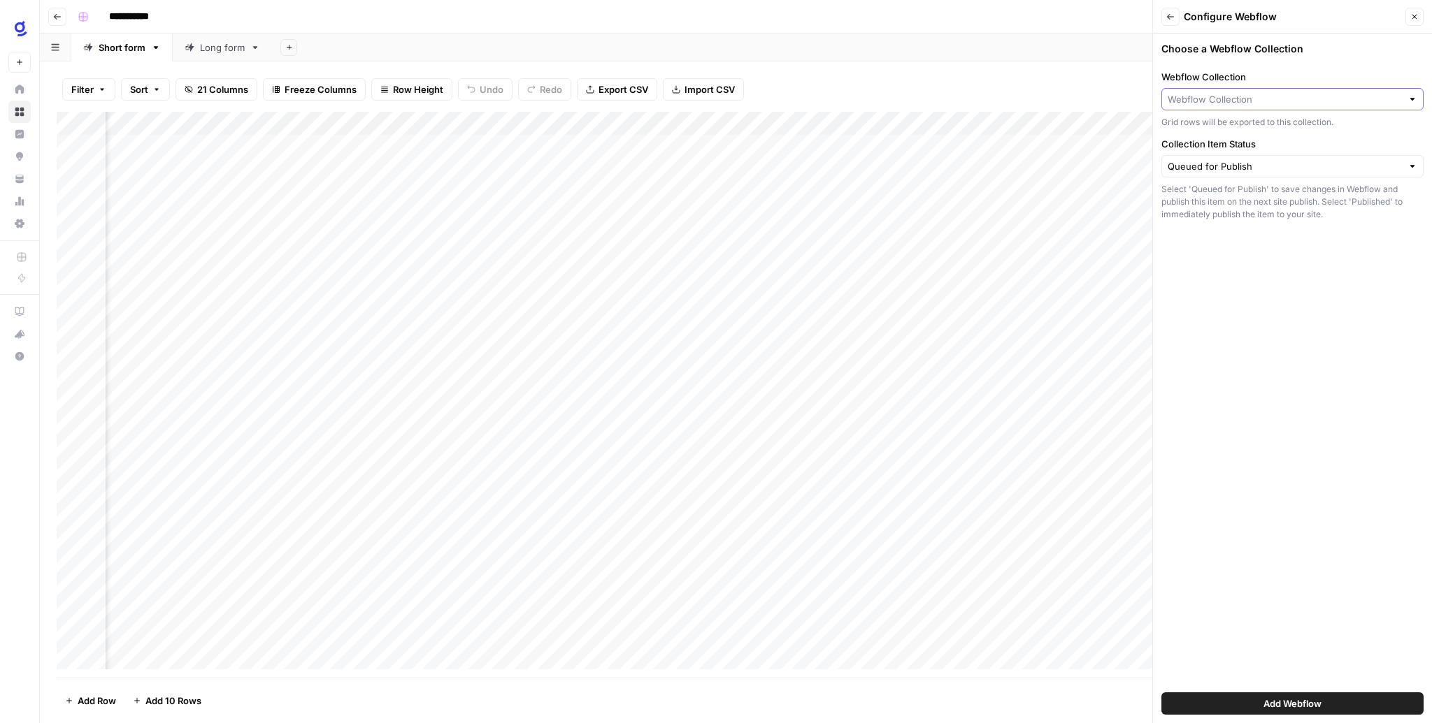
click at [1224, 98] on input "Webflow Collection" at bounding box center [1284, 99] width 234 height 14
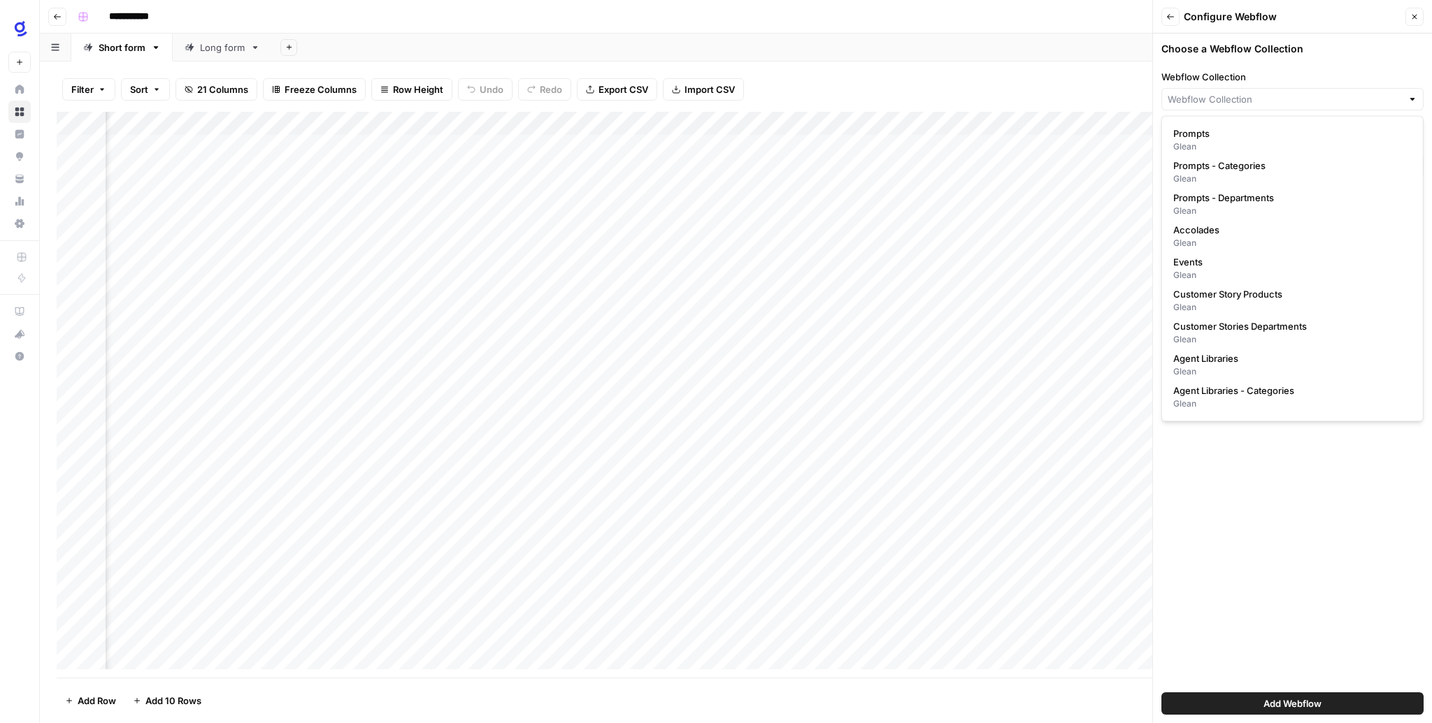
scroll to position [671, 0]
click at [1207, 369] on div "Glean" at bounding box center [1292, 374] width 238 height 13
type input "AI Glossaries"
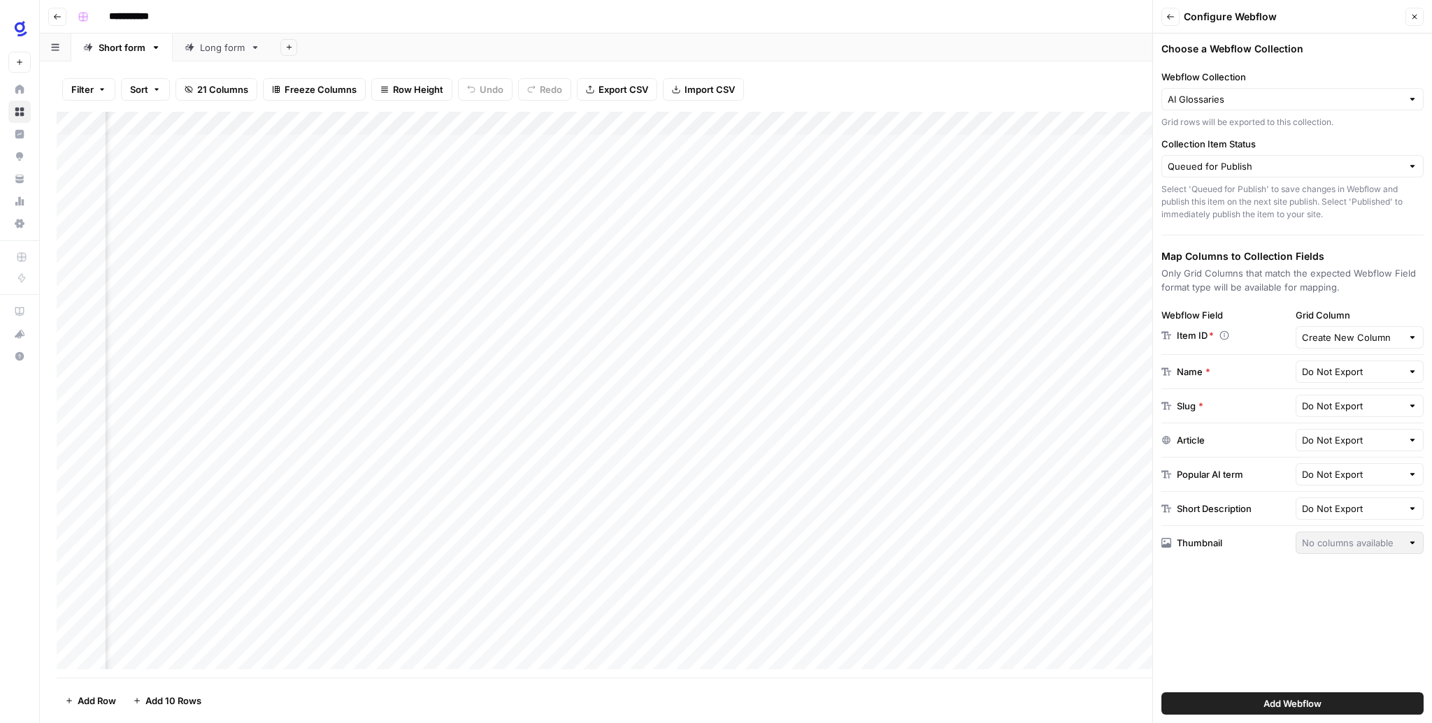
click at [1404, 368] on div "Do Not Export" at bounding box center [1359, 372] width 129 height 22
click at [1351, 504] on span "Title tag" at bounding box center [1355, 501] width 99 height 14
type input "Title tag"
click at [1413, 405] on div at bounding box center [1412, 406] width 10 height 14
type input "Do Not Export"
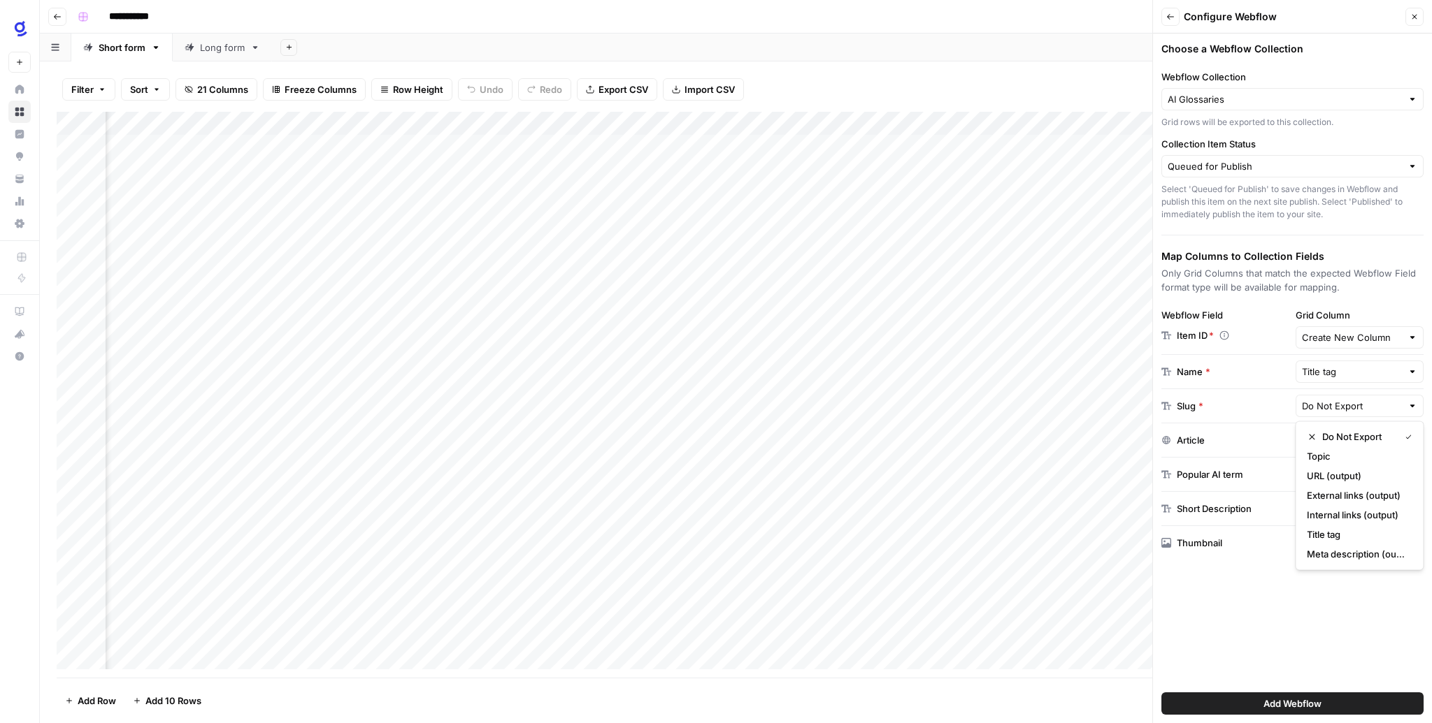
click at [1270, 405] on div "Slug *" at bounding box center [1225, 406] width 129 height 14
click at [1402, 445] on div "Do Not Export" at bounding box center [1359, 440] width 129 height 22
type input "Do Not Export"
click at [1020, 70] on div "Filter Sort 21 Columns Freeze Columns Row Height Undo Redo Export CSV Import CS…" at bounding box center [736, 89] width 1358 height 45
click at [1416, 13] on icon "button" at bounding box center [1414, 17] width 8 height 8
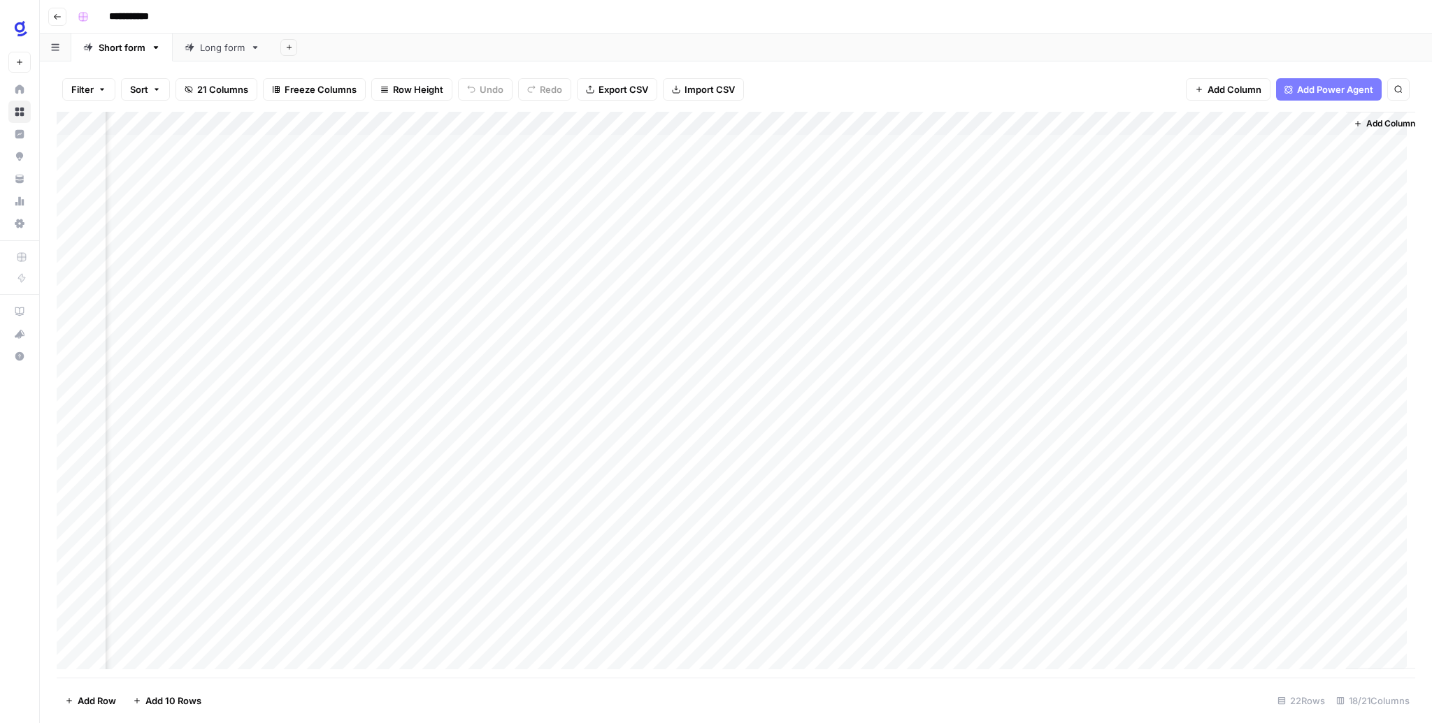
click at [1250, 120] on div "Add Column" at bounding box center [736, 395] width 1358 height 566
click at [1234, 152] on input "Output" at bounding box center [1303, 157] width 142 height 14
type input "Article HTML Output"
click at [1132, 74] on div "Filter Sort 21 Columns Freeze Columns Row Height Undo Redo Export CSV Import CS…" at bounding box center [736, 89] width 1358 height 45
click at [1251, 122] on div "Add Column" at bounding box center [736, 395] width 1358 height 566
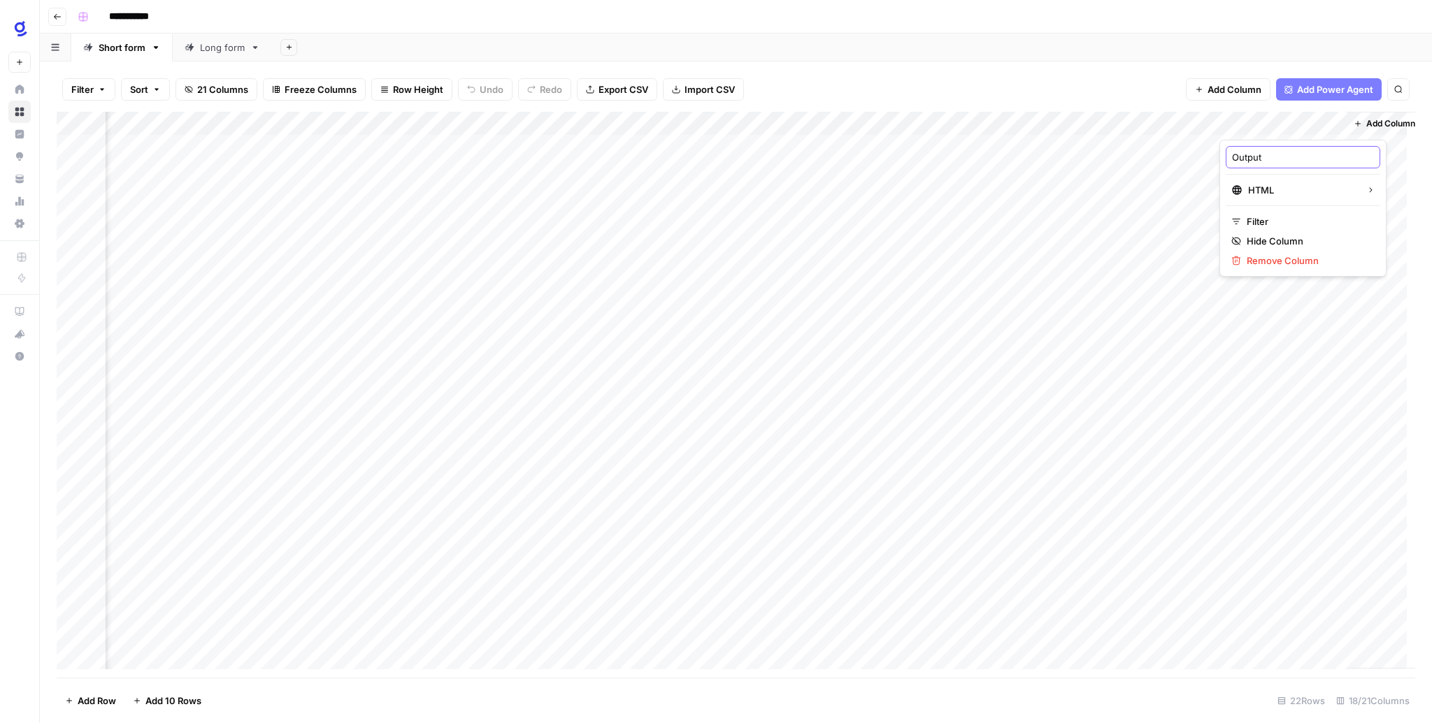
click at [1239, 159] on input "Output" at bounding box center [1303, 157] width 142 height 14
type input "Article HTML Output"
click at [1369, 125] on span "Add Column" at bounding box center [1390, 123] width 49 height 13
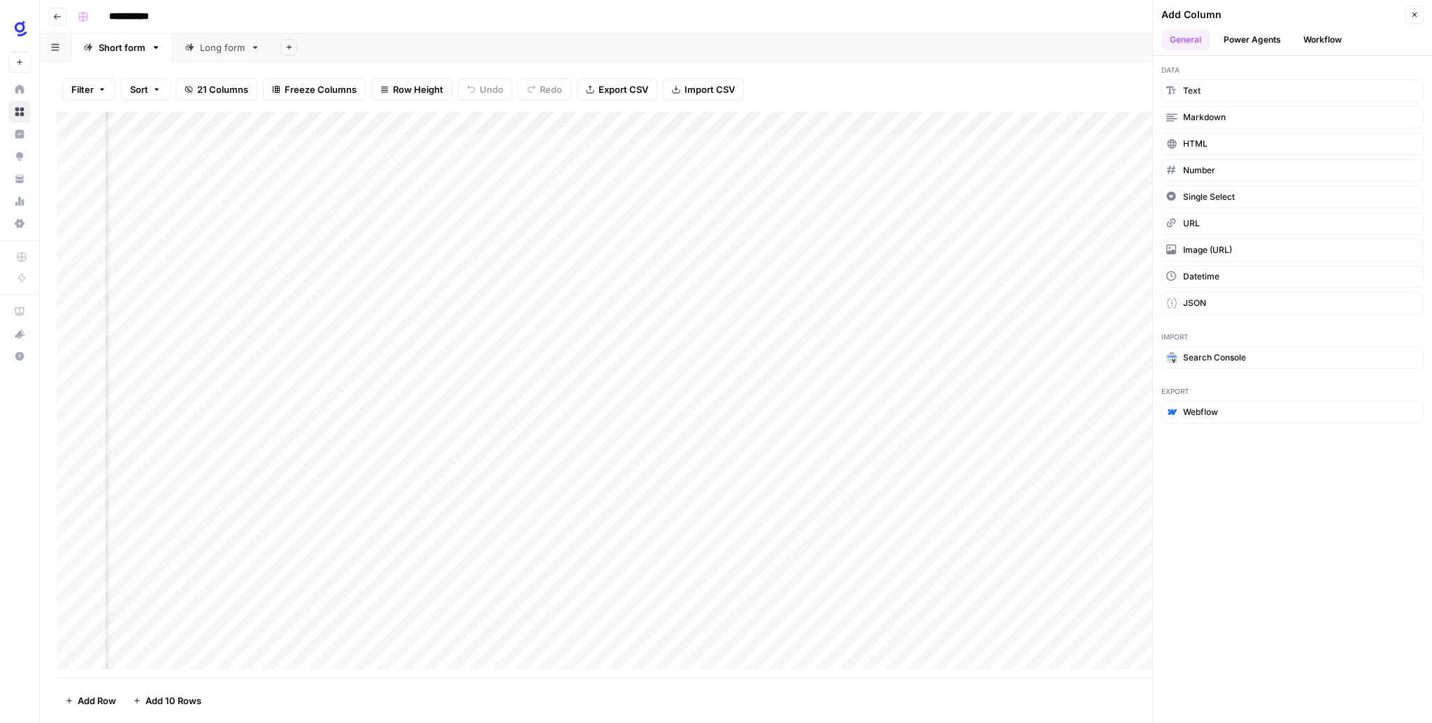
click at [1216, 415] on span "Webflow" at bounding box center [1200, 412] width 35 height 13
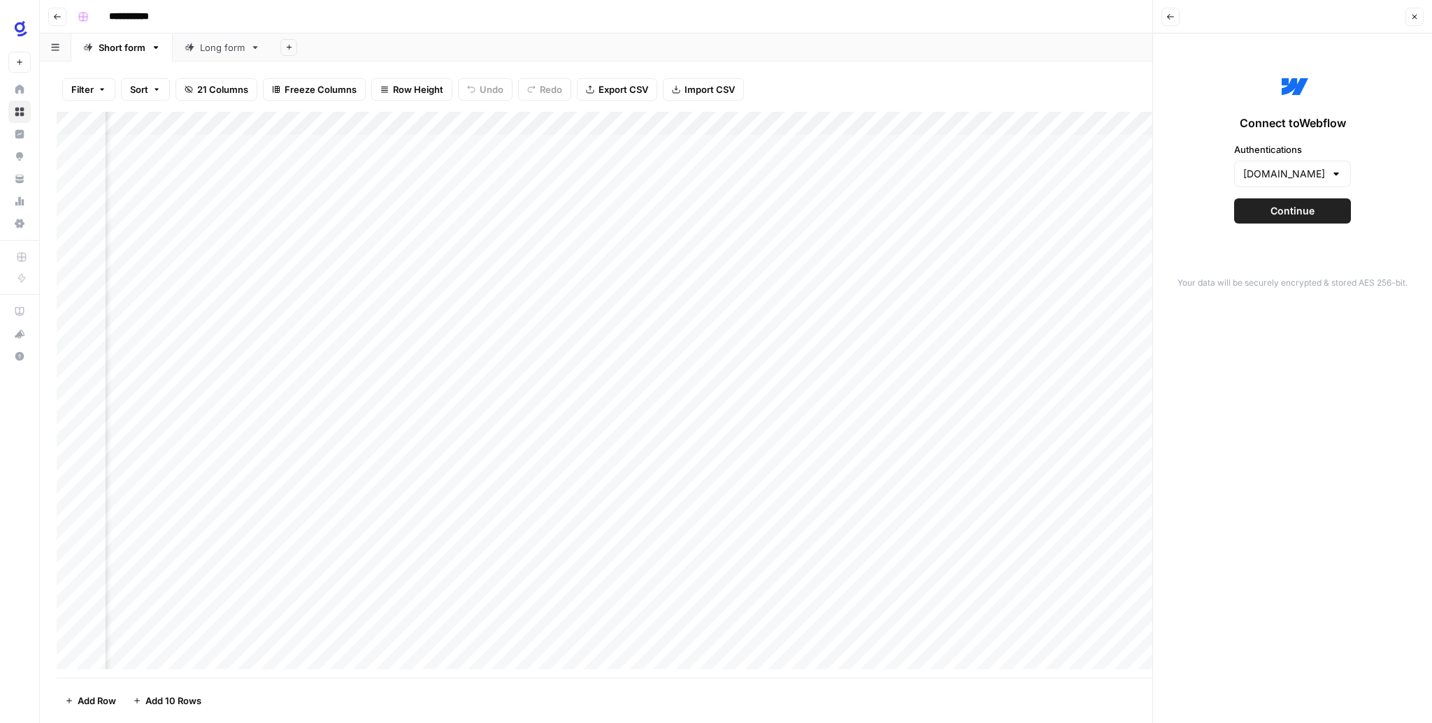
click at [1283, 206] on span "Continue" at bounding box center [1292, 211] width 44 height 14
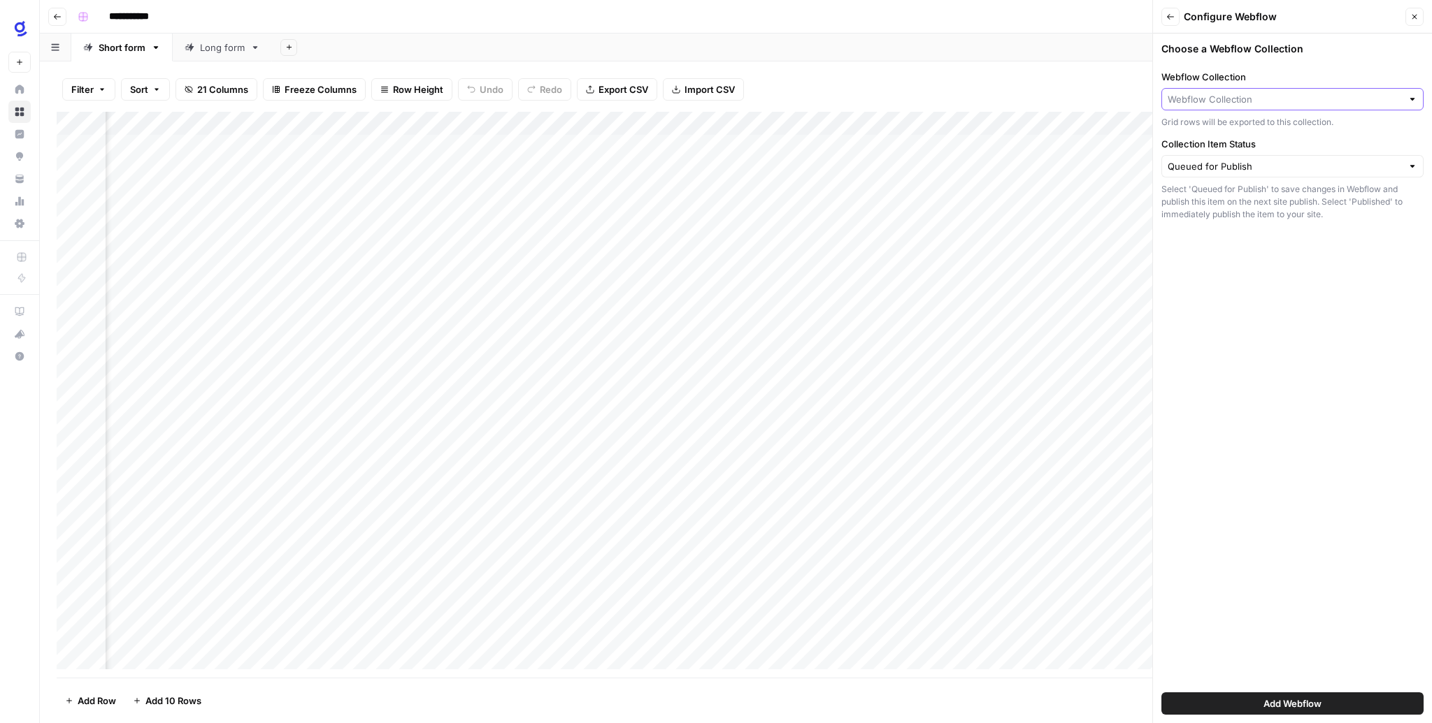
click at [1252, 101] on input "Webflow Collection" at bounding box center [1284, 99] width 234 height 14
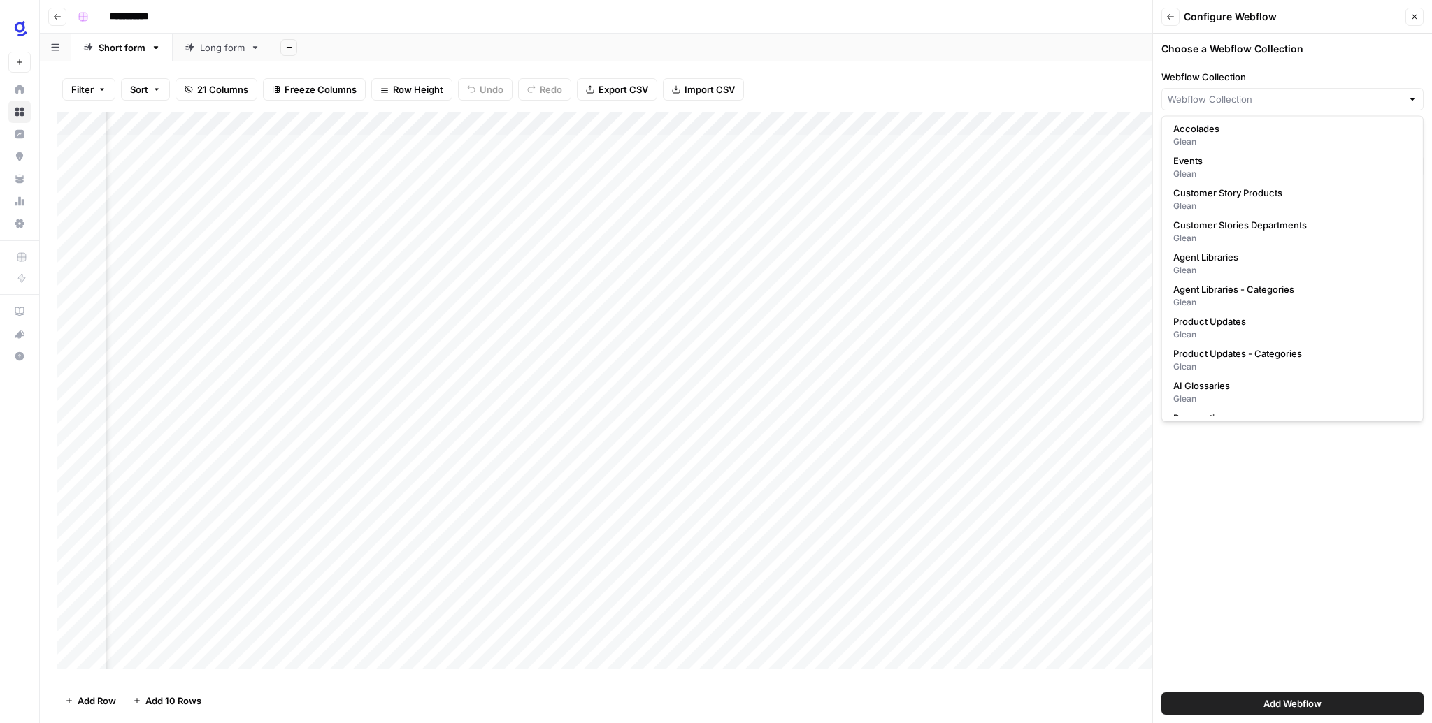
scroll to position [671, 0]
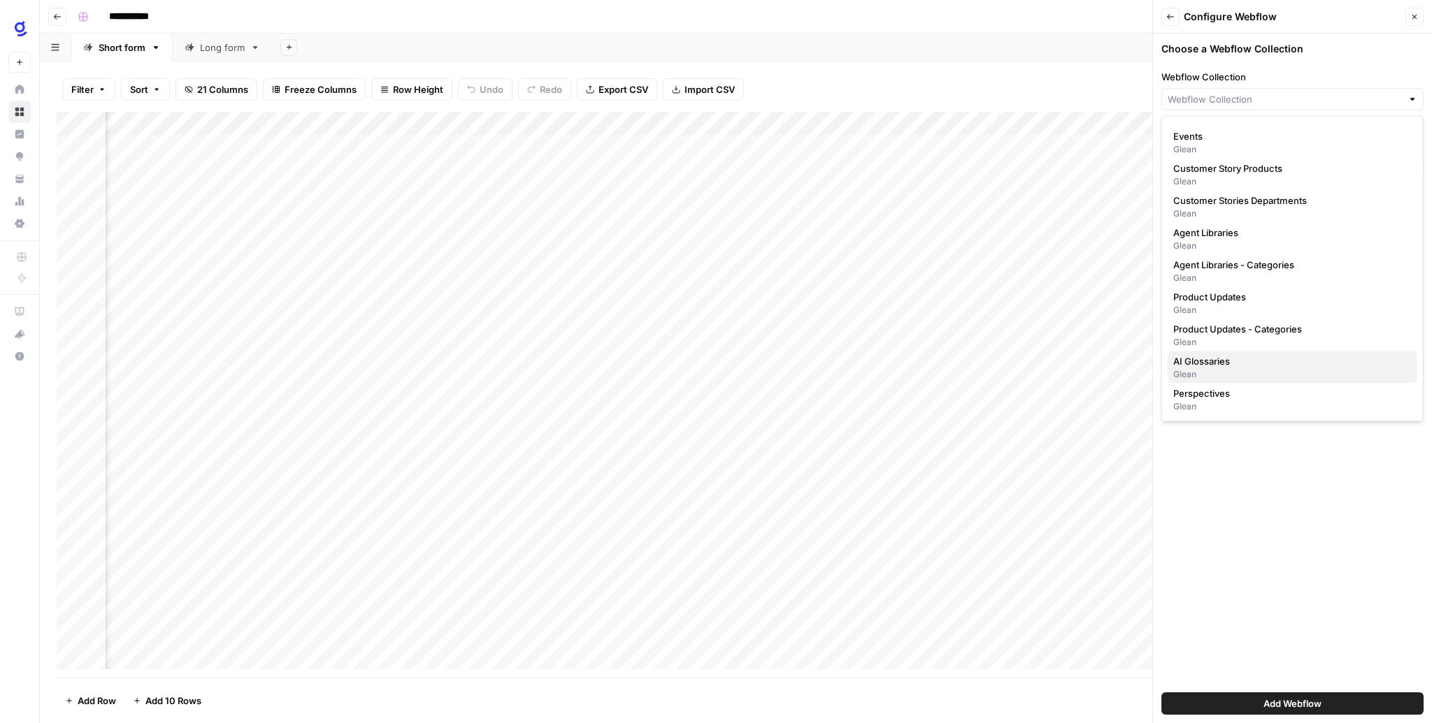
click at [1216, 371] on div "Glean" at bounding box center [1292, 374] width 238 height 13
type input "AI Glossaries"
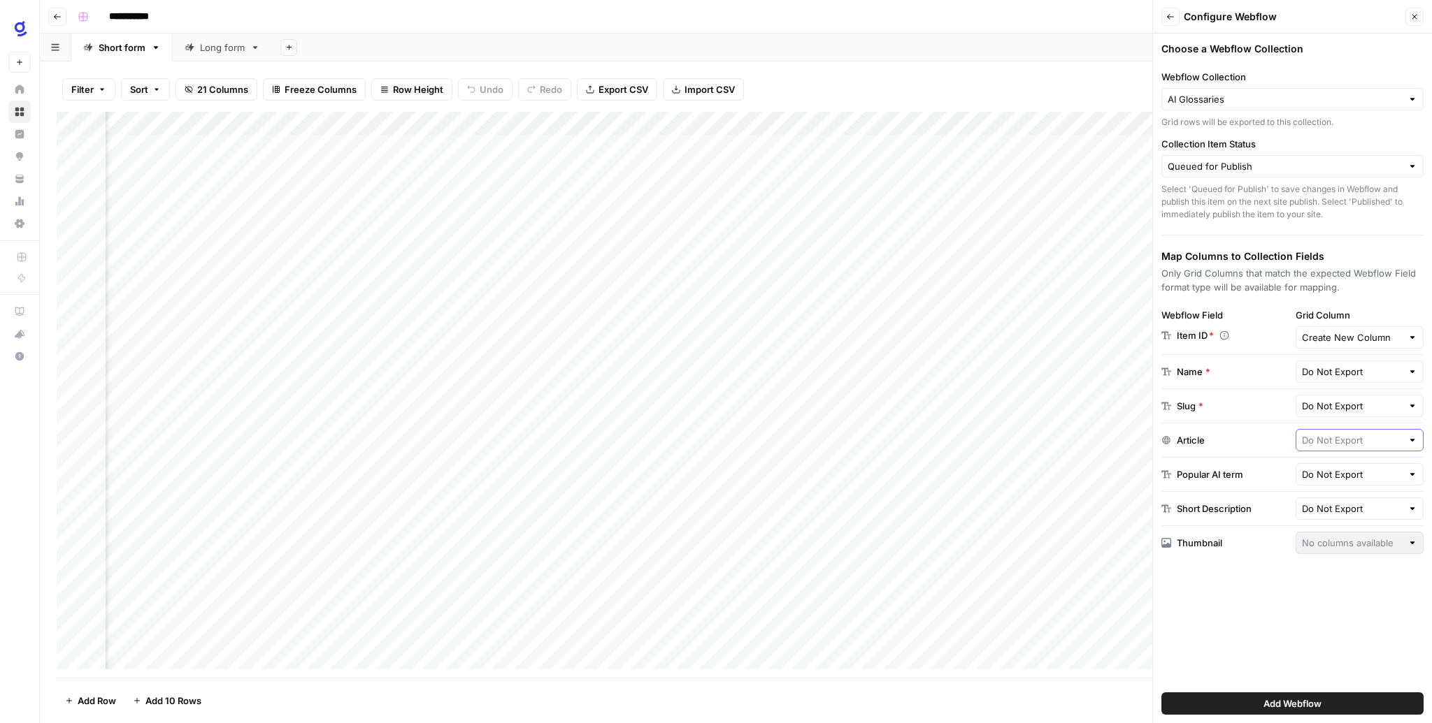
click at [1367, 442] on input "text" at bounding box center [1352, 440] width 101 height 14
click at [1335, 488] on span "Article HTML Output" at bounding box center [1343, 492] width 75 height 14
type input "Article HTML Output"
click at [1326, 375] on input "text" at bounding box center [1352, 372] width 101 height 14
click at [1337, 501] on span "Title tag" at bounding box center [1355, 501] width 99 height 14
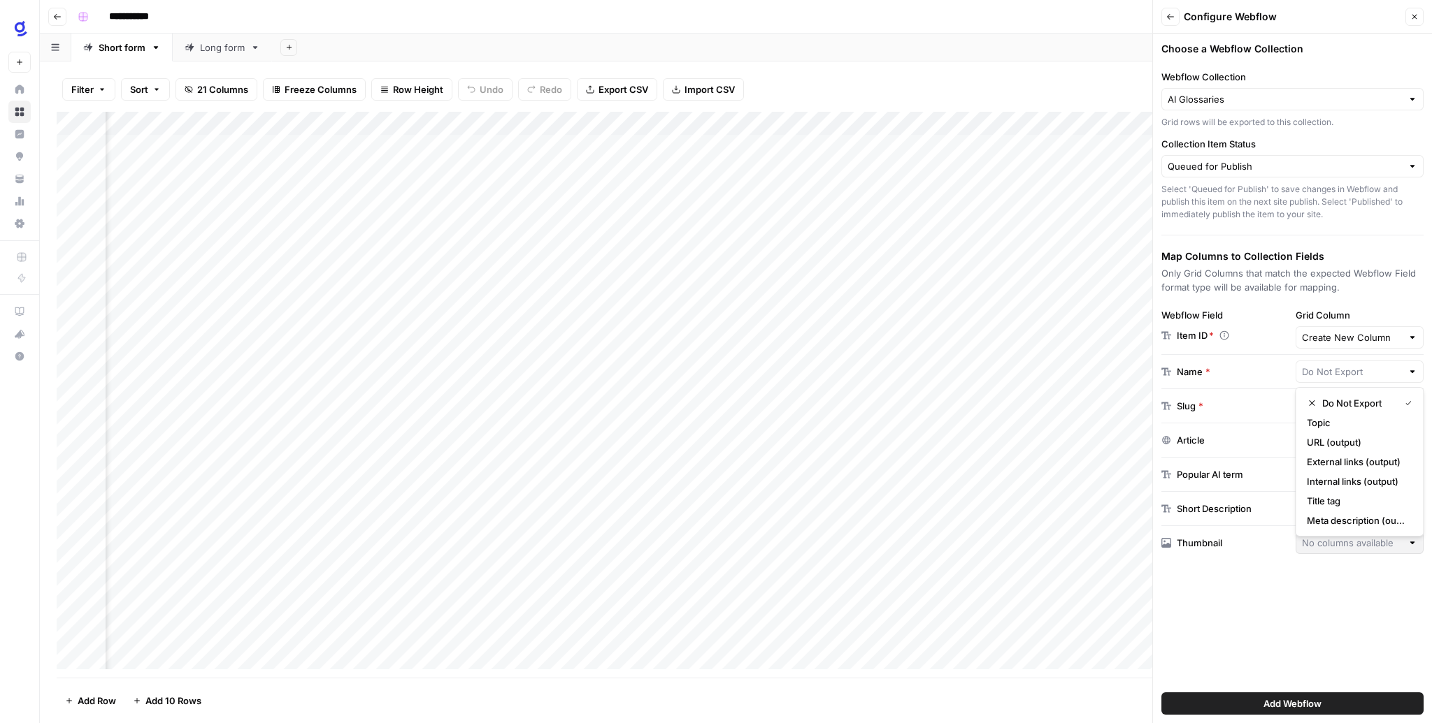
type input "Title tag"
click at [1334, 503] on input "text" at bounding box center [1352, 509] width 101 height 14
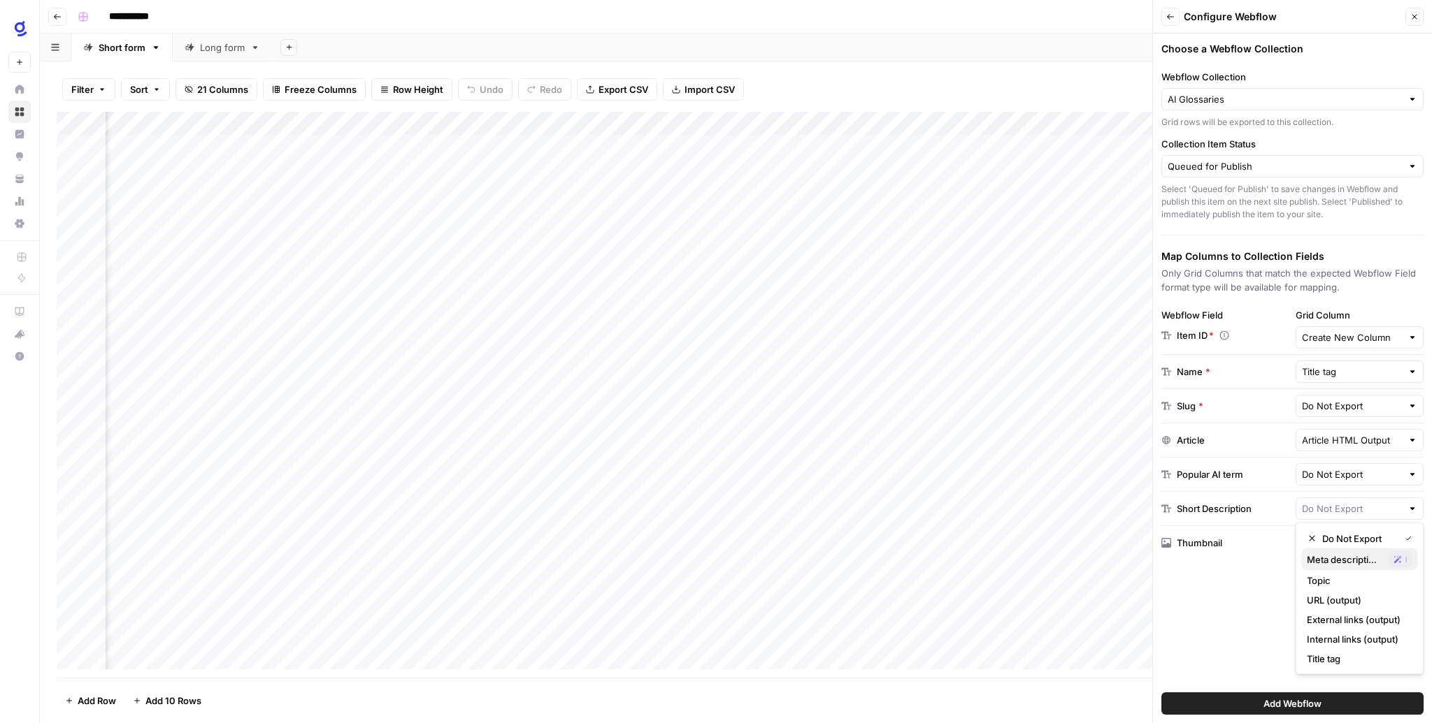
click at [1338, 552] on div "Meta description (output) Possible Match" at bounding box center [1358, 560] width 105 height 17
type input "Meta description (output)"
click at [1265, 700] on span "Add Webflow" at bounding box center [1292, 704] width 58 height 14
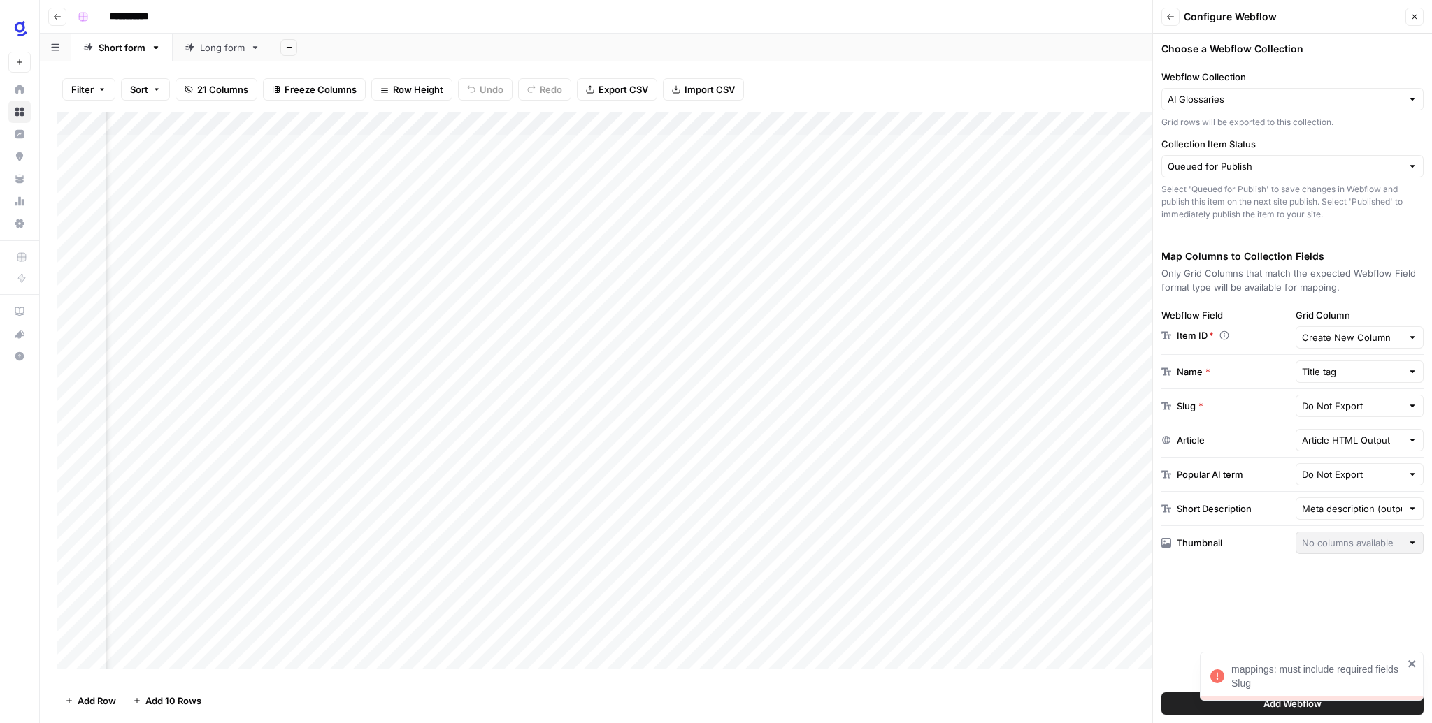
click at [1412, 336] on div at bounding box center [1412, 338] width 10 height 14
type input "Create New Column"
click at [1329, 575] on div "Choose a Webflow Collection Webflow Collection AI Glossaries Grid rows will be …" at bounding box center [1292, 379] width 279 height 690
click at [1418, 337] on div "Create New Column" at bounding box center [1359, 337] width 129 height 22
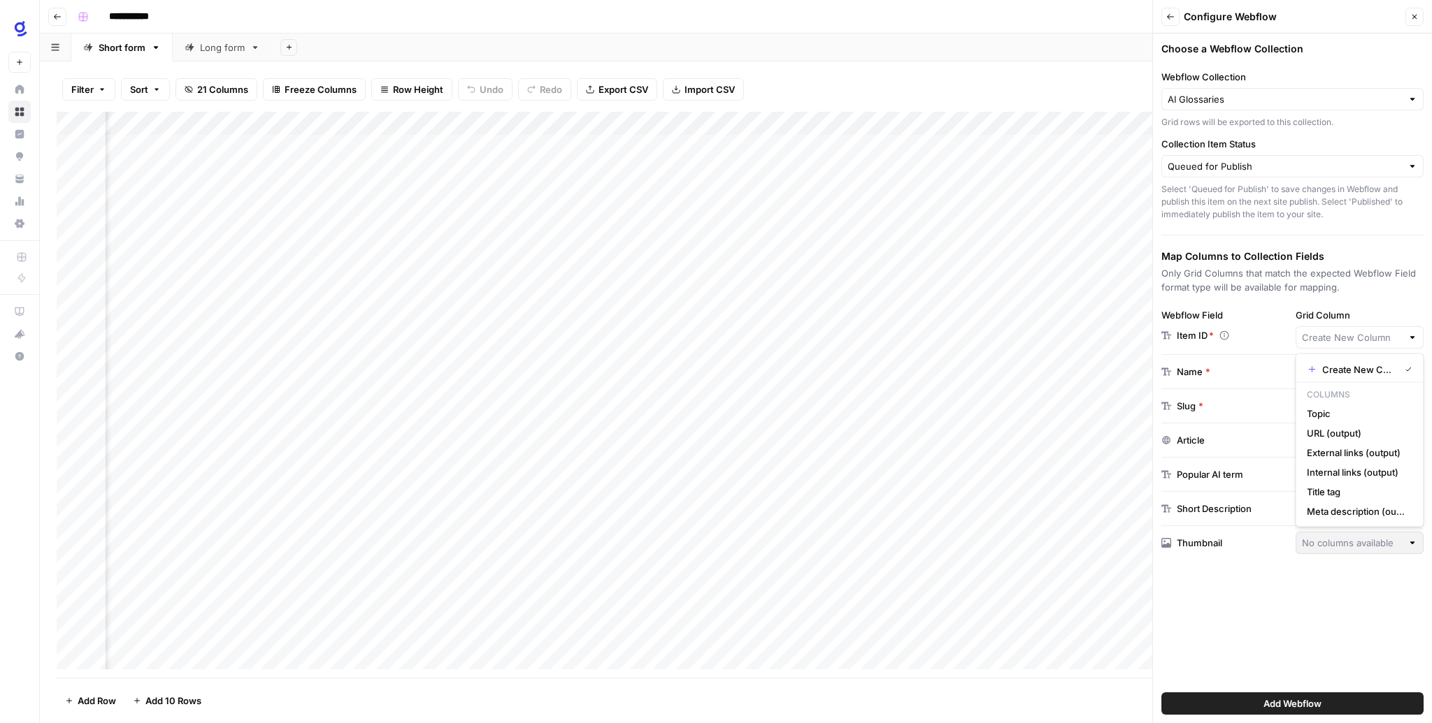
type input "Create New Column"
click at [1314, 609] on div "Choose a Webflow Collection Webflow Collection AI Glossaries Grid rows will be …" at bounding box center [1292, 379] width 279 height 690
click at [1404, 409] on div "Do Not Export" at bounding box center [1359, 406] width 129 height 22
click at [1342, 541] on span "Title tag" at bounding box center [1355, 535] width 99 height 14
type input "Title tag"
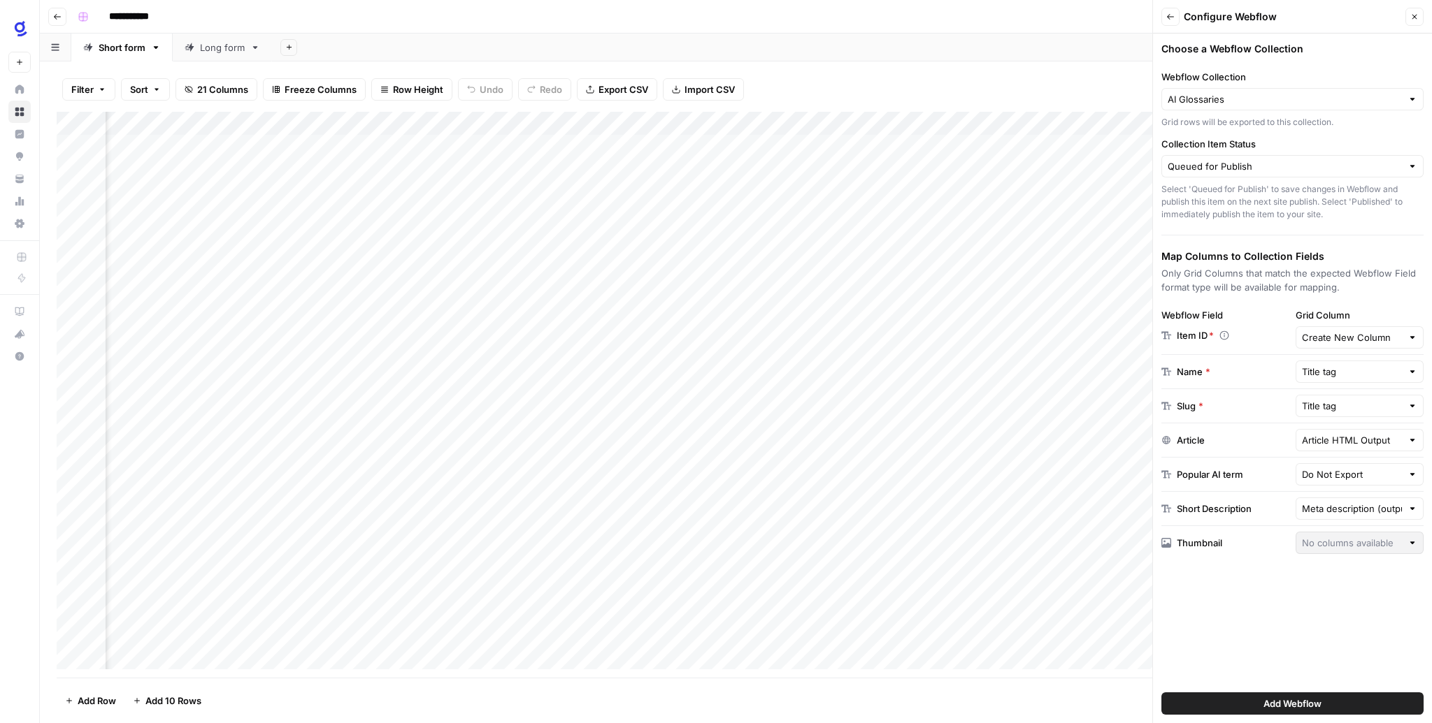
click at [1281, 576] on div "Choose a Webflow Collection Webflow Collection AI Glossaries Grid rows will be …" at bounding box center [1292, 379] width 279 height 690
click at [1413, 333] on div at bounding box center [1412, 338] width 10 height 14
click at [1342, 432] on span "URL (output)" at bounding box center [1355, 433] width 99 height 14
type input "URL (output)"
click at [1272, 698] on span "Add Webflow" at bounding box center [1292, 704] width 58 height 14
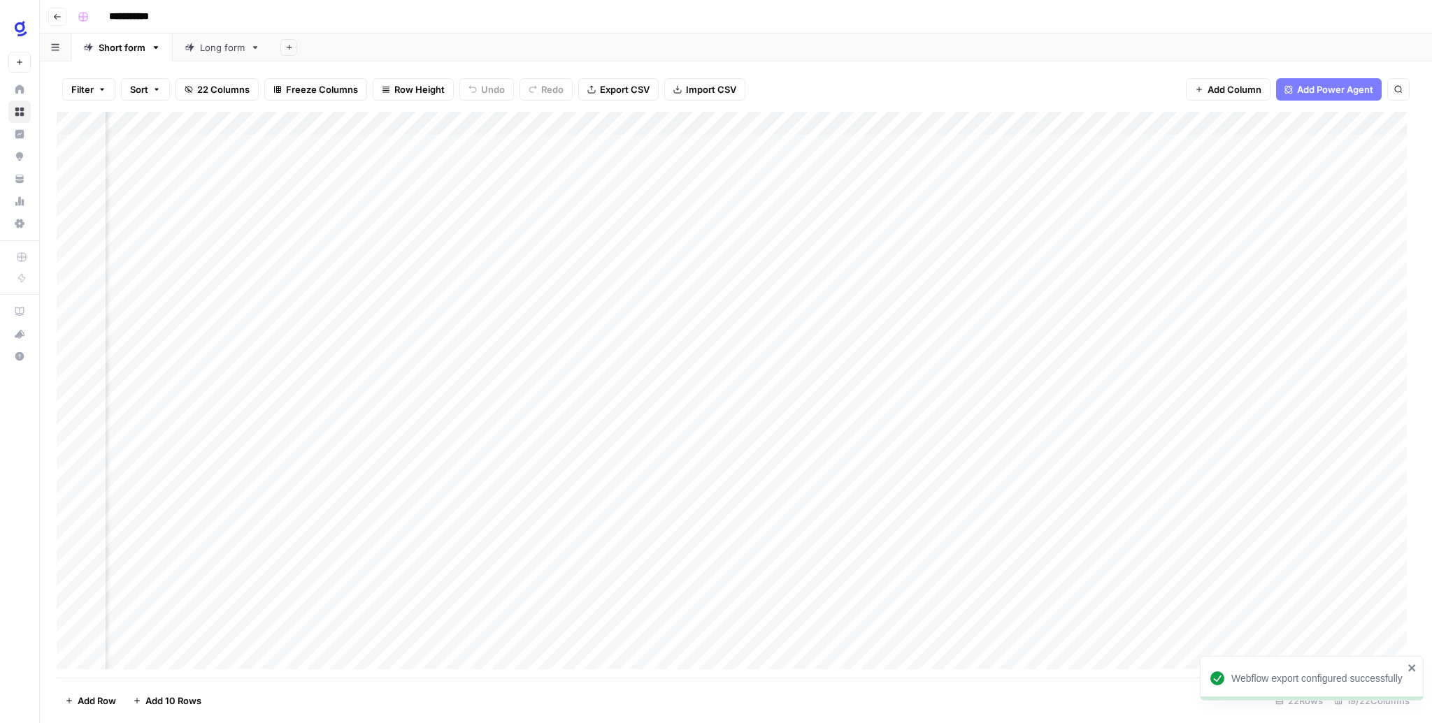
scroll to position [0, 916]
click at [1315, 146] on div "Add Column" at bounding box center [736, 395] width 1358 height 566
click at [1298, 145] on div "Add Column" at bounding box center [736, 395] width 1358 height 566
click at [1227, 147] on div "Add Column" at bounding box center [736, 395] width 1358 height 566
click at [1315, 170] on div "Add Column" at bounding box center [736, 395] width 1358 height 566
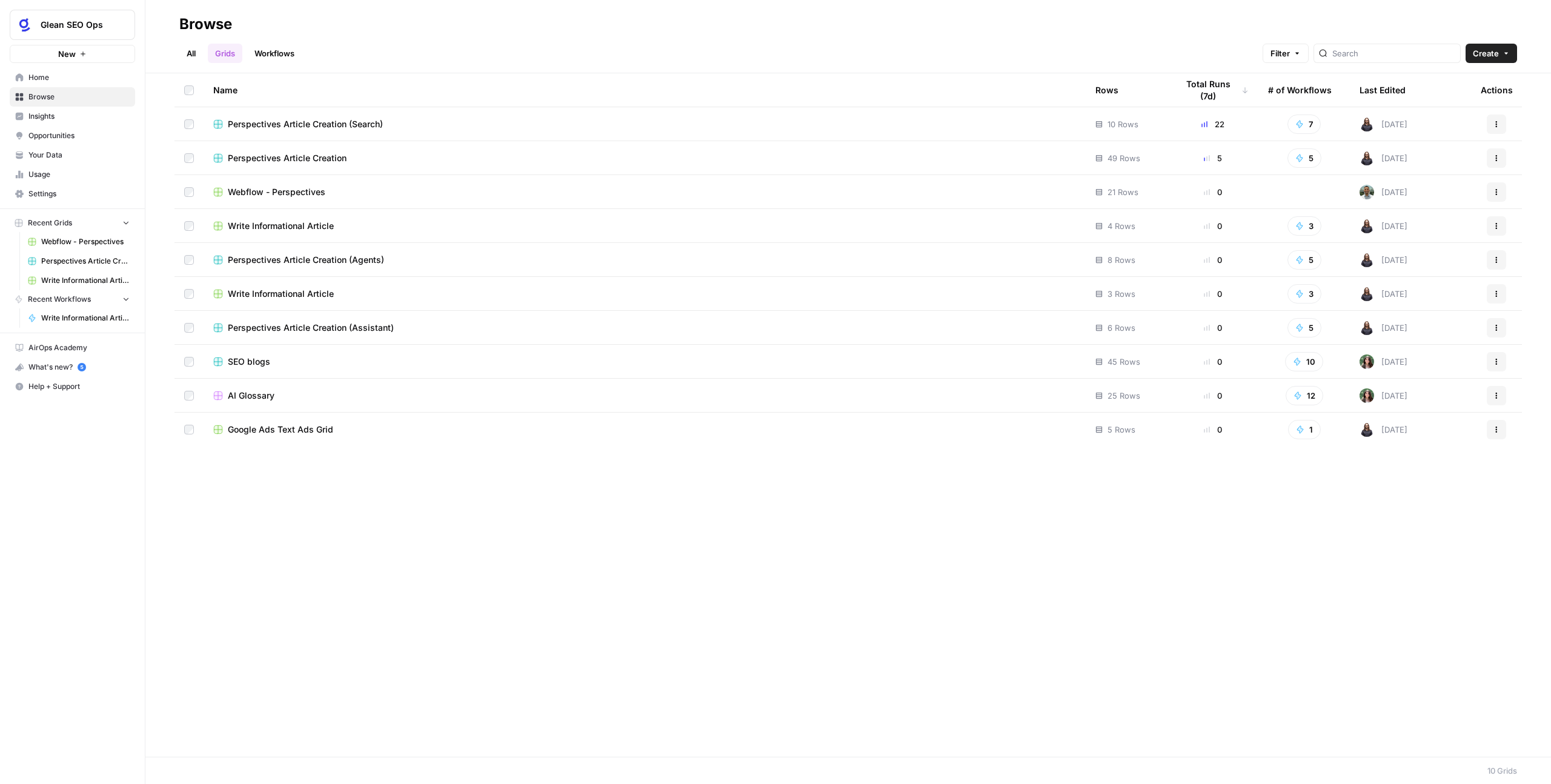
click at [263, 158] on span "Perspectives Article Creation" at bounding box center [287, 158] width 119 height 12
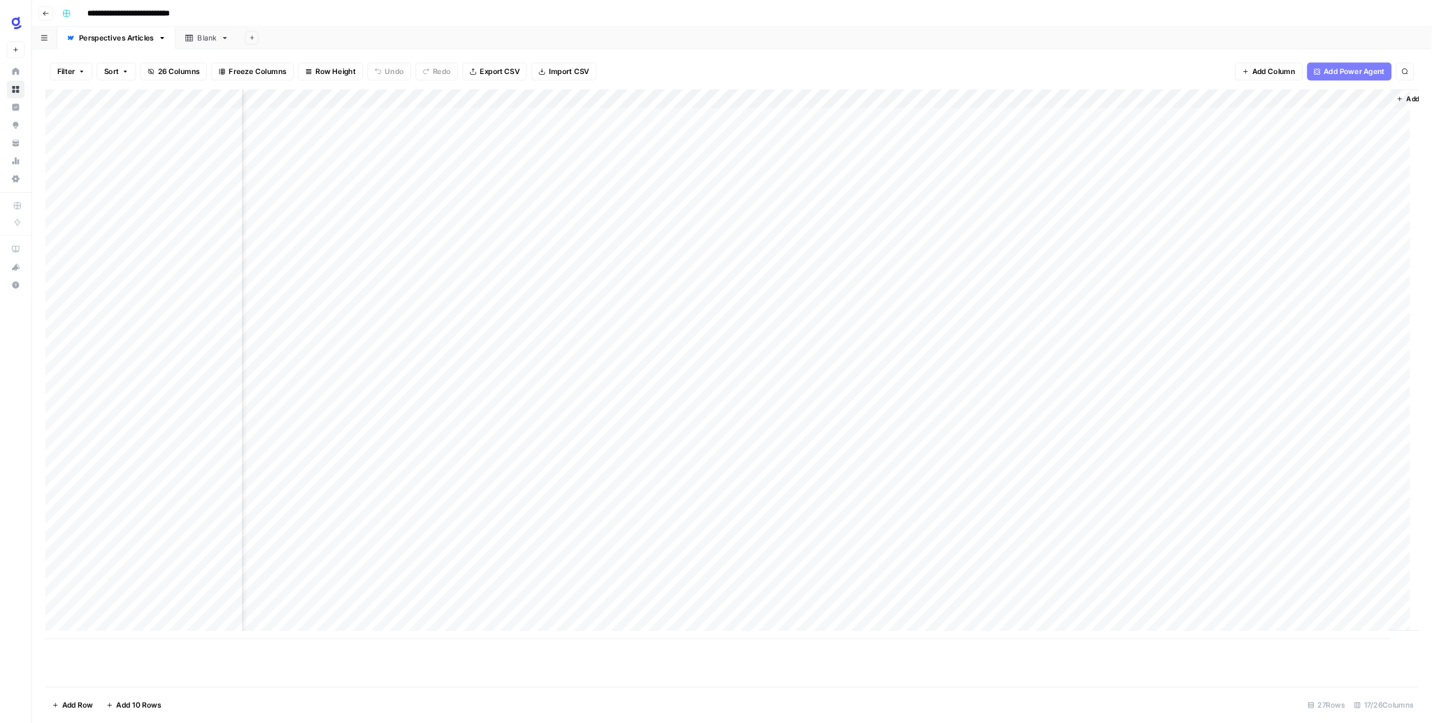
scroll to position [0, 1232]
click at [920, 123] on div "Add Column" at bounding box center [915, 456] width 1716 height 688
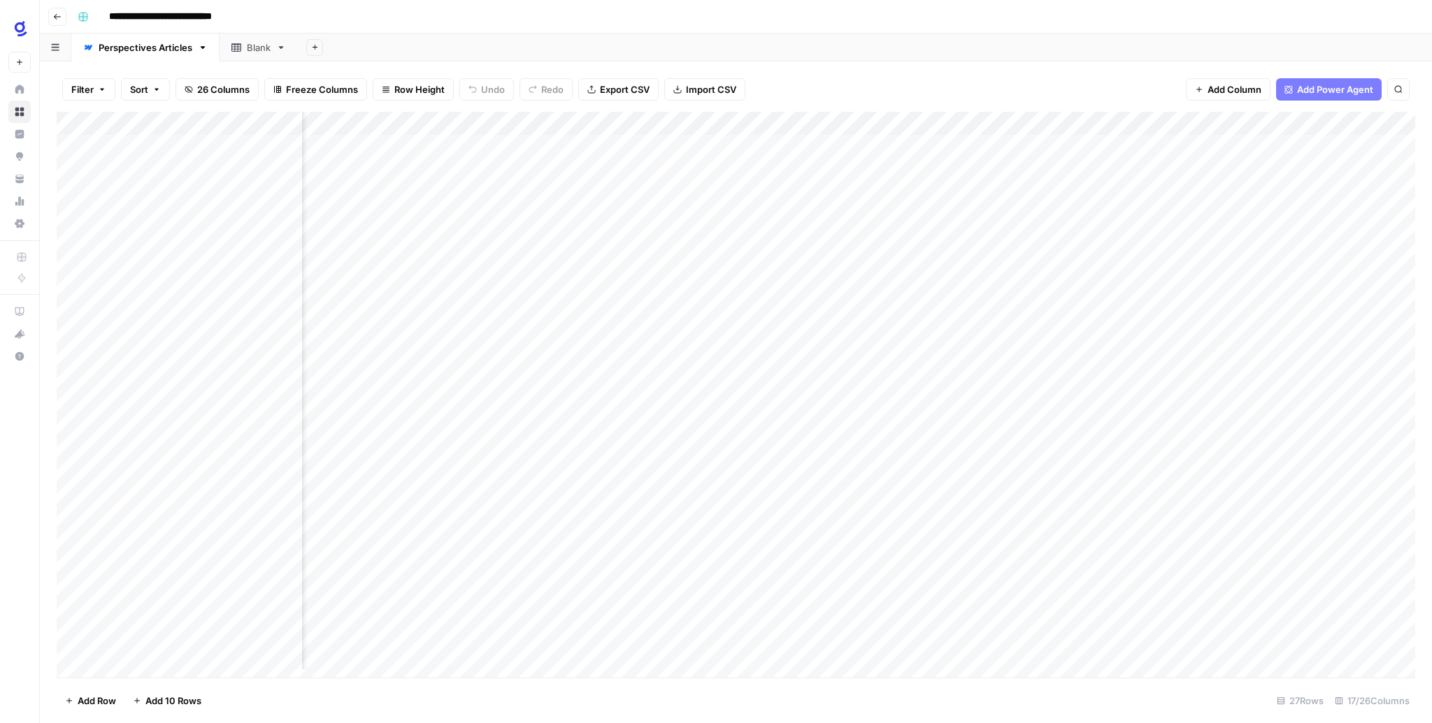
scroll to position [0, 1230]
click at [972, 147] on div "Add Column" at bounding box center [736, 395] width 1358 height 566
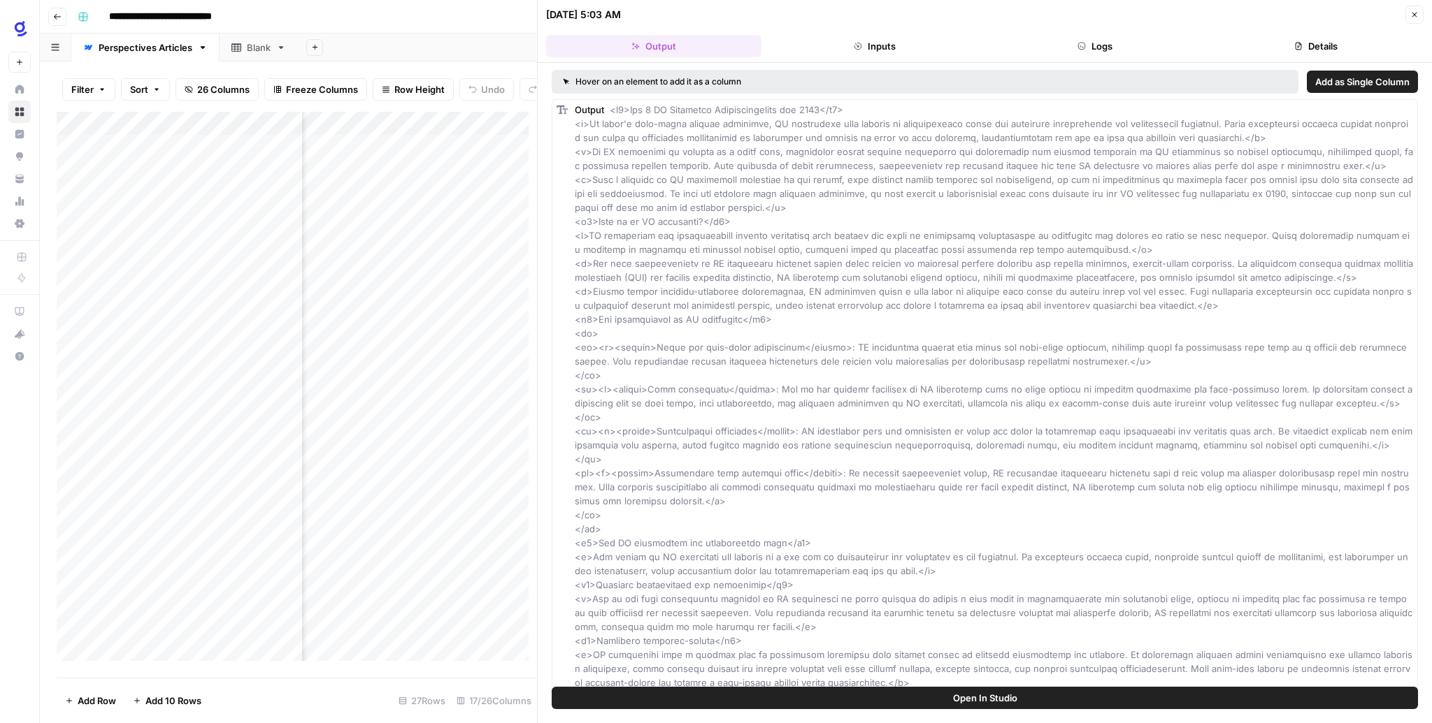
click at [1411, 15] on icon "button" at bounding box center [1414, 14] width 8 height 8
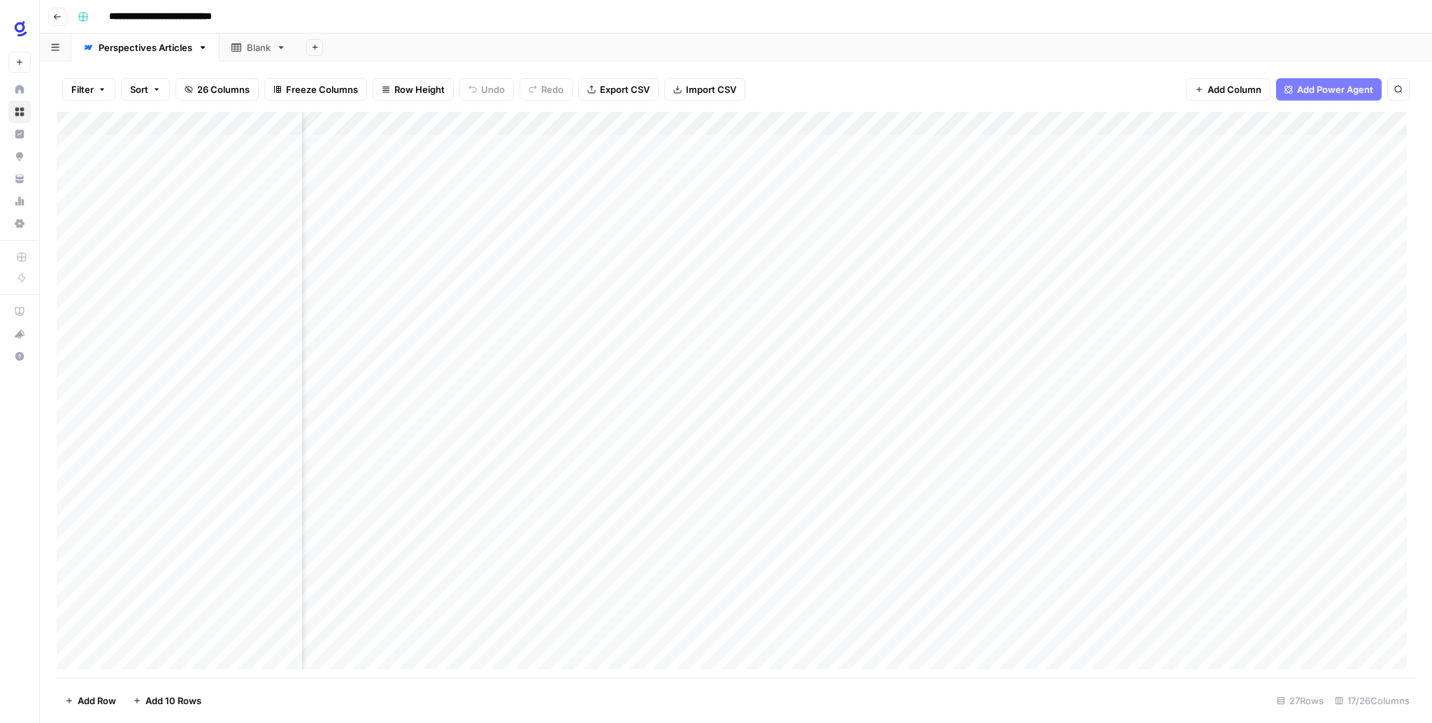
scroll to position [0, 1185]
click at [1227, 147] on div "Add Column" at bounding box center [736, 395] width 1358 height 566
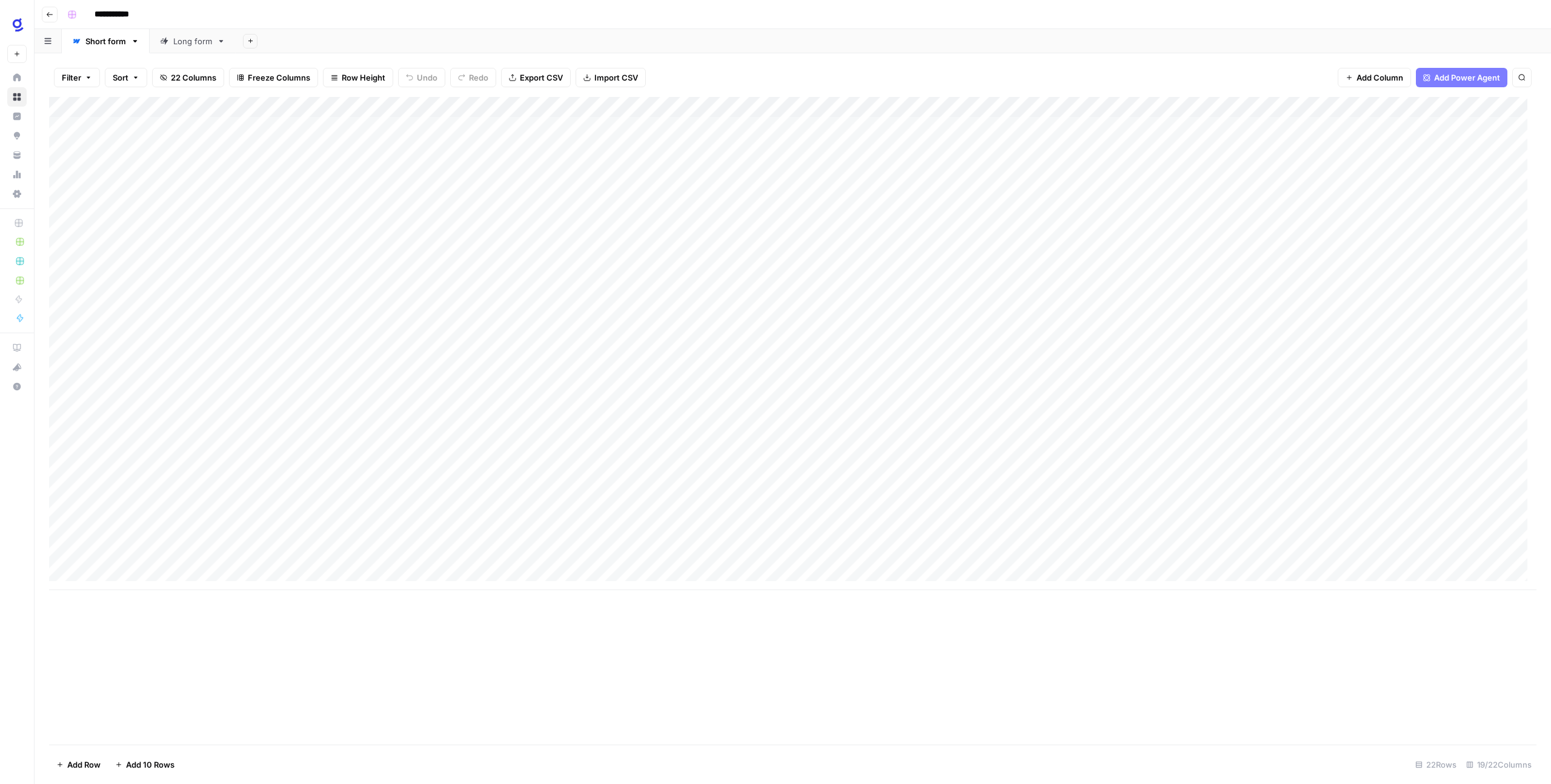
scroll to position [0, 0]
click at [546, 128] on div "Add Column" at bounding box center [793, 343] width 1487 height 493
click at [581, 125] on div "Add Column" at bounding box center [793, 343] width 1487 height 493
click at [581, 125] on body "**********" at bounding box center [776, 392] width 1551 height 784
click at [691, 68] on div "Filter Sort 22 Columns Freeze Columns Row Height Undo Redo Export CSV Import CS…" at bounding box center [793, 77] width 1487 height 39
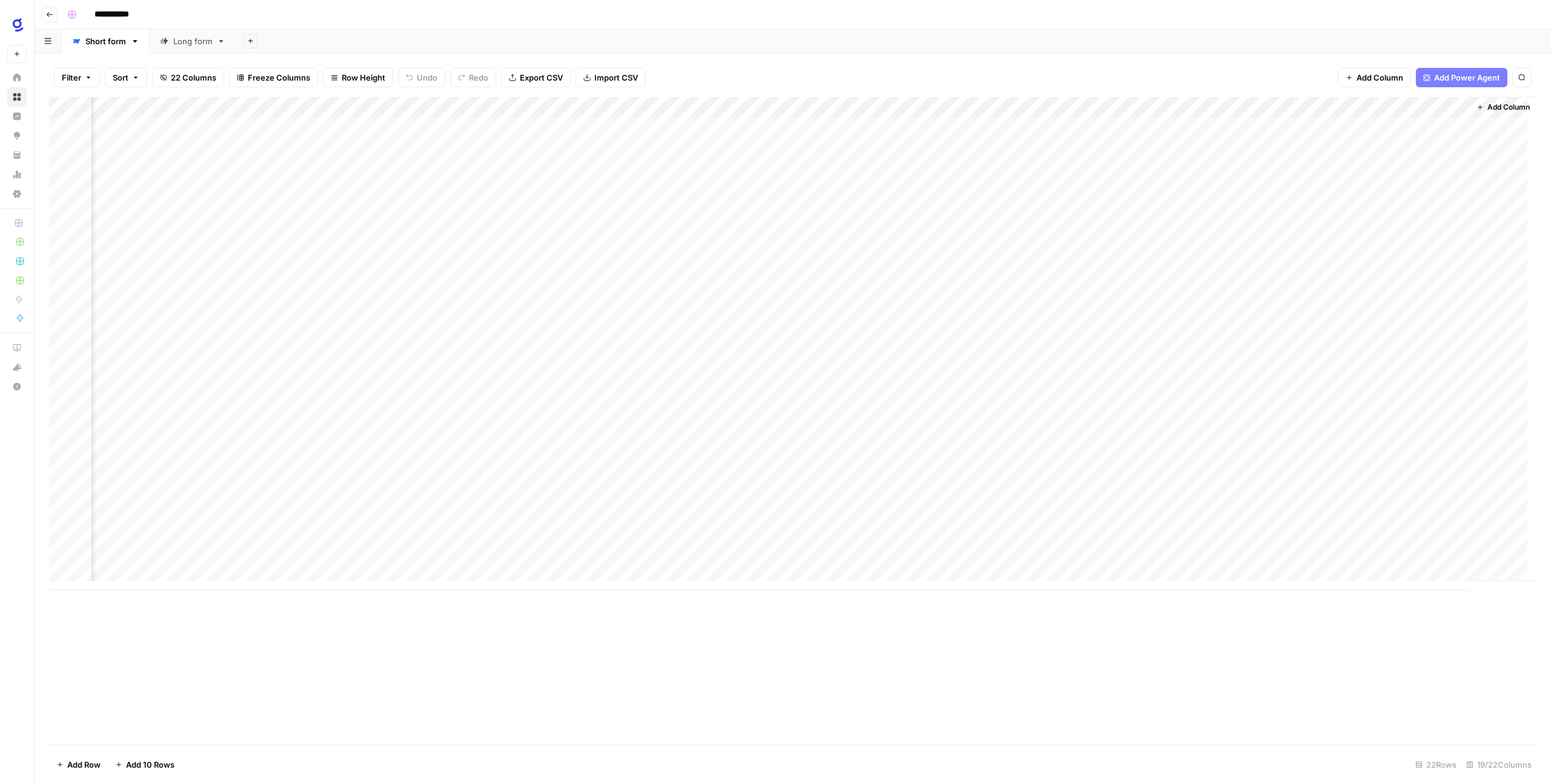
scroll to position [0, 74]
click at [481, 126] on div "Add Column" at bounding box center [793, 343] width 1487 height 493
click at [523, 126] on textarea "**********" at bounding box center [529, 128] width 194 height 17
type textarea "**********"
click at [628, 626] on div "Add Column" at bounding box center [793, 420] width 1487 height 647
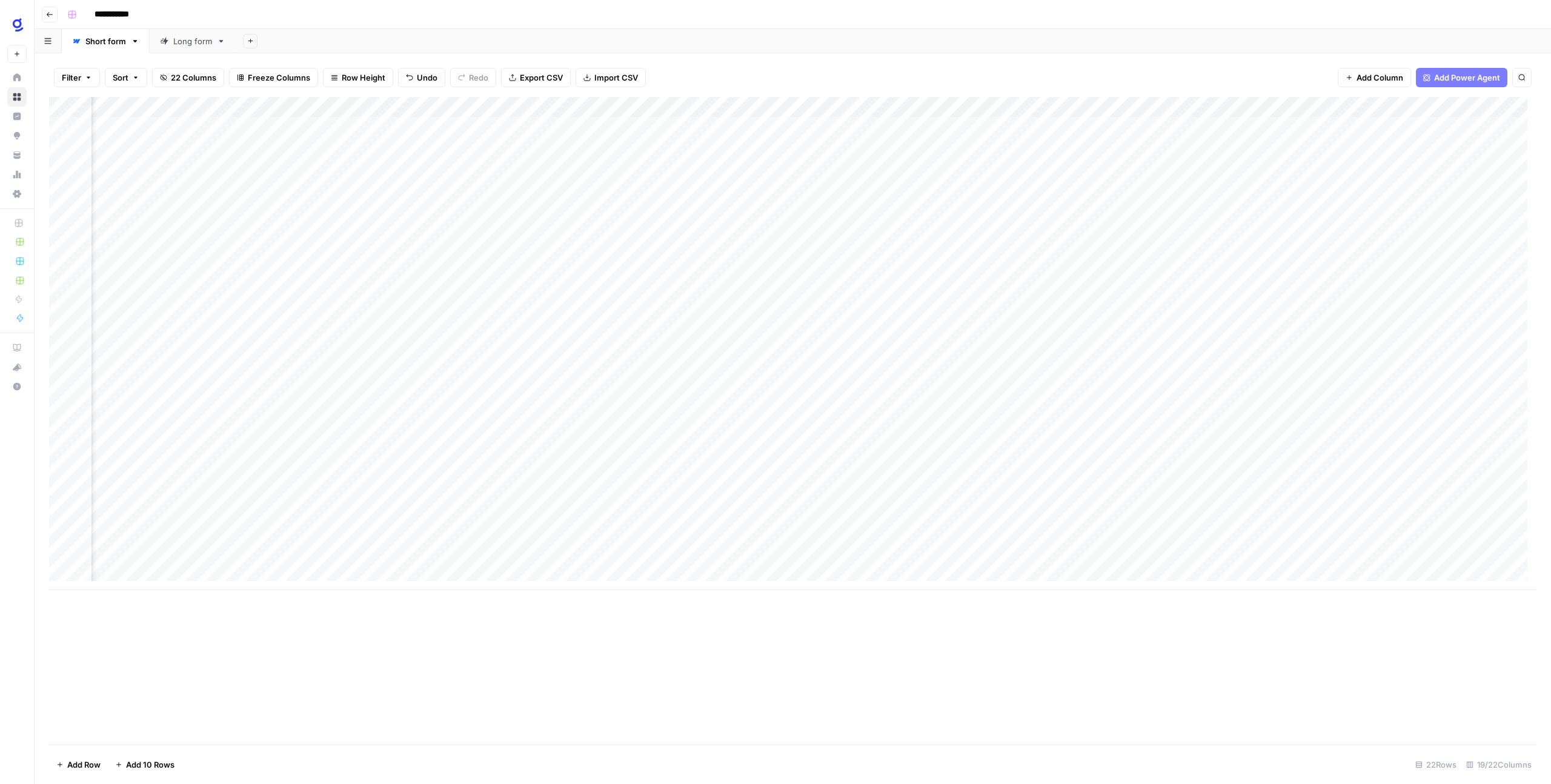
scroll to position [0, 485]
click at [1240, 129] on div "Add Column" at bounding box center [793, 343] width 1487 height 493
click at [1240, 106] on div "Add Column" at bounding box center [793, 343] width 1487 height 493
click at [1240, 176] on span "Edit" at bounding box center [1426, 182] width 106 height 12
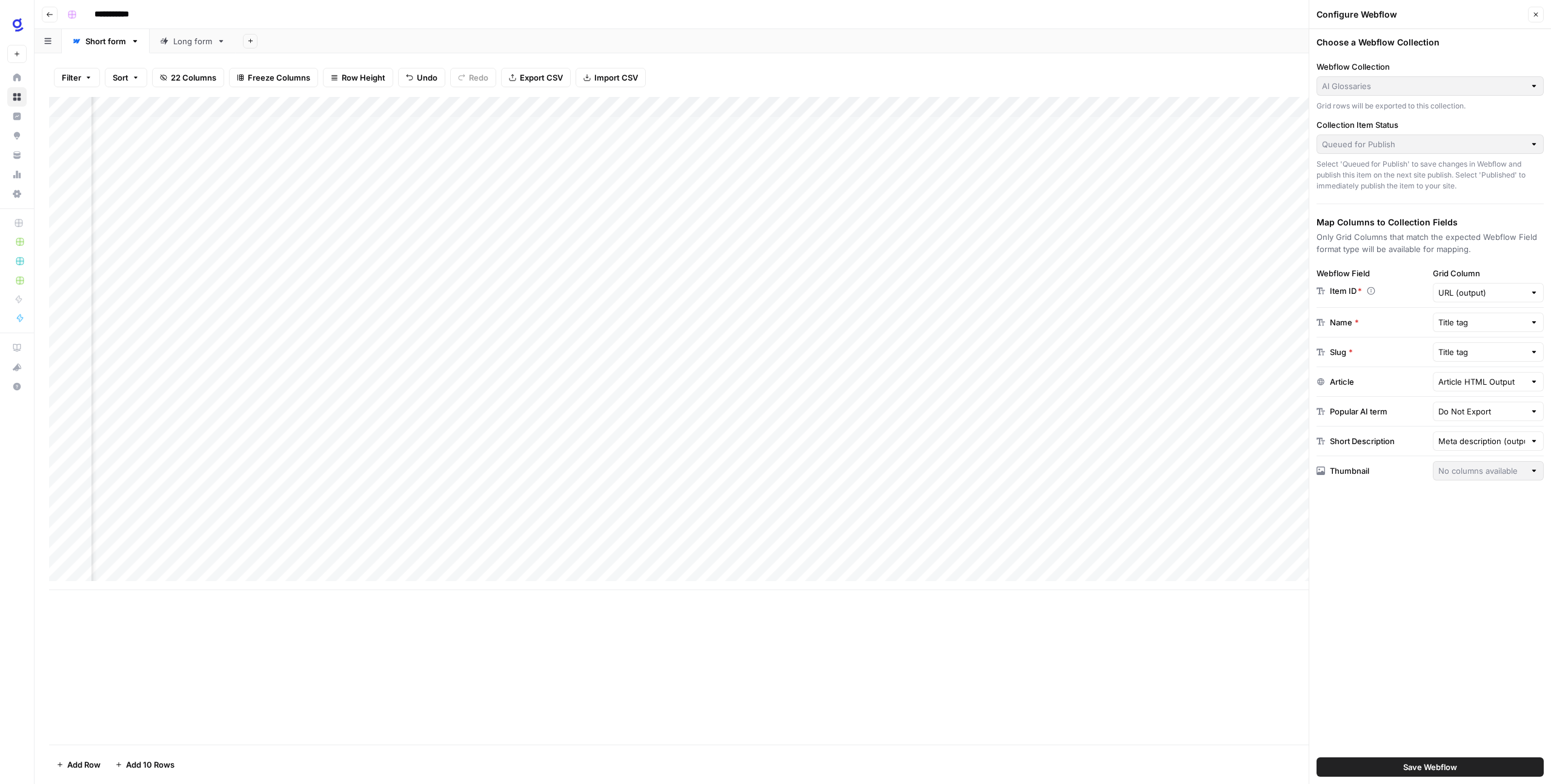
click at [1240, 349] on div at bounding box center [1534, 352] width 9 height 12
click at [1240, 411] on span "URL (output)" at bounding box center [1485, 414] width 86 height 12
type input "URL (output)"
click at [1240, 354] on input "text" at bounding box center [1481, 352] width 88 height 12
click at [1240, 420] on button "URL (output)" at bounding box center [1488, 414] width 101 height 17
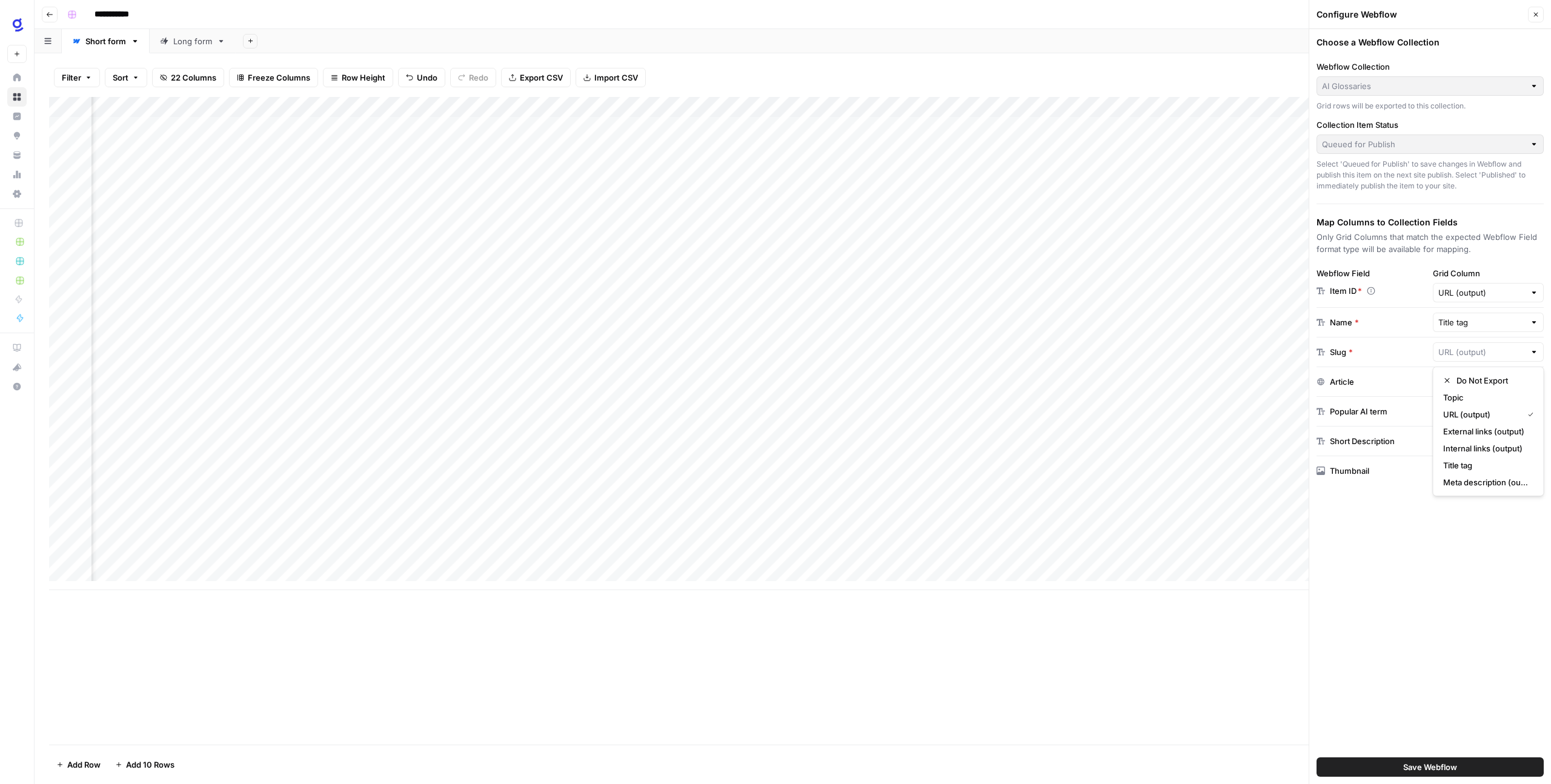
type input "URL (output)"
click at [1240, 294] on div at bounding box center [1534, 293] width 9 height 12
click at [1240, 323] on span "Create New Column" at bounding box center [1492, 321] width 73 height 12
type input "Create New Column"
click at [1240, 626] on span "Save Webflow" at bounding box center [1430, 767] width 54 height 12
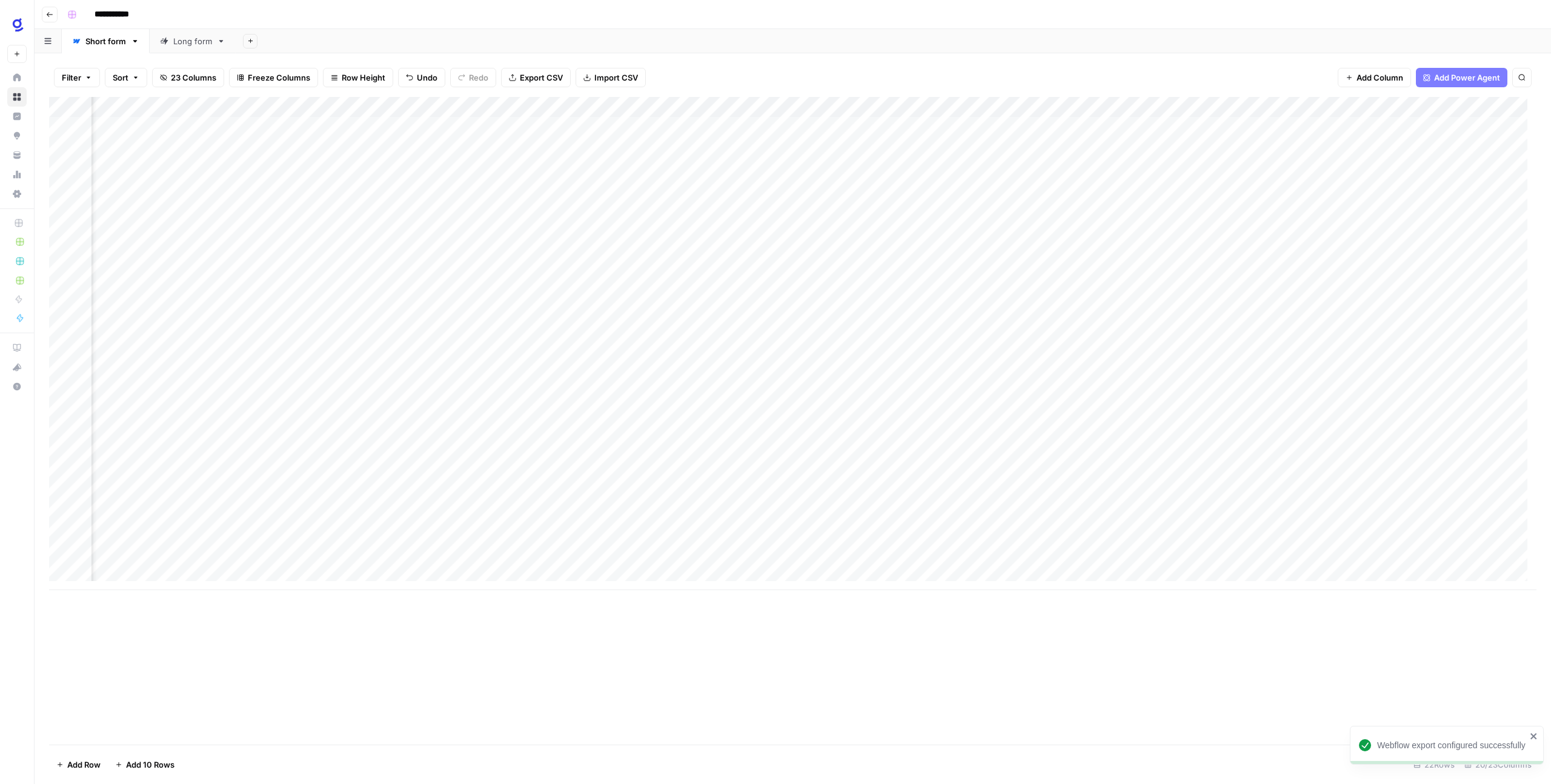
click at [1240, 125] on div "Add Column" at bounding box center [793, 343] width 1487 height 493
click at [1037, 127] on div "Add Column" at bounding box center [793, 343] width 1487 height 493
